Goal: Information Seeking & Learning: Find specific fact

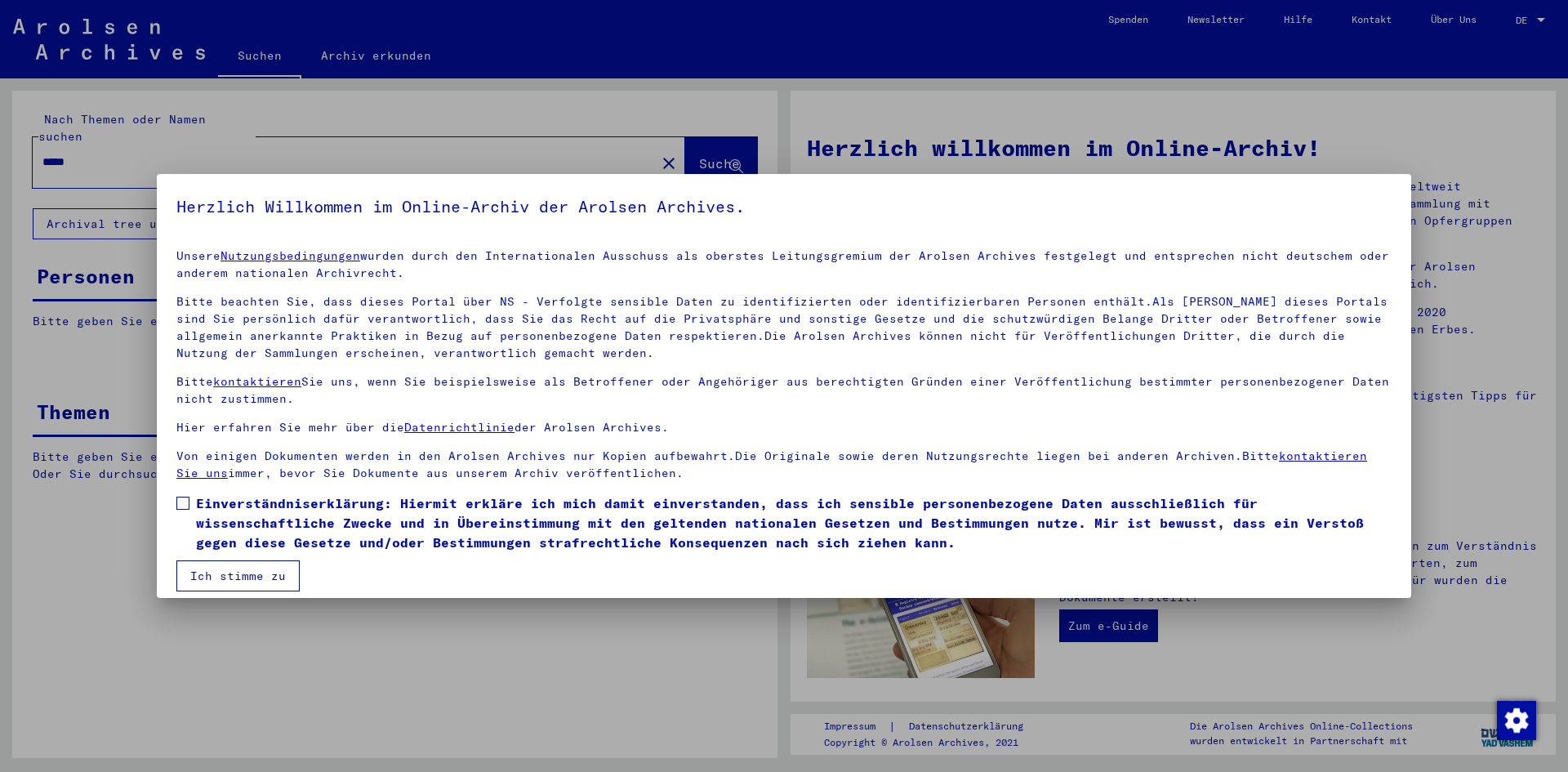
click at [236, 583] on button "Ich stimme zu" at bounding box center [238, 575] width 123 height 31
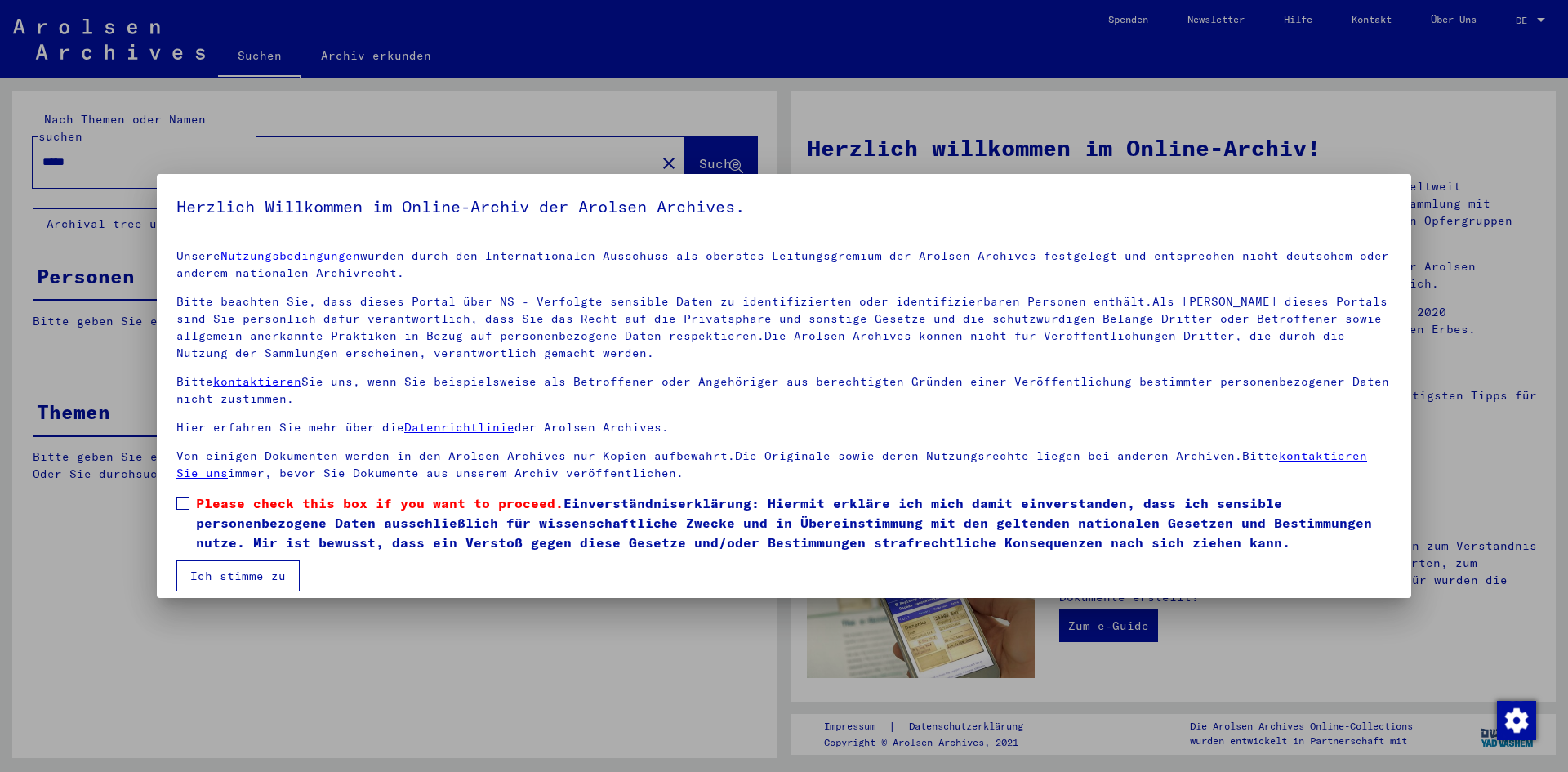
scroll to position [12, 0]
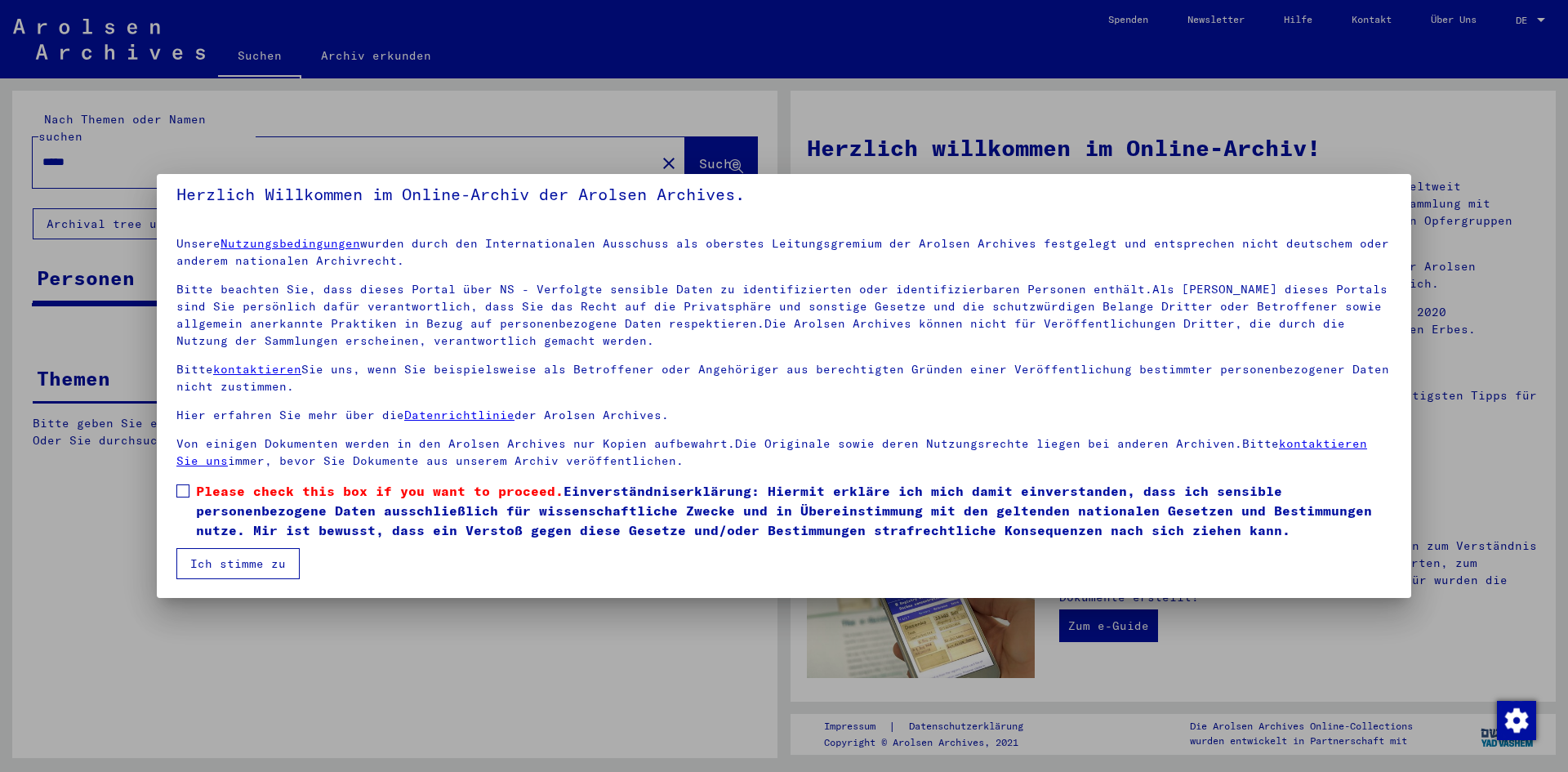
click at [192, 498] on label "Please check this box if you want to proceed. Einverständniserklärung: Hiermit …" at bounding box center [784, 510] width 1216 height 59
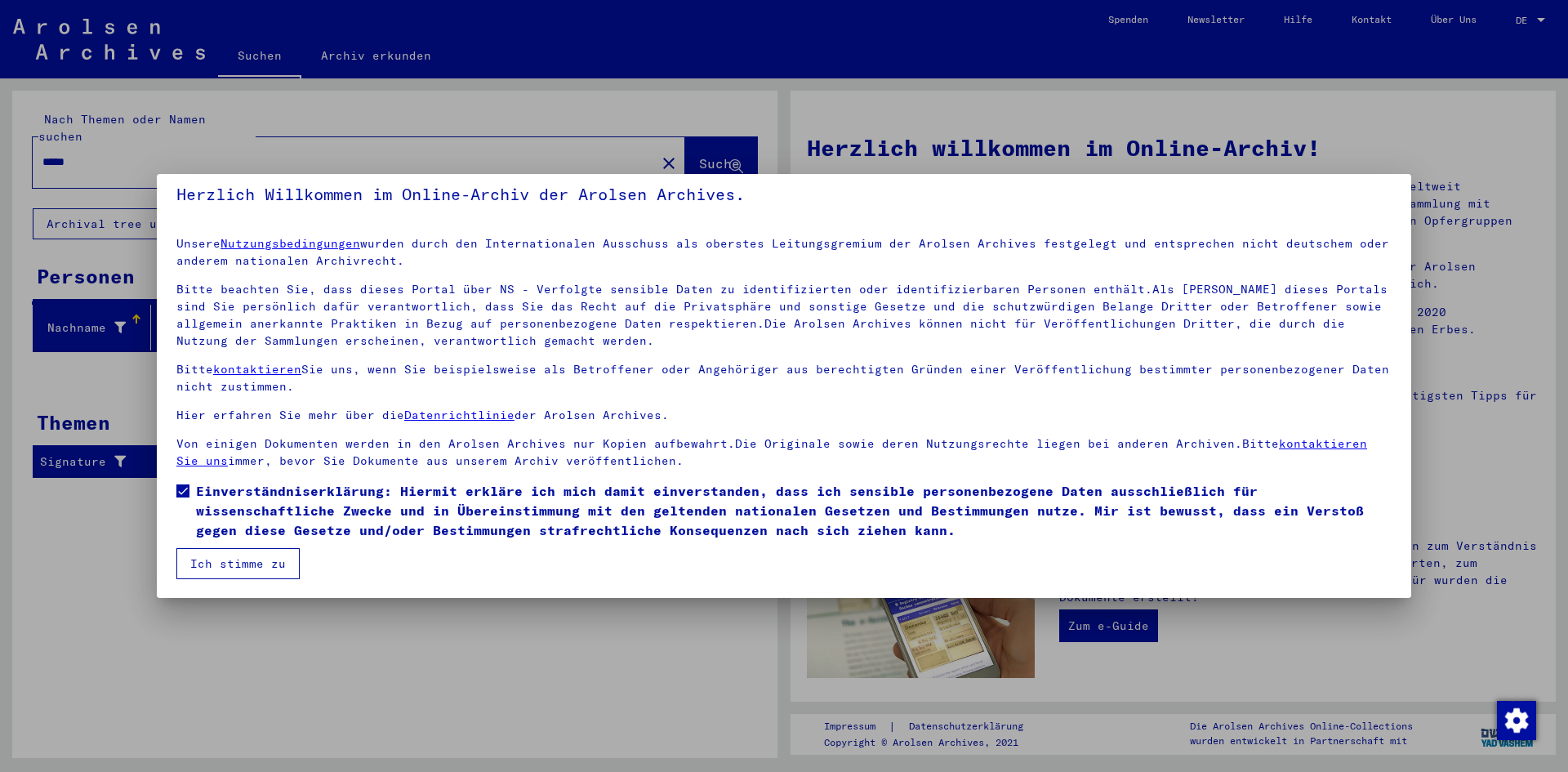
click at [221, 567] on button "Ich stimme zu" at bounding box center [238, 564] width 123 height 31
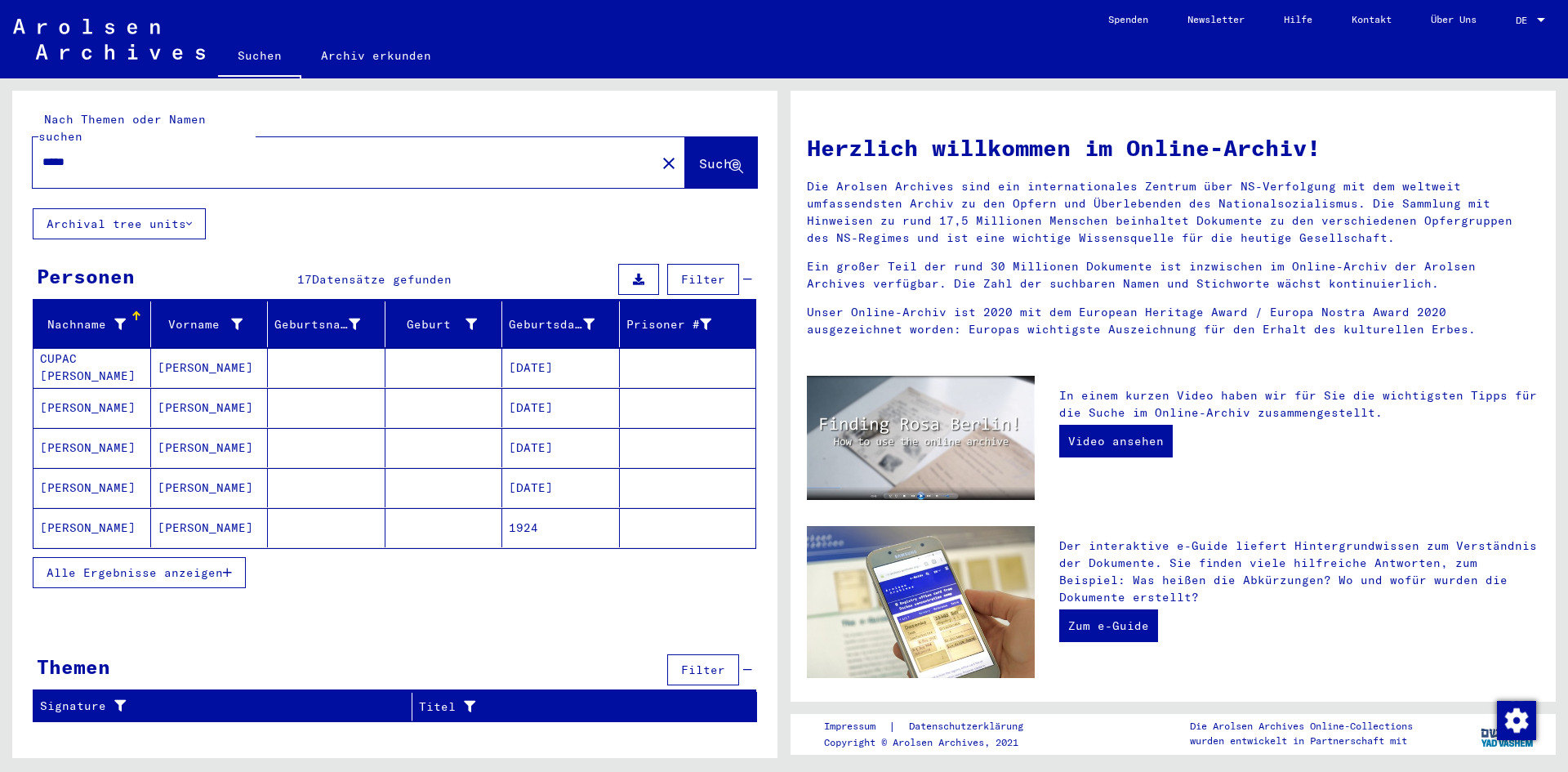
click at [133, 557] on button "Alle Ergebnisse anzeigen" at bounding box center [139, 572] width 214 height 31
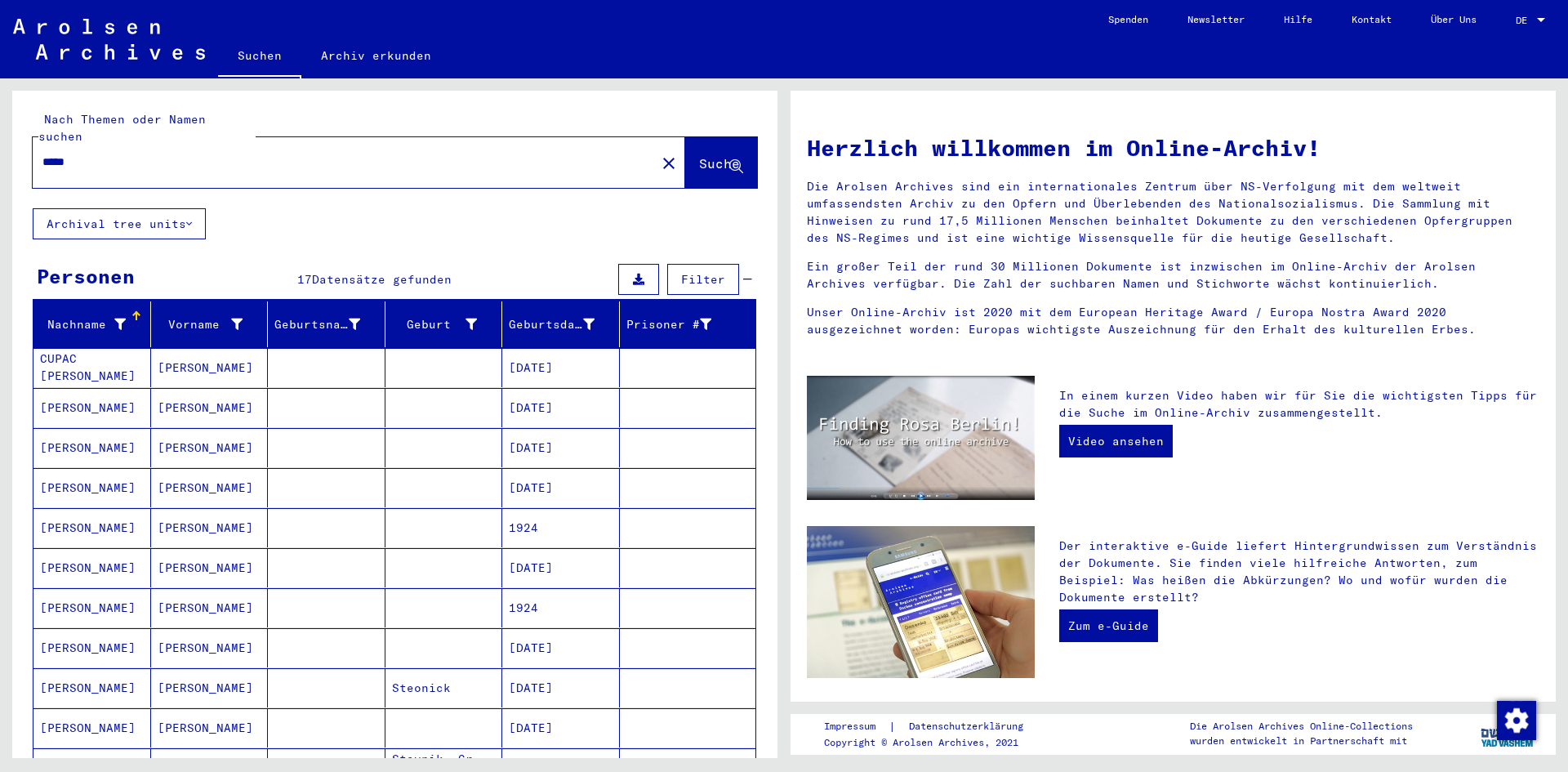
click at [174, 508] on mat-cell "[PERSON_NAME]" at bounding box center [210, 528] width 118 height 40
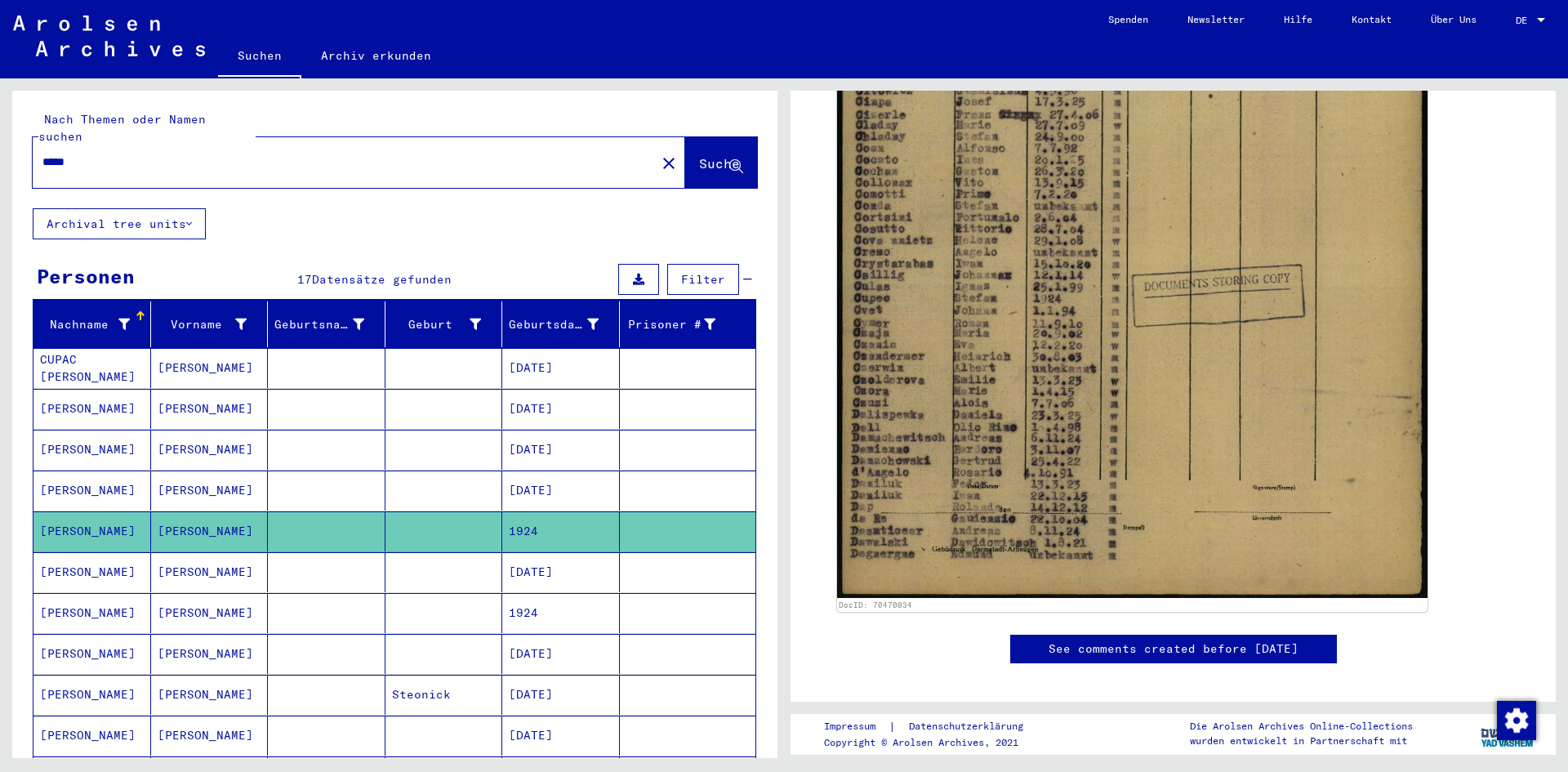
scroll to position [572, 0]
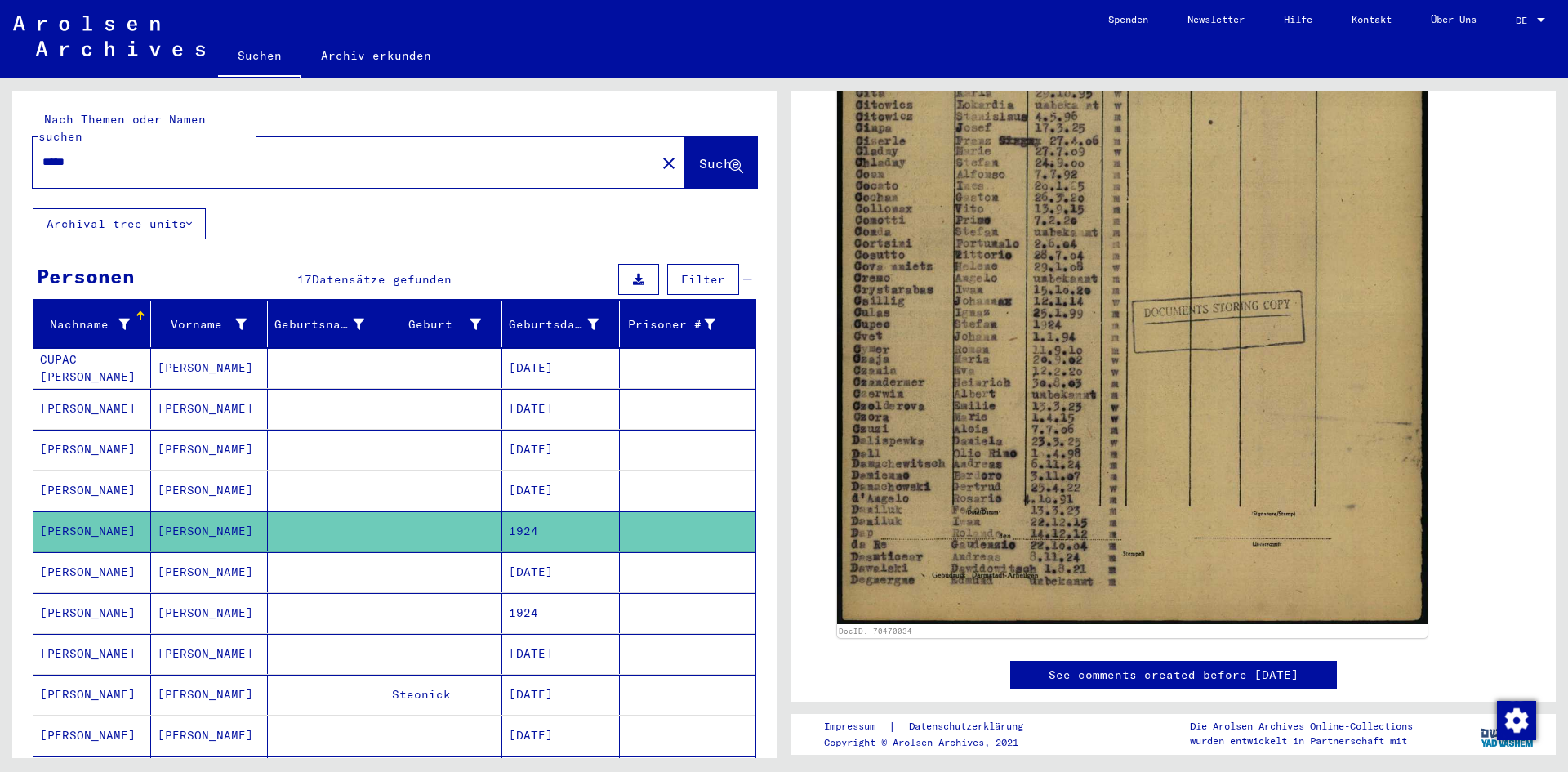
click at [298, 470] on mat-cell at bounding box center [327, 491] width 118 height 40
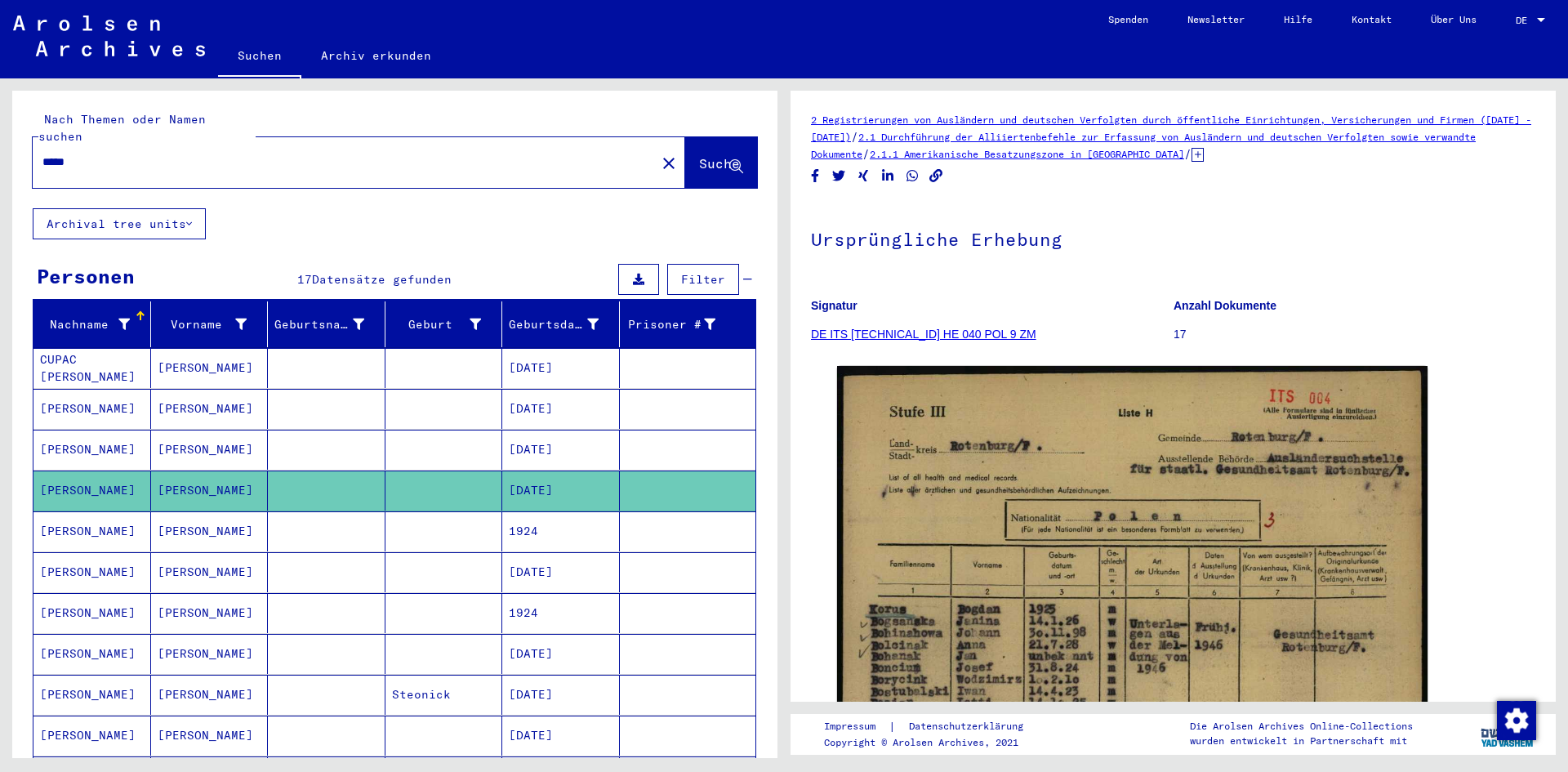
click at [305, 441] on mat-cell at bounding box center [327, 450] width 118 height 40
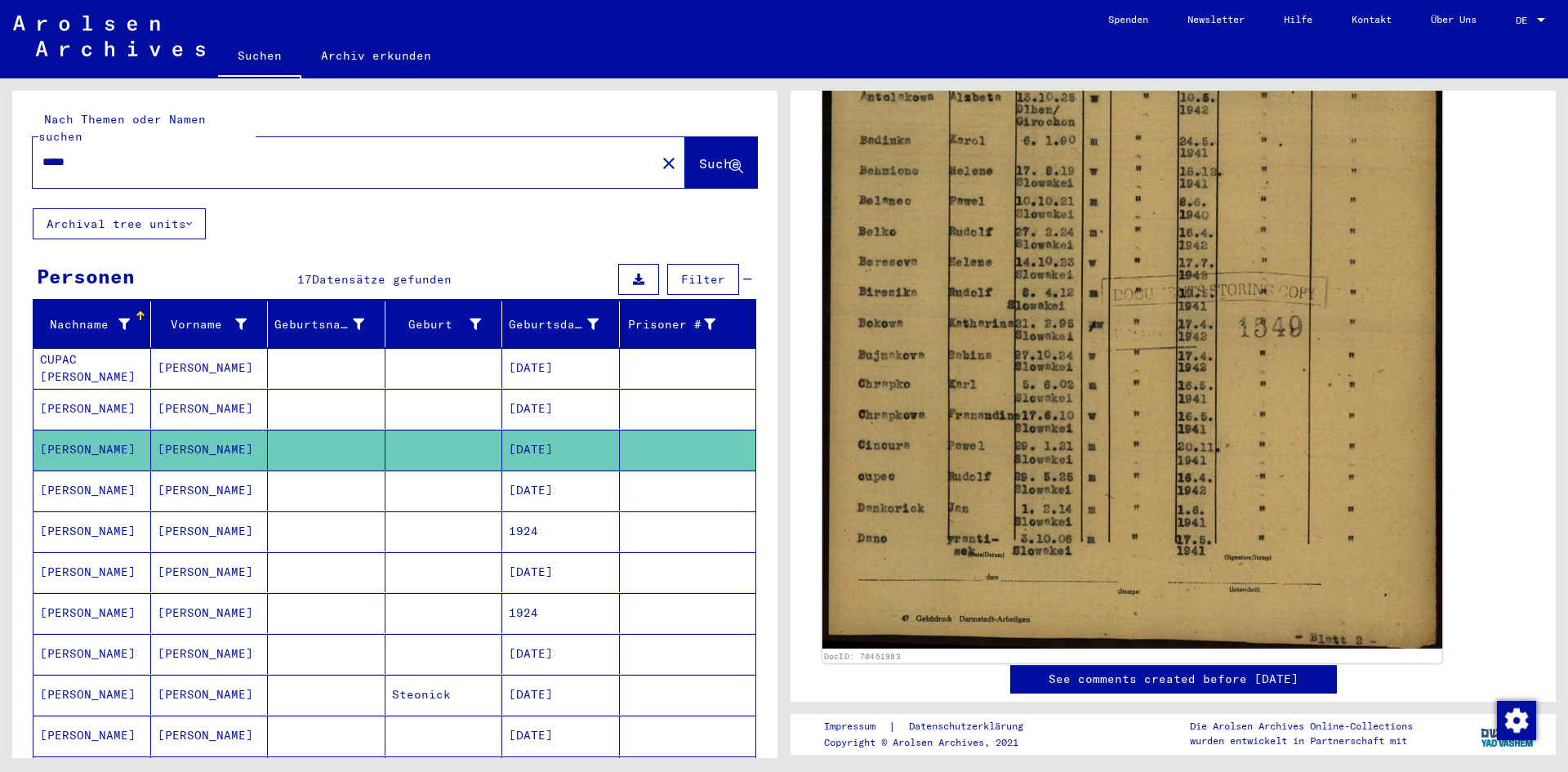
scroll to position [572, 0]
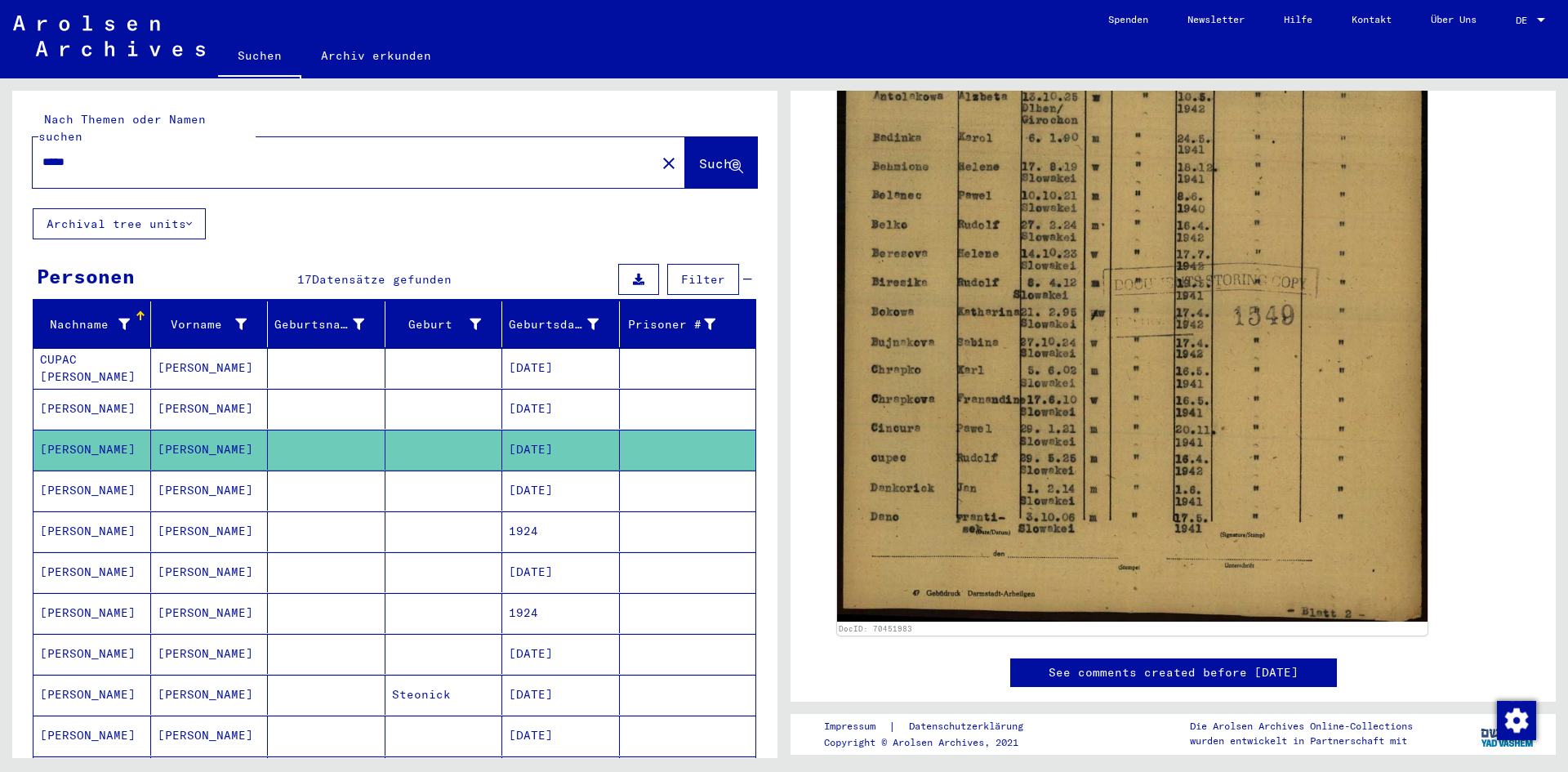
click at [371, 594] on mat-cell at bounding box center [327, 614] width 118 height 40
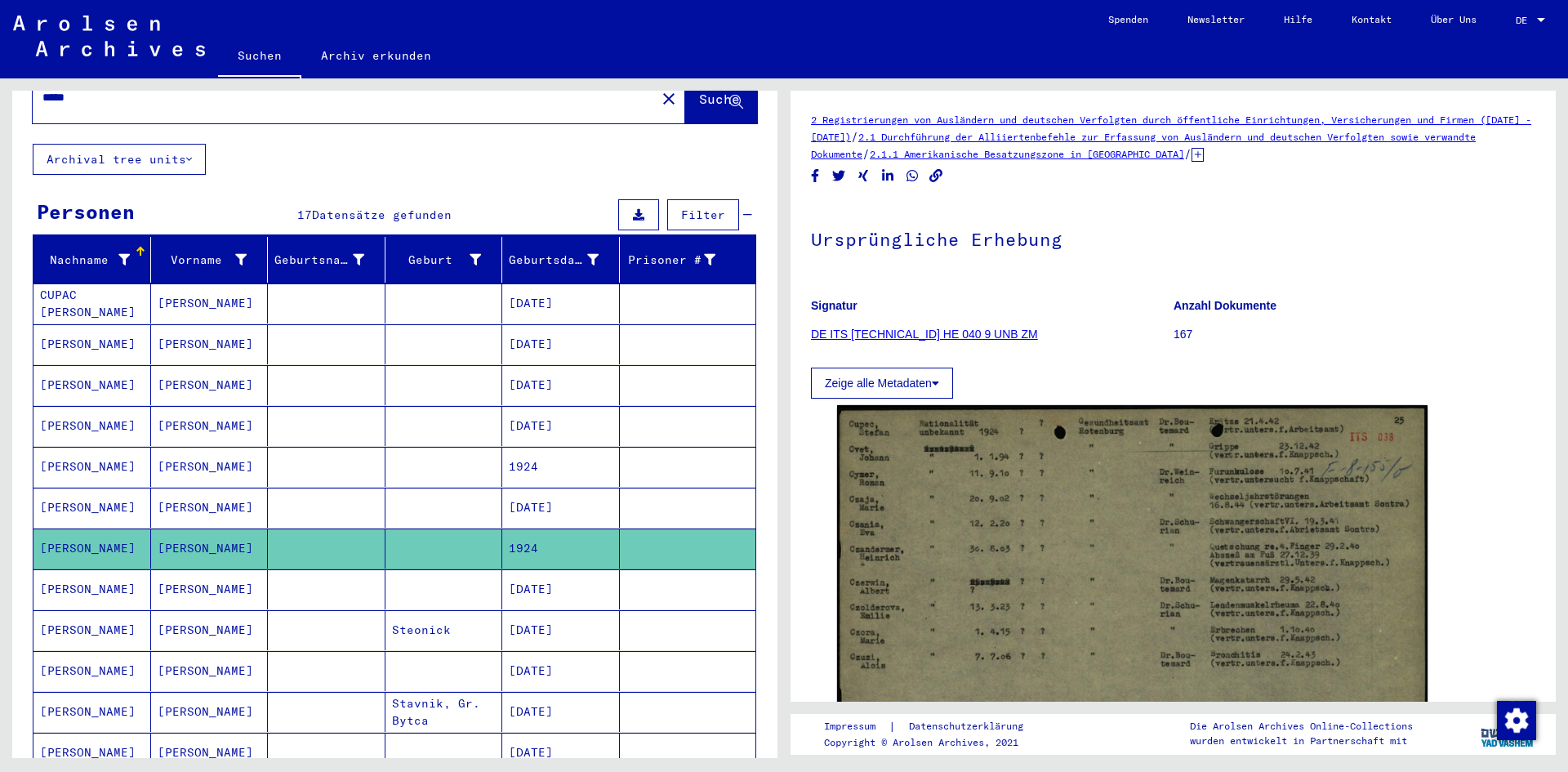
scroll to position [164, 0]
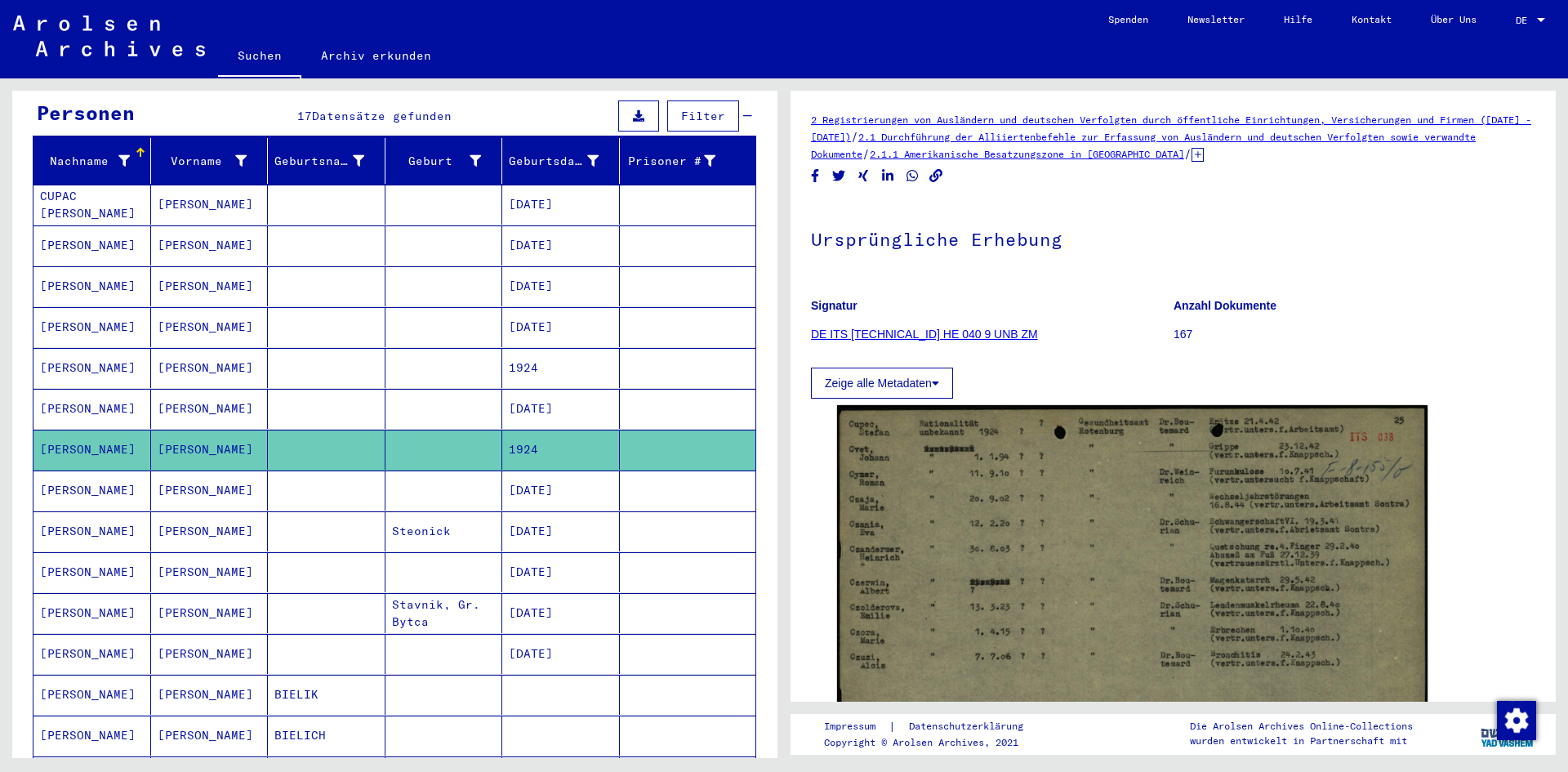
click at [365, 480] on mat-cell at bounding box center [327, 491] width 118 height 40
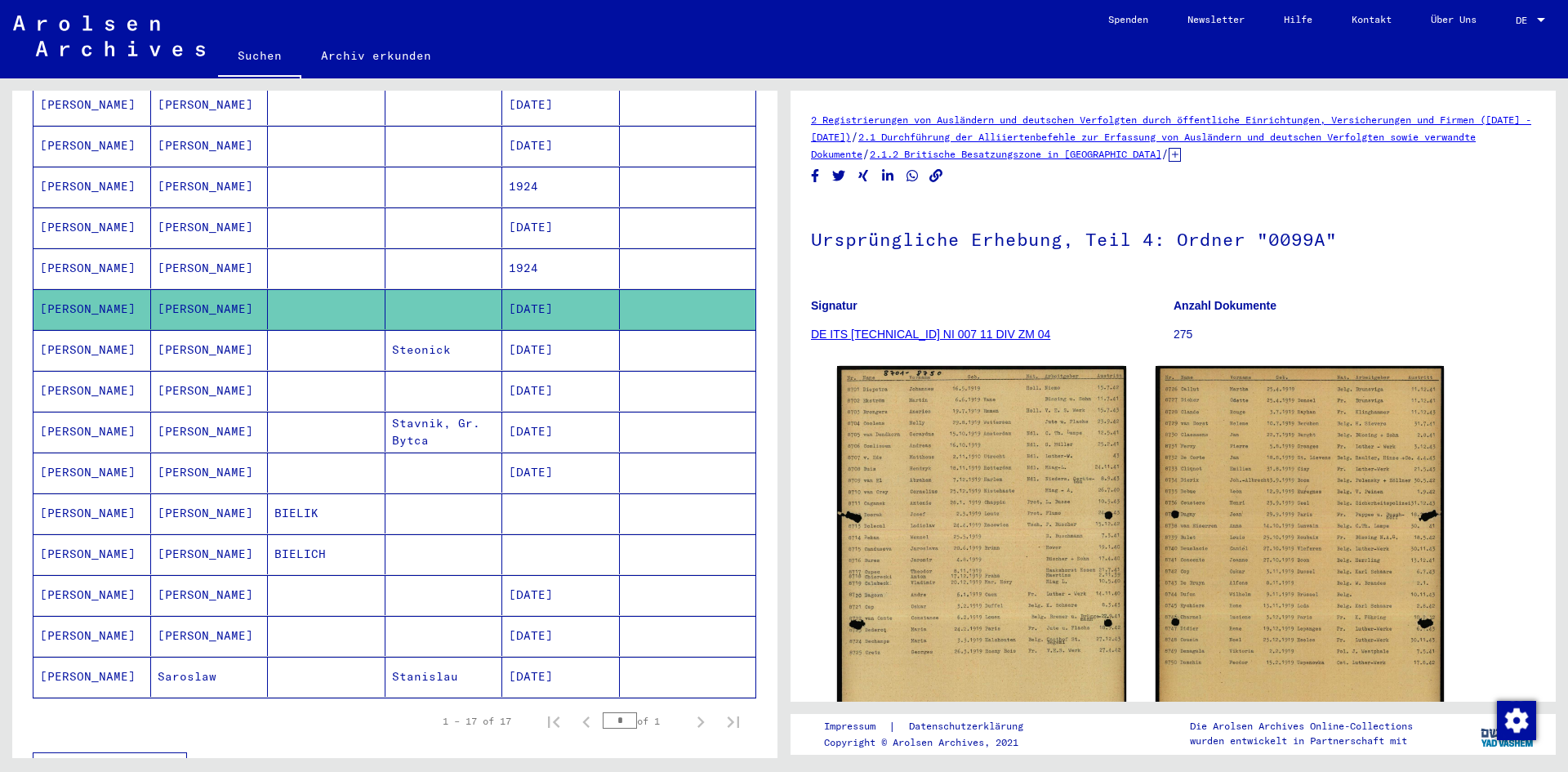
scroll to position [409, 0]
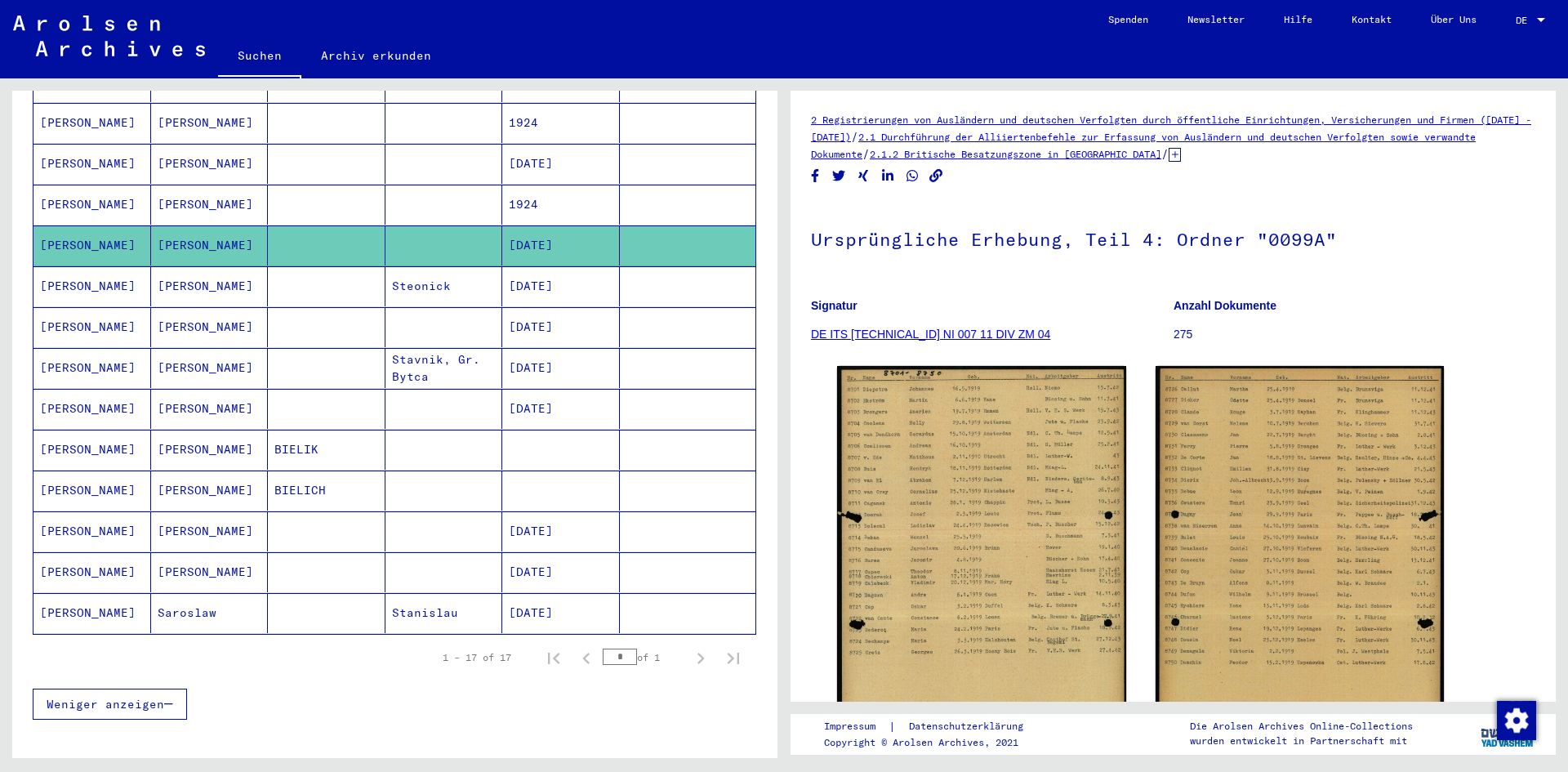
click at [331, 268] on mat-cell at bounding box center [327, 287] width 118 height 40
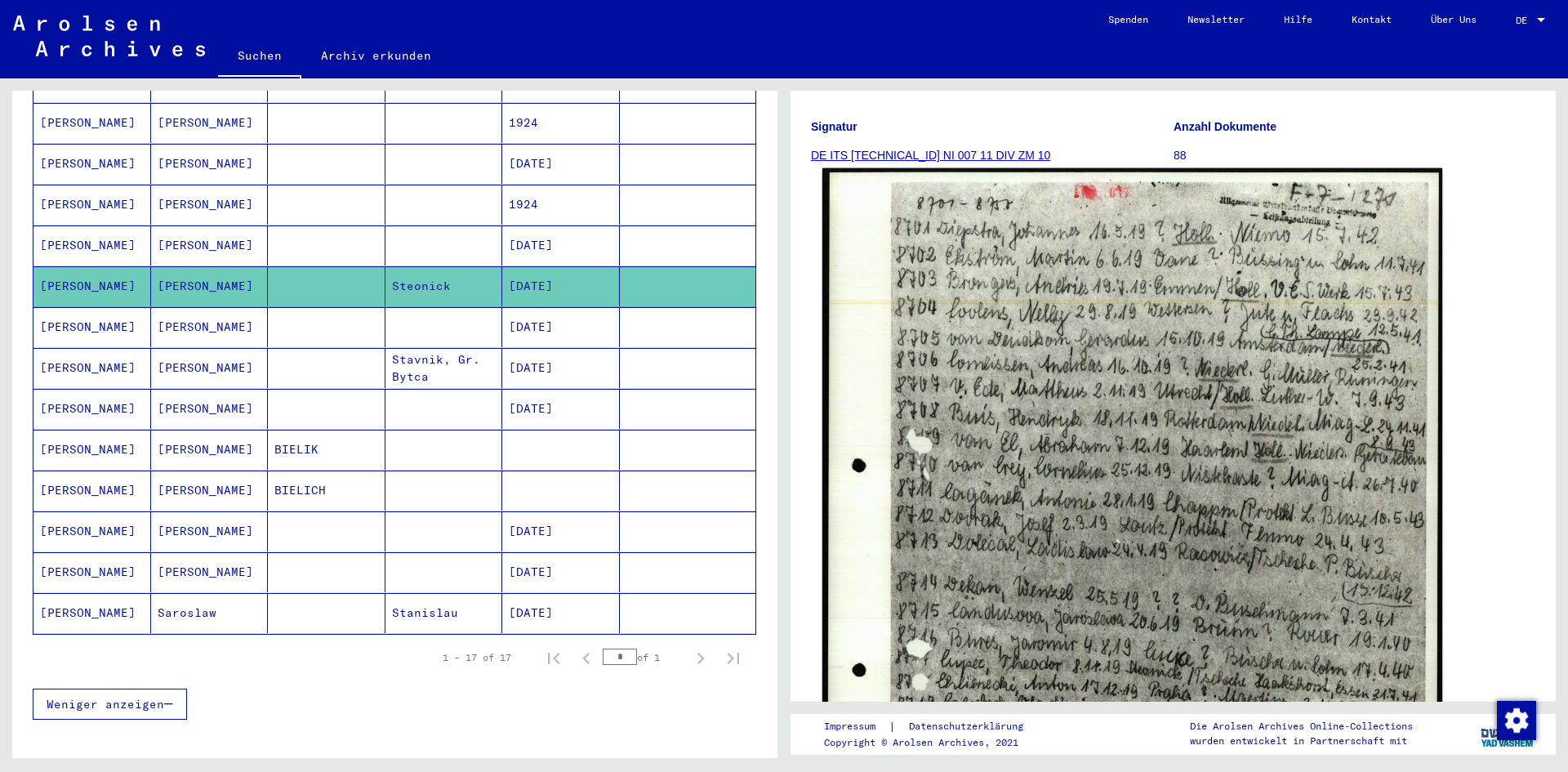
scroll to position [82, 0]
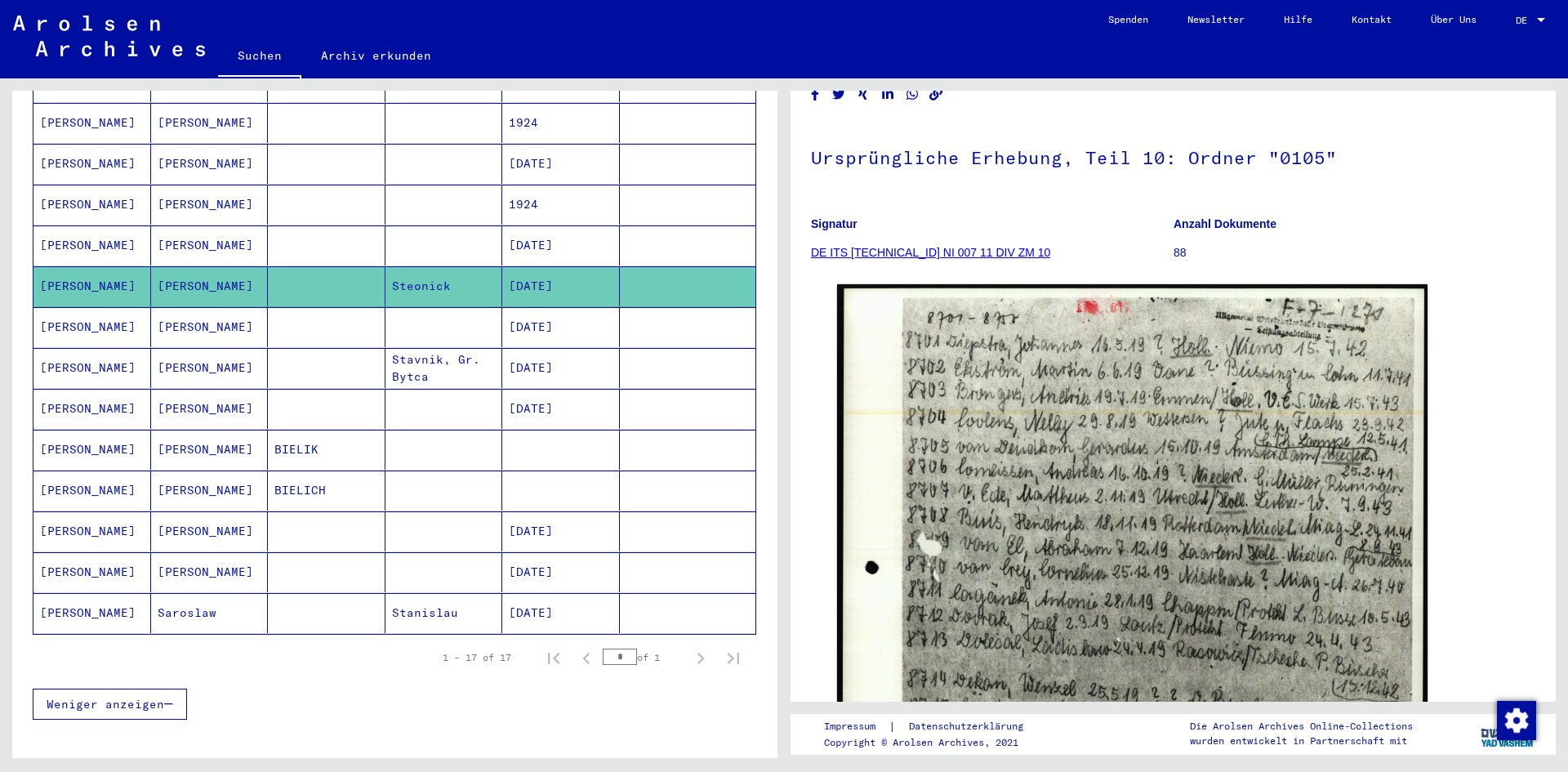
drag, startPoint x: 1567, startPoint y: 222, endPoint x: 1567, endPoint y: 234, distance: 12.0
click at [1567, 234] on div "2 Registrierungen von Ausländern und deutschen Verfolgten durch öffentliche Ein…" at bounding box center [1177, 418] width 784 height 680
click at [147, 313] on mat-cell "[PERSON_NAME]" at bounding box center [92, 327] width 118 height 40
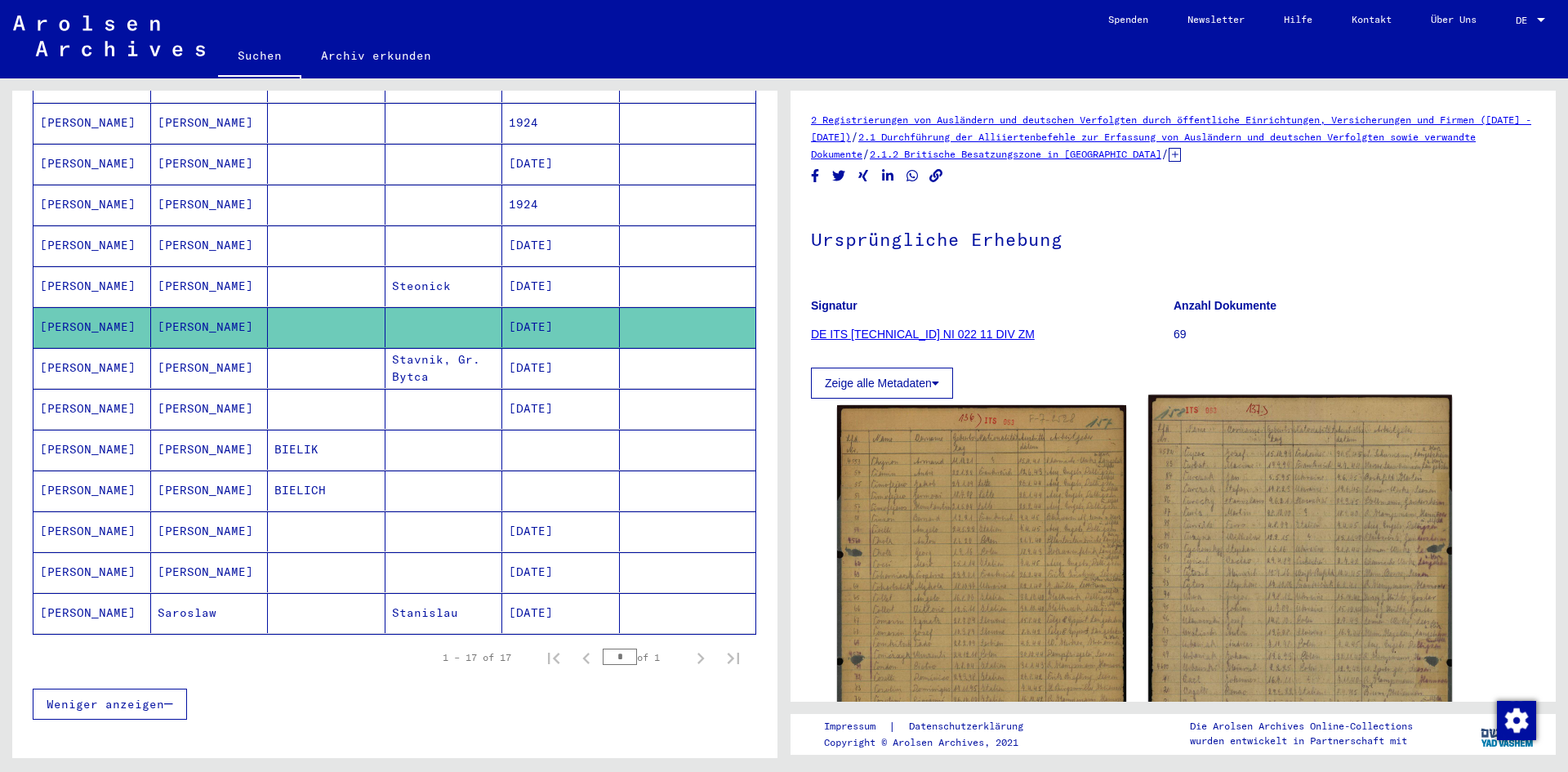
scroll to position [245, 0]
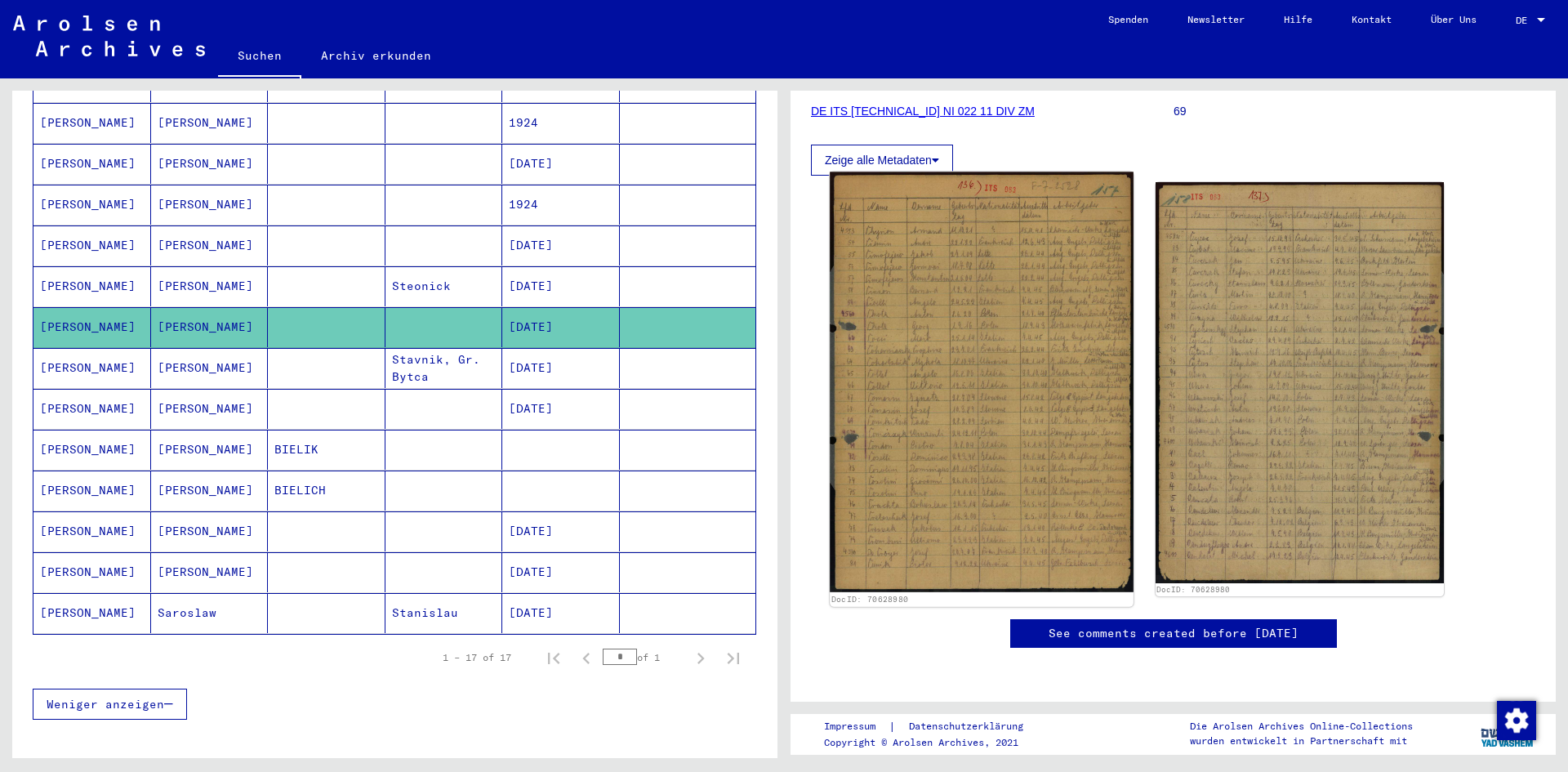
click at [1016, 378] on img at bounding box center [981, 382] width 303 height 421
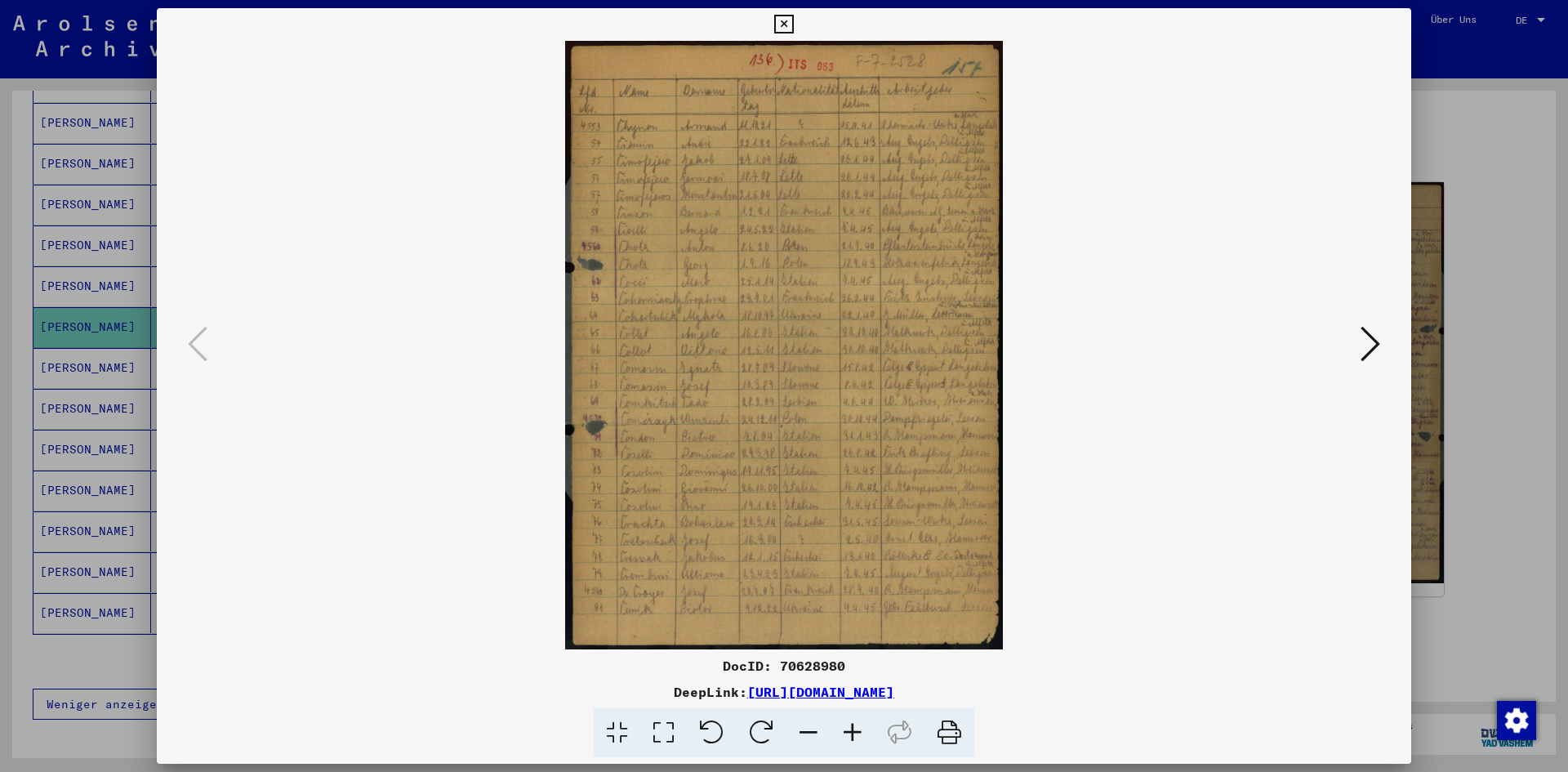
click at [1368, 331] on icon at bounding box center [1370, 344] width 19 height 40
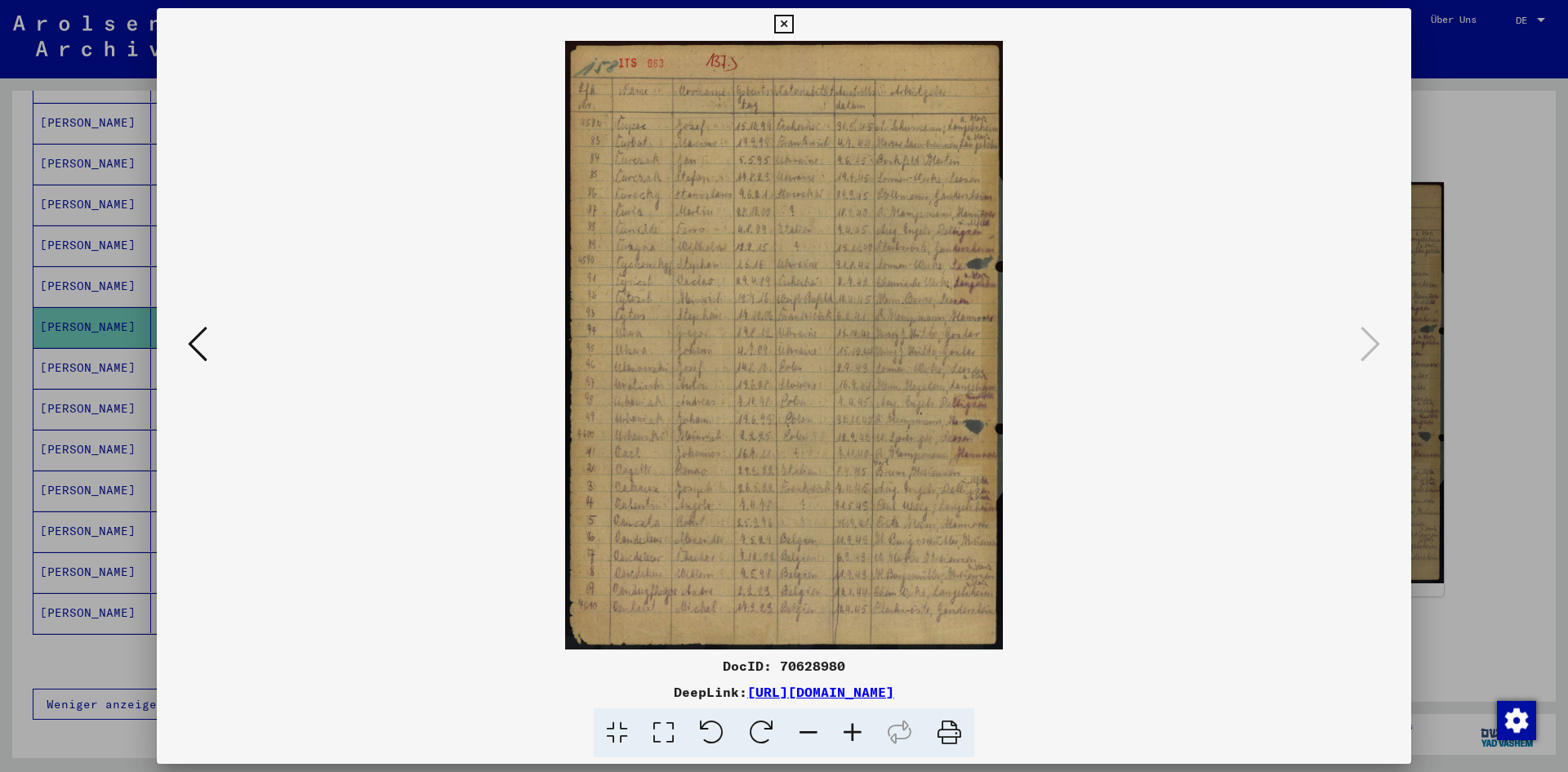
click at [1460, 85] on div at bounding box center [784, 386] width 1568 height 772
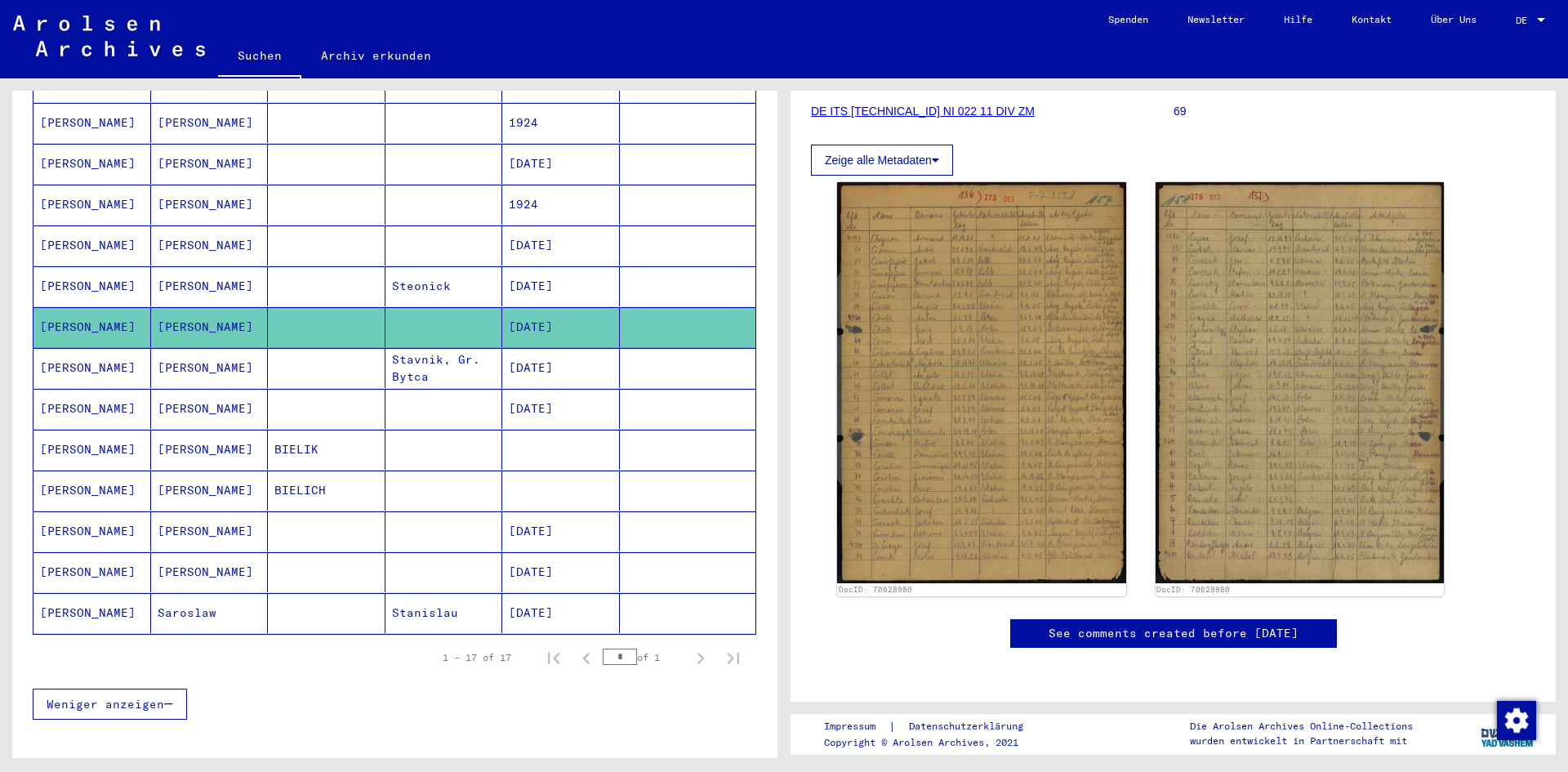
click at [276, 389] on mat-cell at bounding box center [327, 409] width 118 height 40
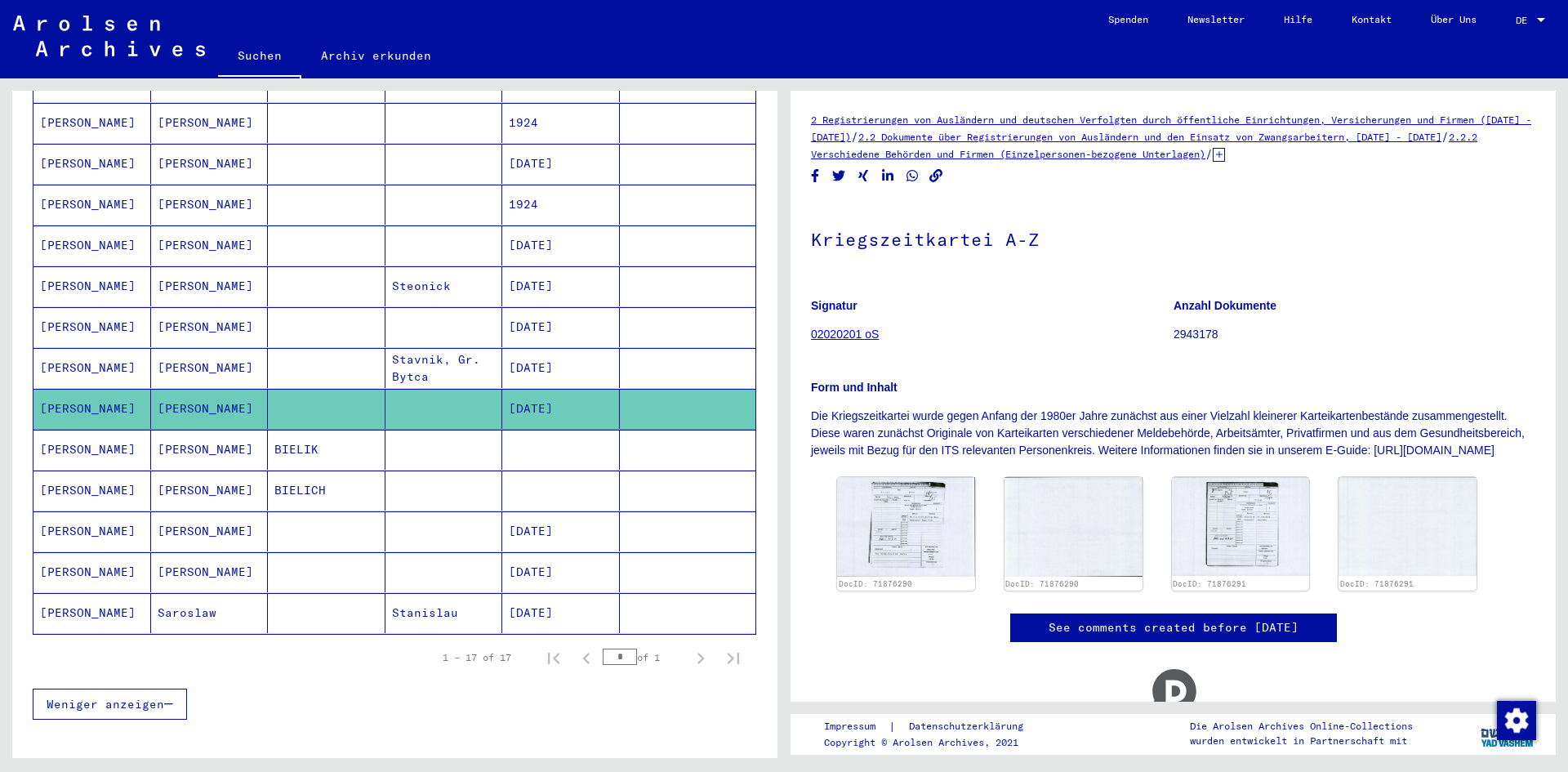
click at [279, 352] on mat-cell at bounding box center [327, 368] width 118 height 40
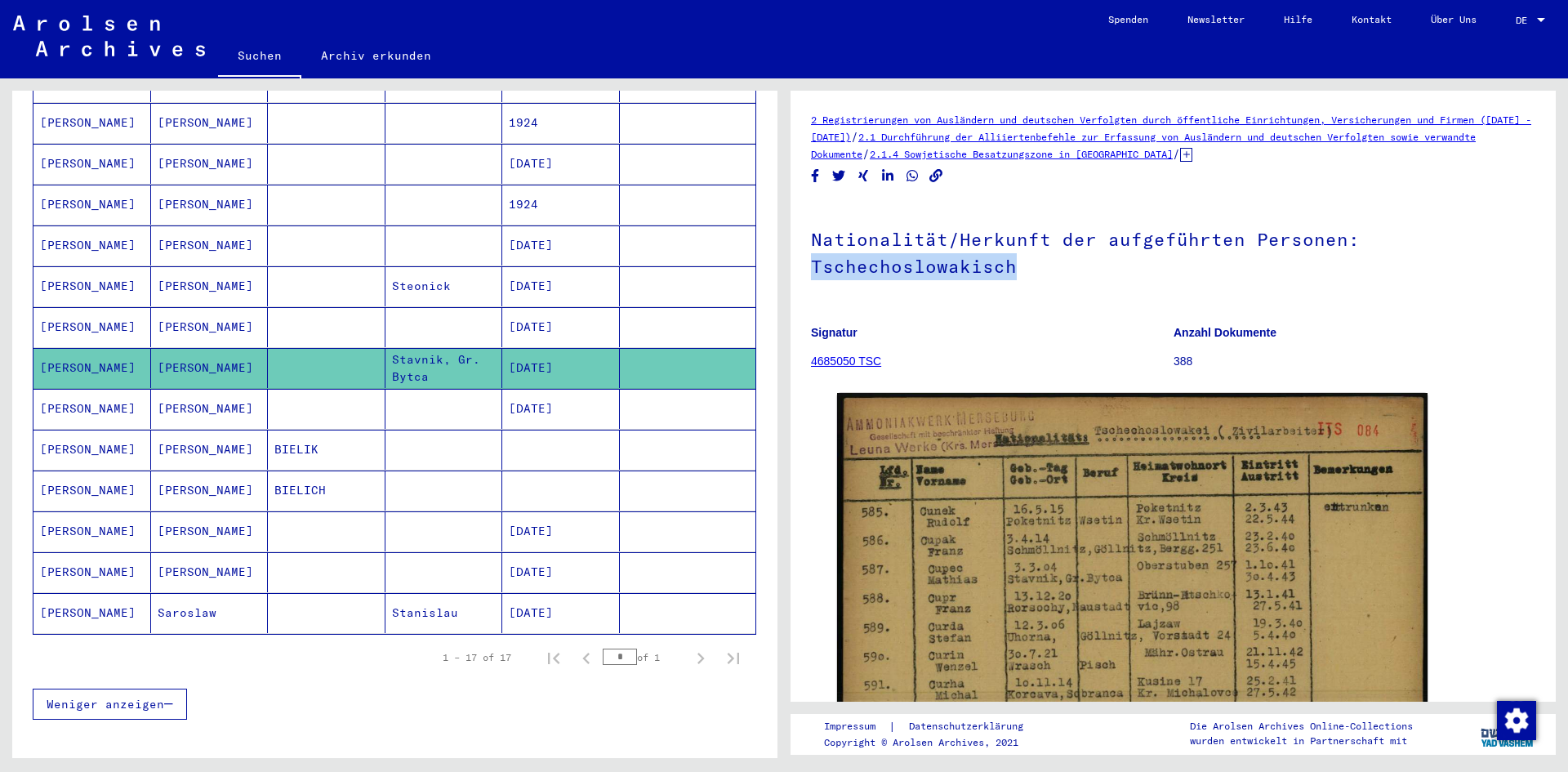
drag, startPoint x: 1567, startPoint y: 218, endPoint x: 1559, endPoint y: 264, distance: 46.7
click at [1559, 264] on div "2 Registrierungen von Ausländern und deutschen Verfolgten durch öffentliche Ein…" at bounding box center [1177, 418] width 784 height 680
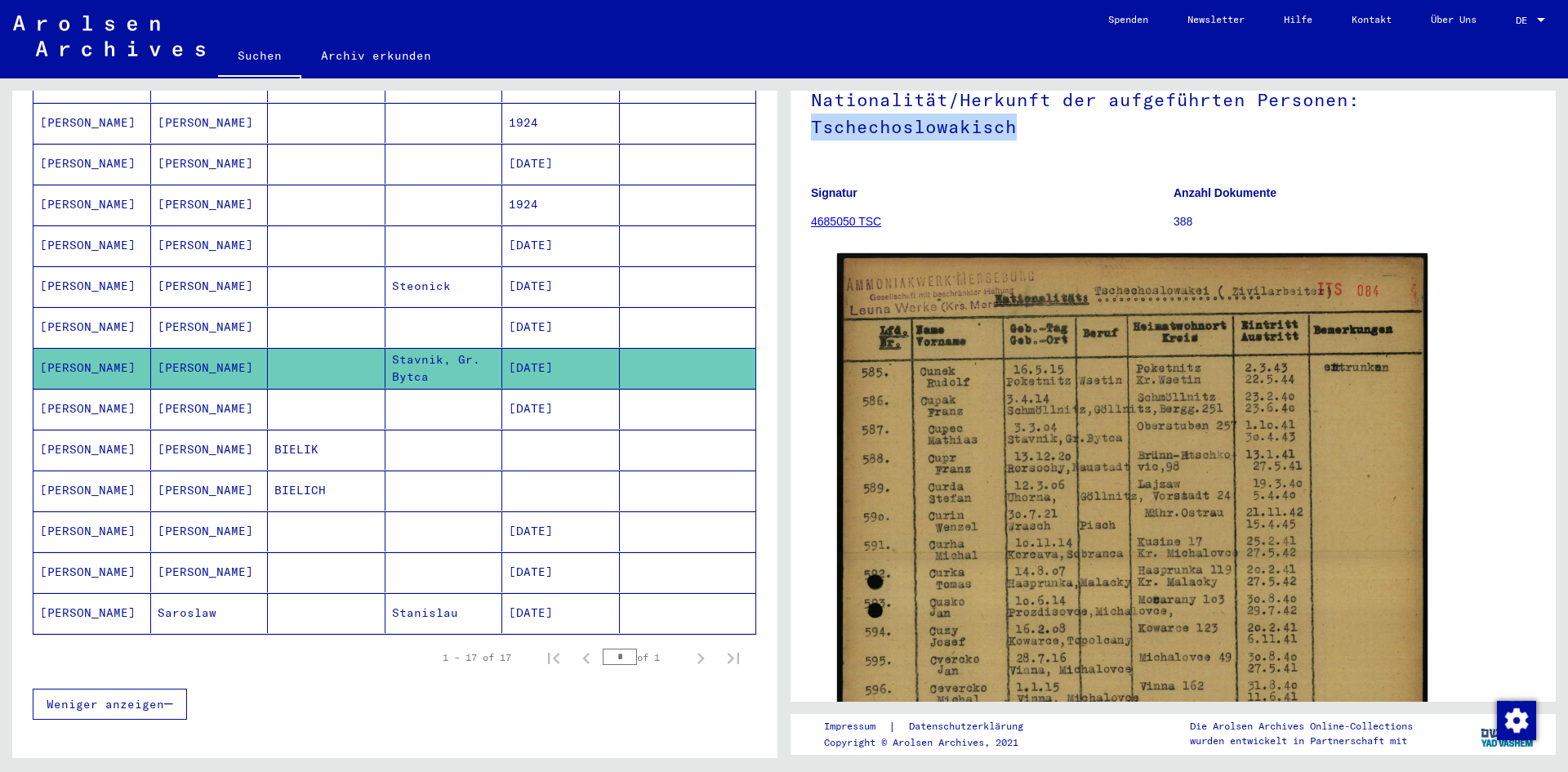
scroll to position [226, 0]
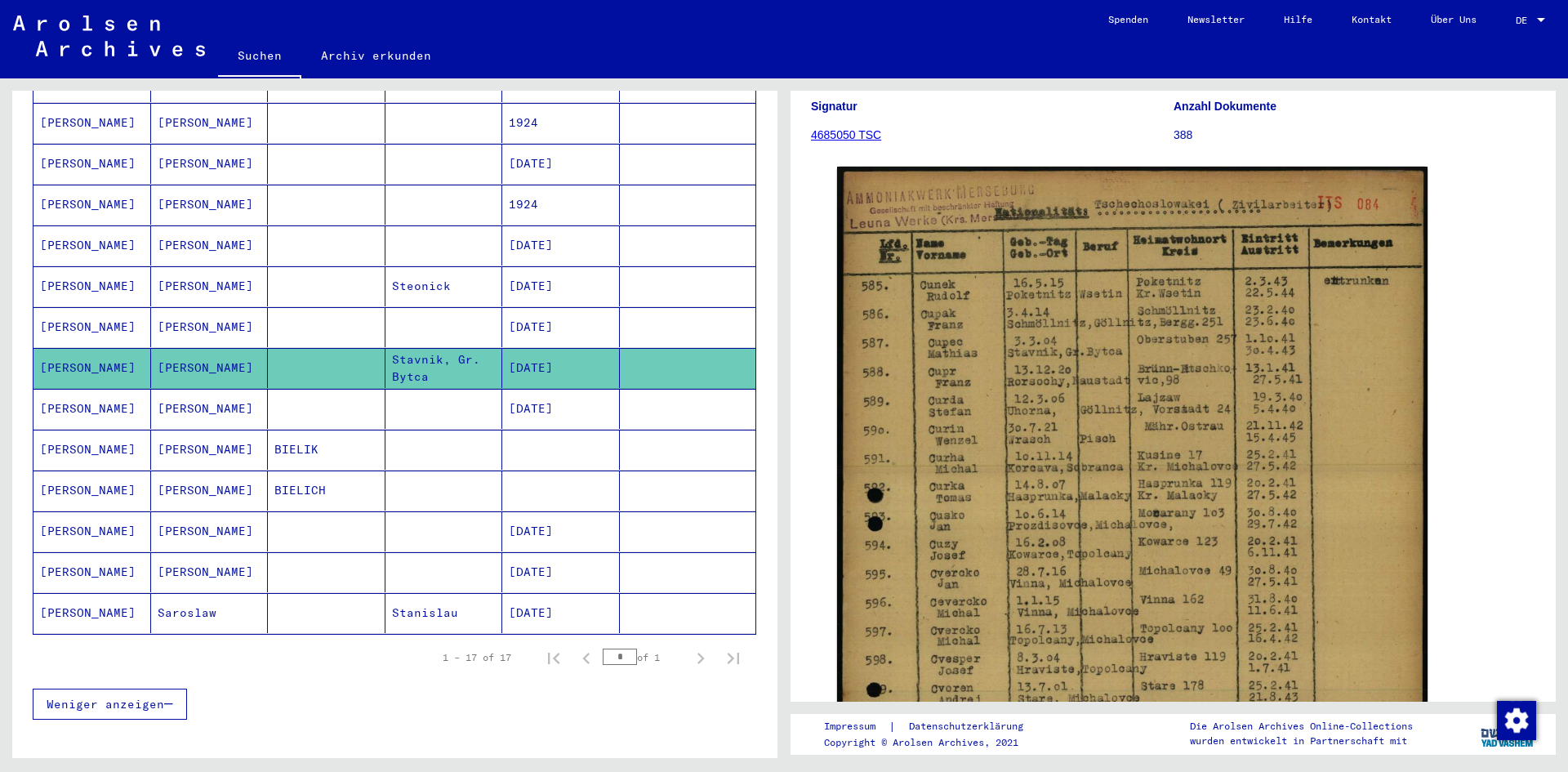
click at [220, 392] on mat-cell "[PERSON_NAME]" at bounding box center [210, 409] width 118 height 40
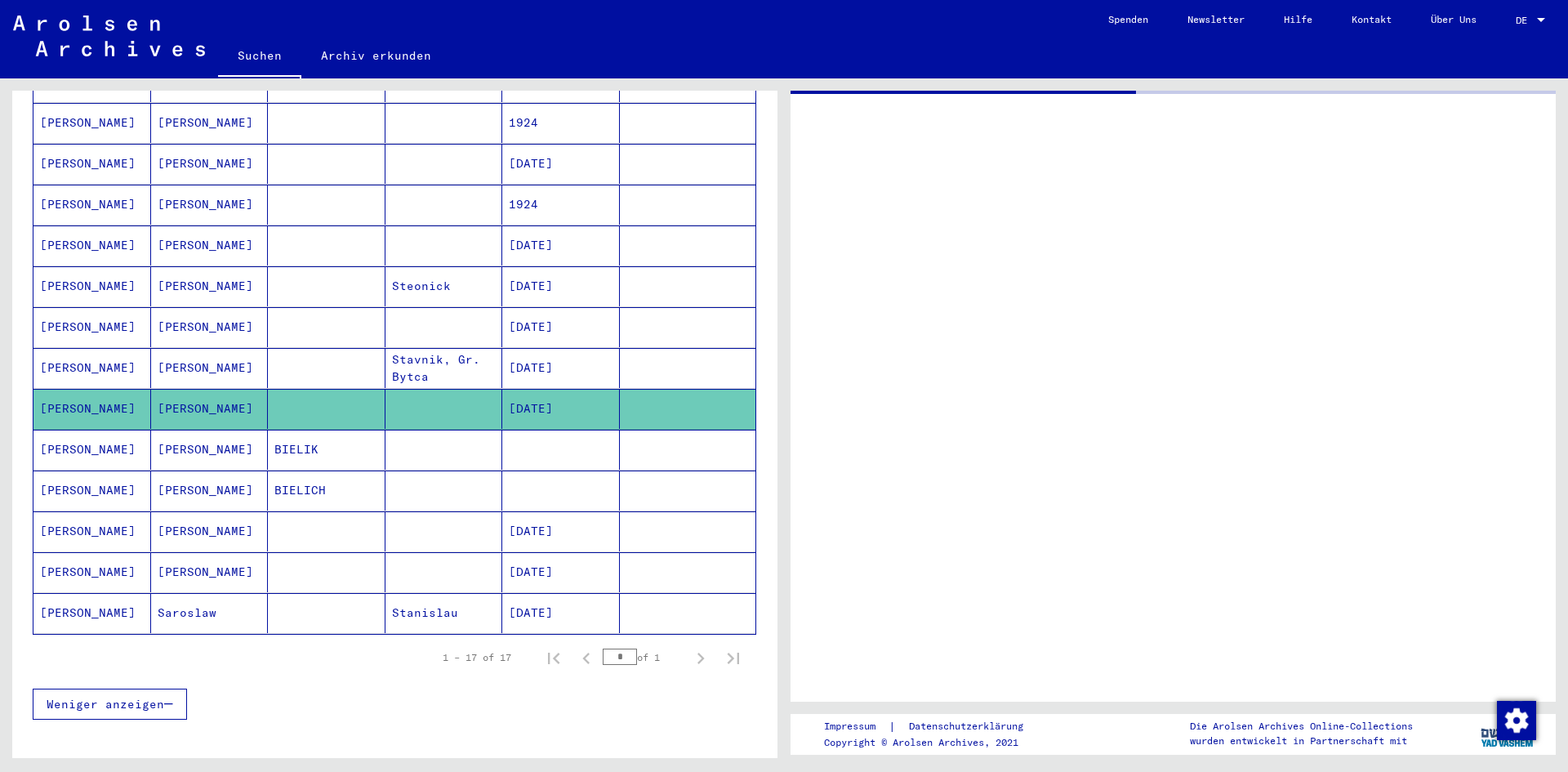
click at [214, 434] on mat-cell "[PERSON_NAME]" at bounding box center [210, 450] width 118 height 40
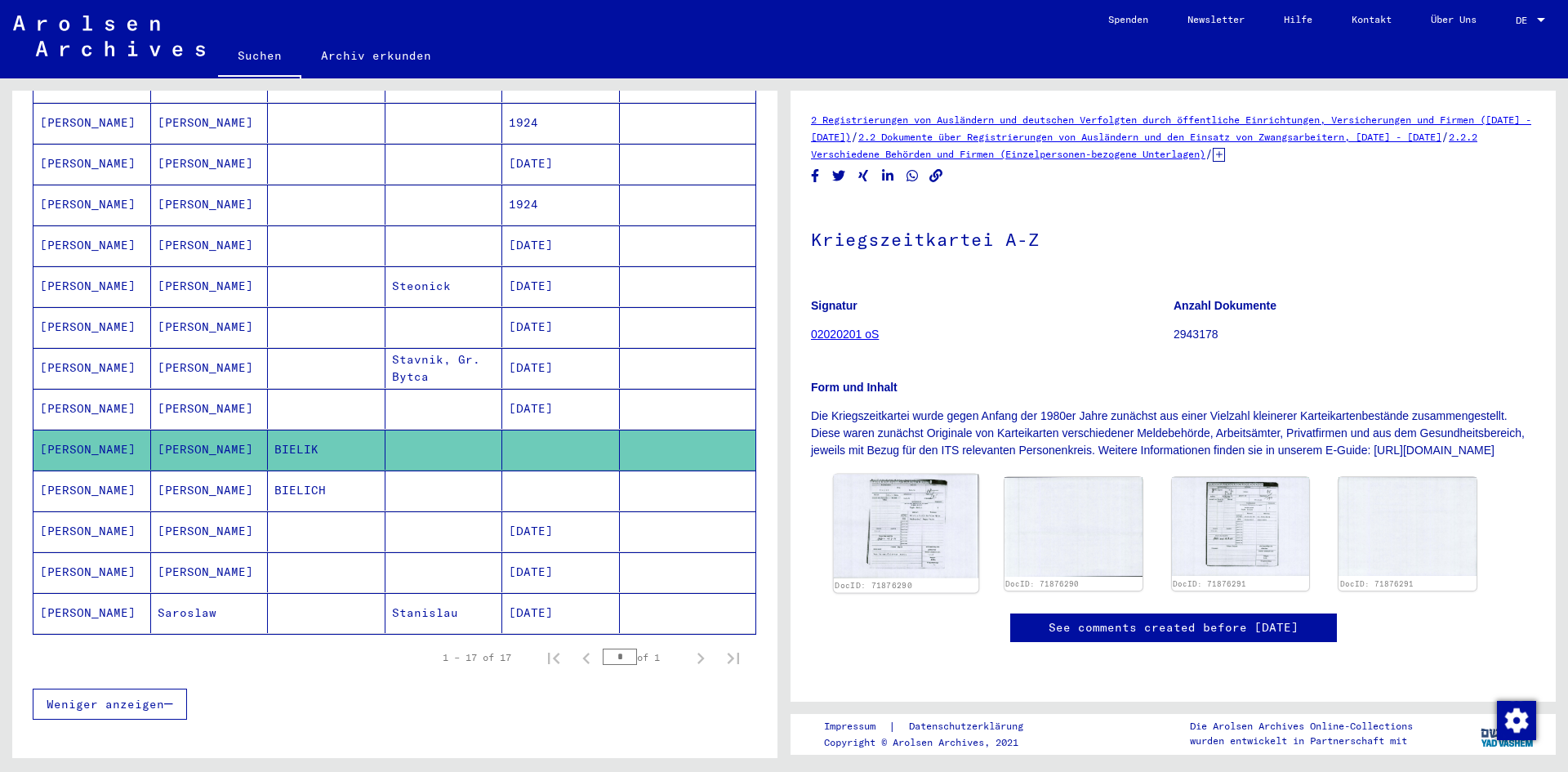
click at [874, 558] on img at bounding box center [906, 527] width 144 height 104
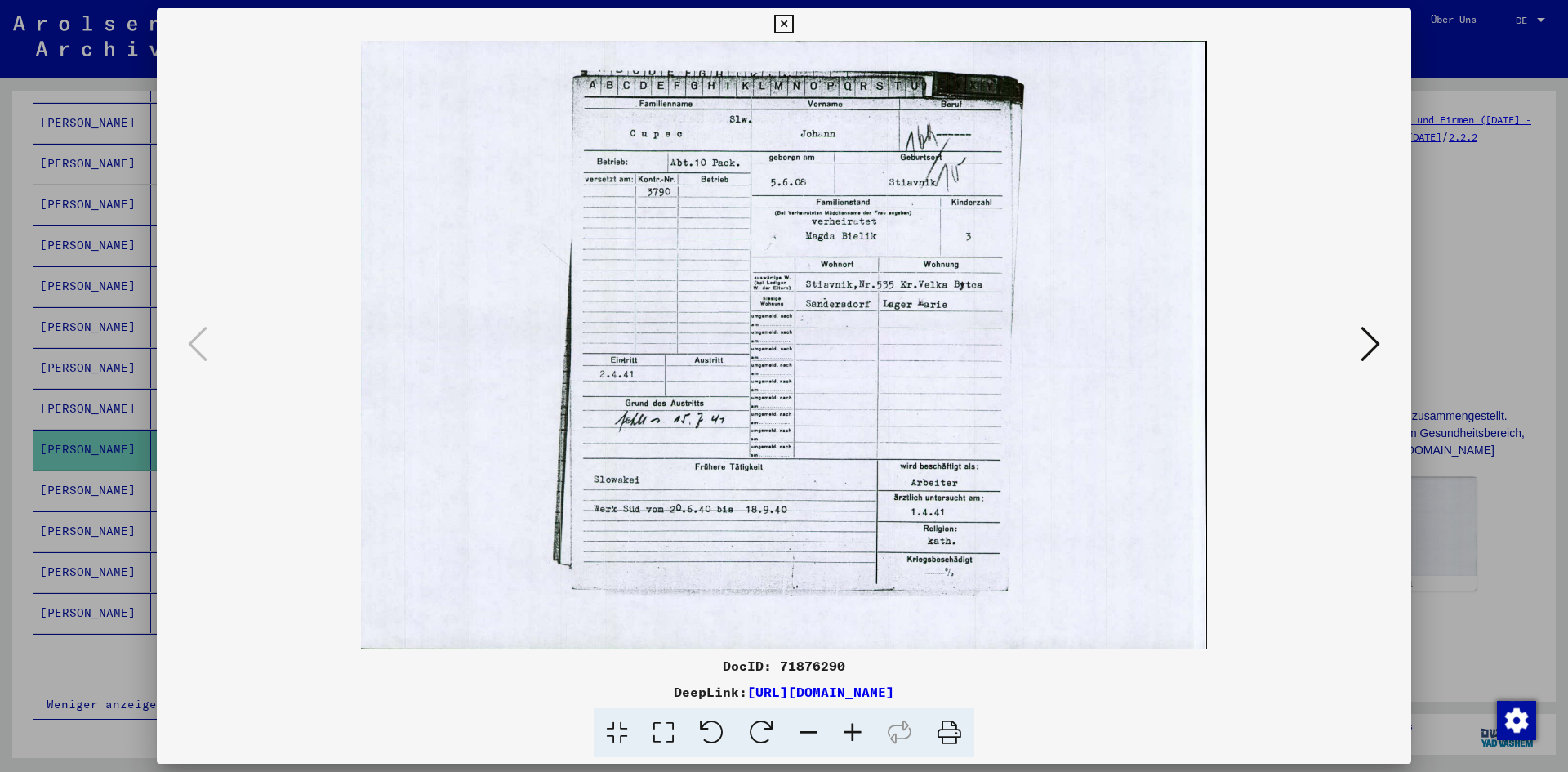
click at [1497, 69] on div at bounding box center [784, 386] width 1568 height 772
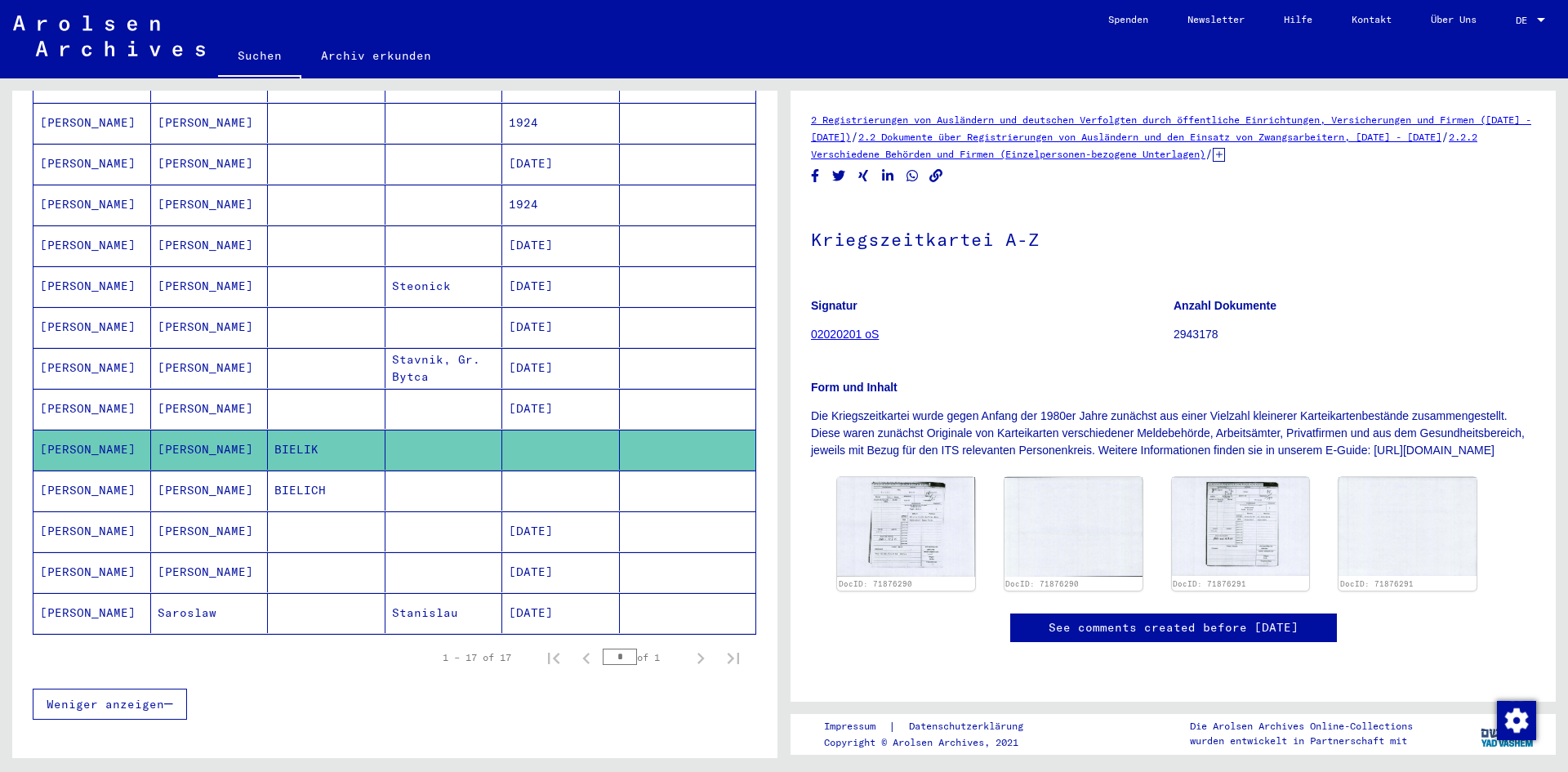
click at [259, 470] on mat-cell "[PERSON_NAME]" at bounding box center [210, 491] width 118 height 40
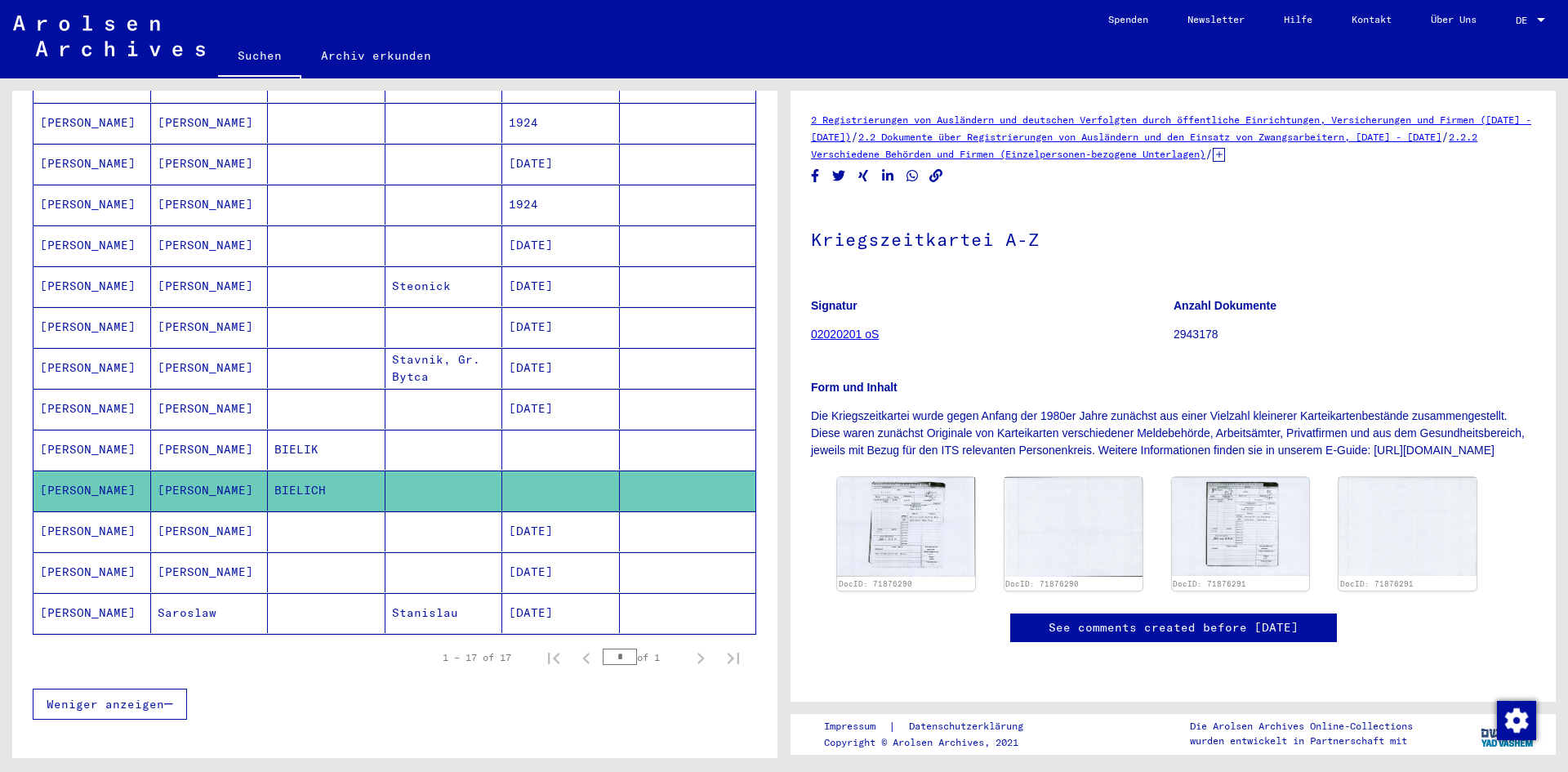
click at [247, 512] on mat-cell "[PERSON_NAME]" at bounding box center [210, 532] width 118 height 40
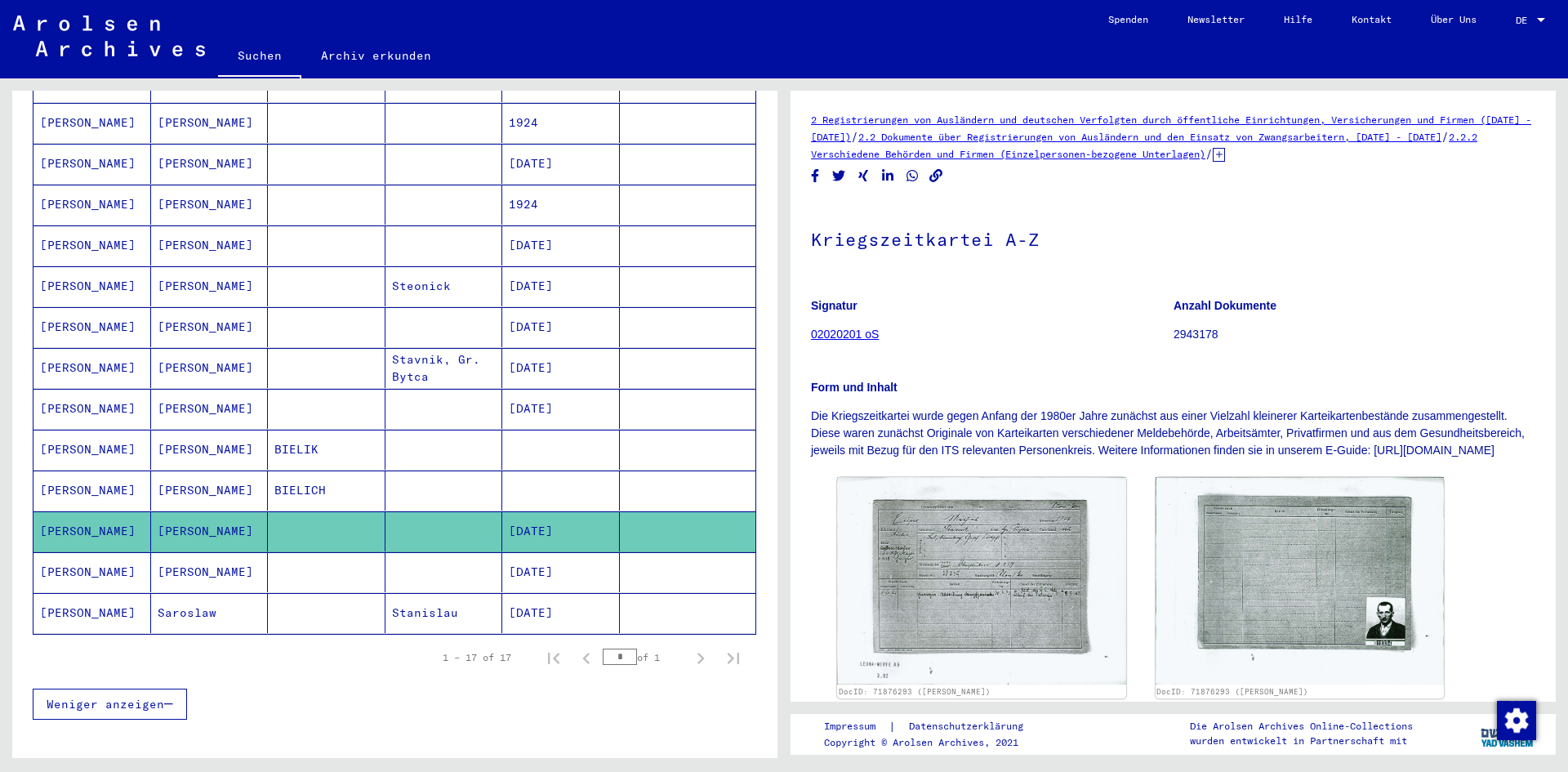
click at [345, 552] on mat-cell at bounding box center [327, 572] width 118 height 40
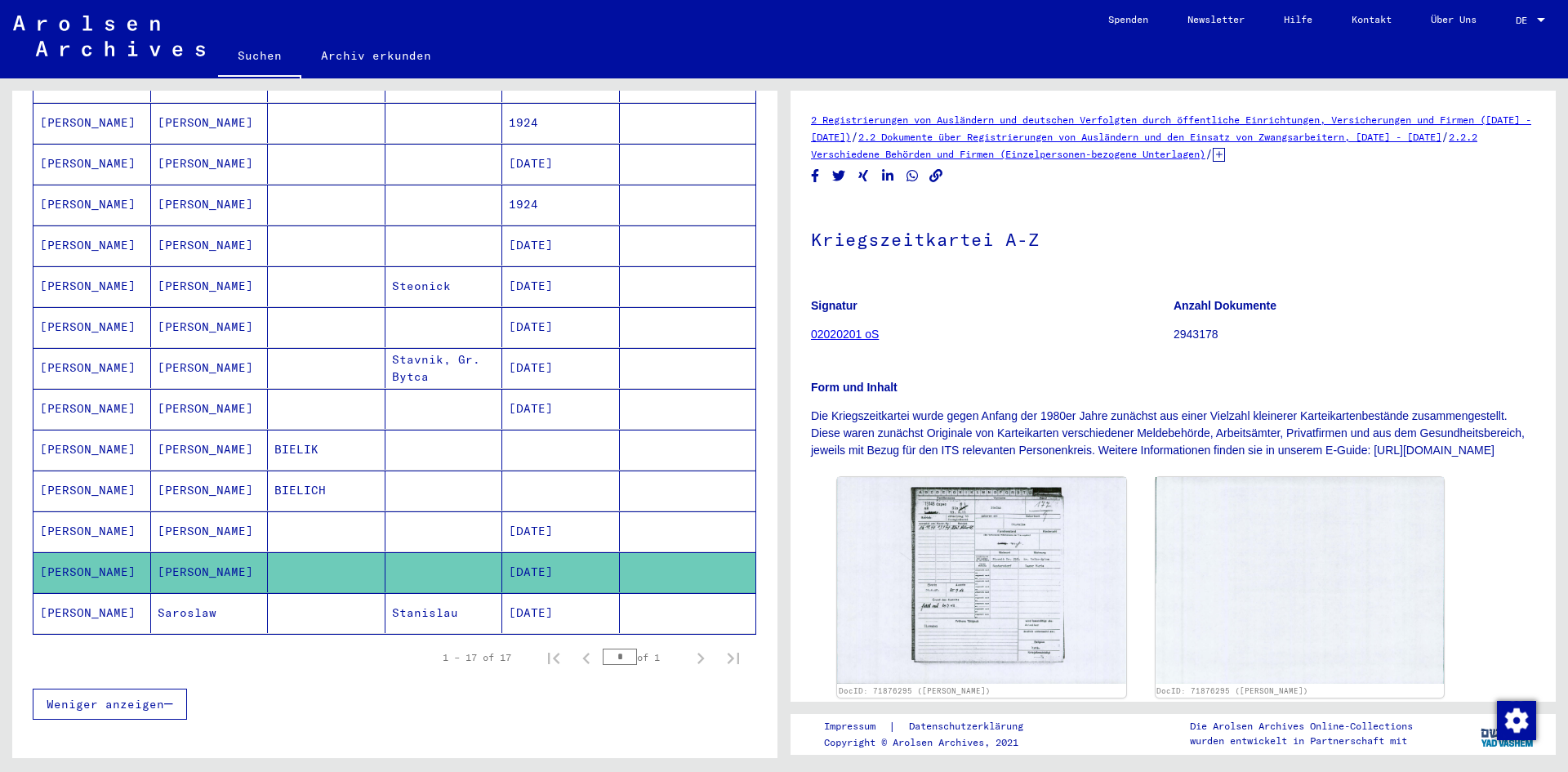
click at [348, 527] on mat-cell at bounding box center [327, 532] width 118 height 40
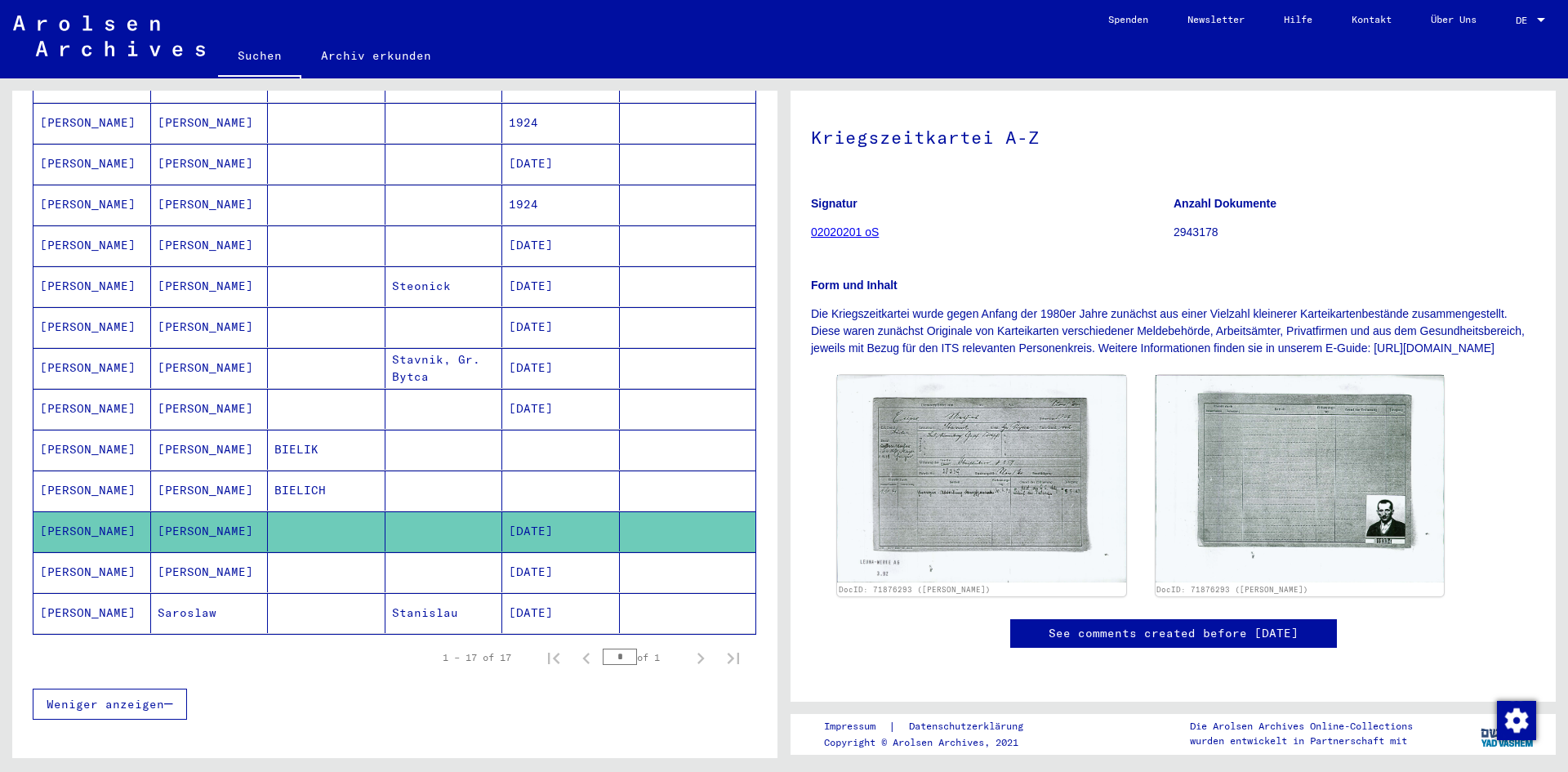
scroll to position [164, 0]
click at [252, 563] on mat-cell "[PERSON_NAME]" at bounding box center [210, 572] width 118 height 40
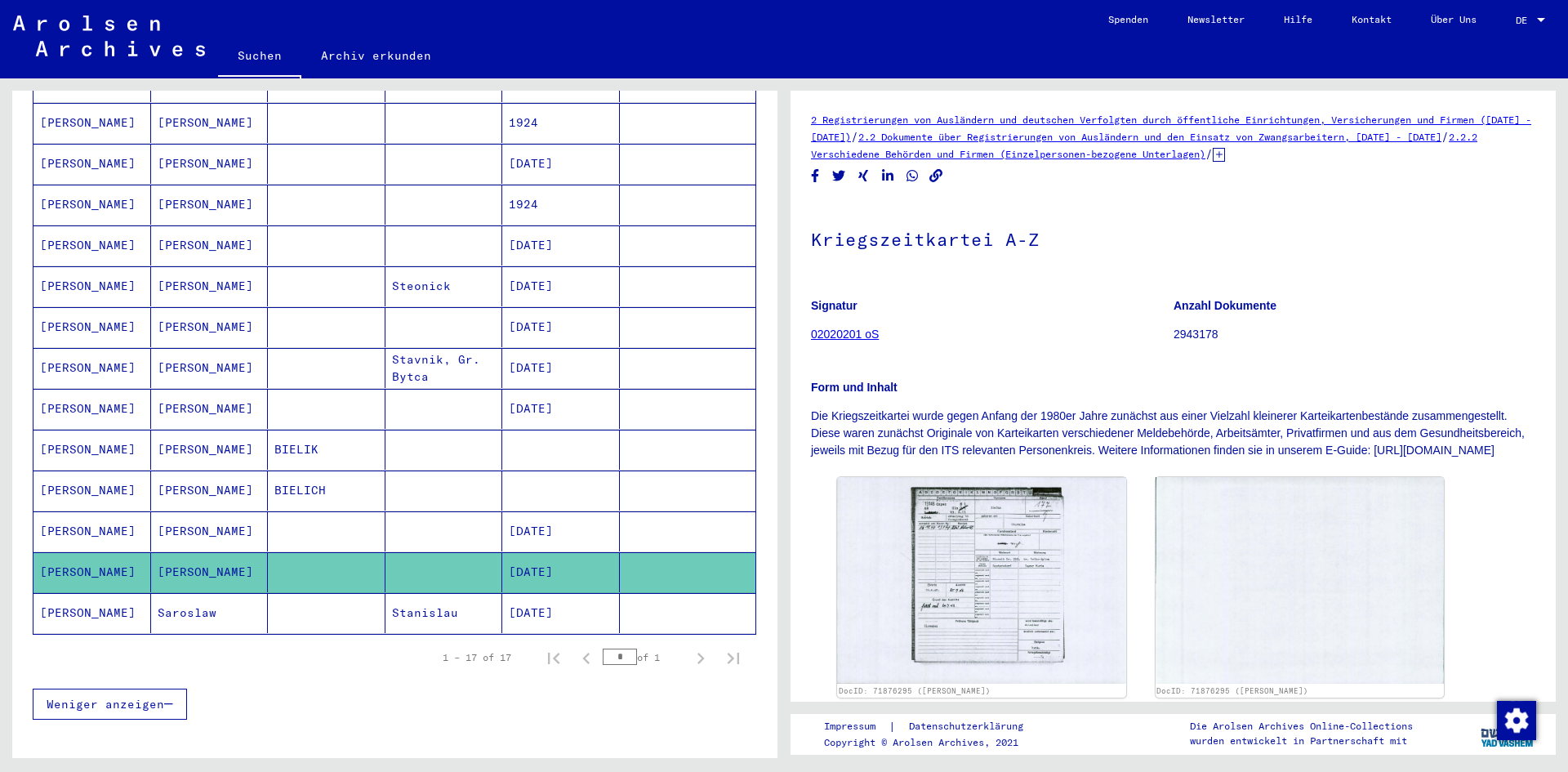
click at [272, 601] on mat-cell at bounding box center [327, 614] width 118 height 40
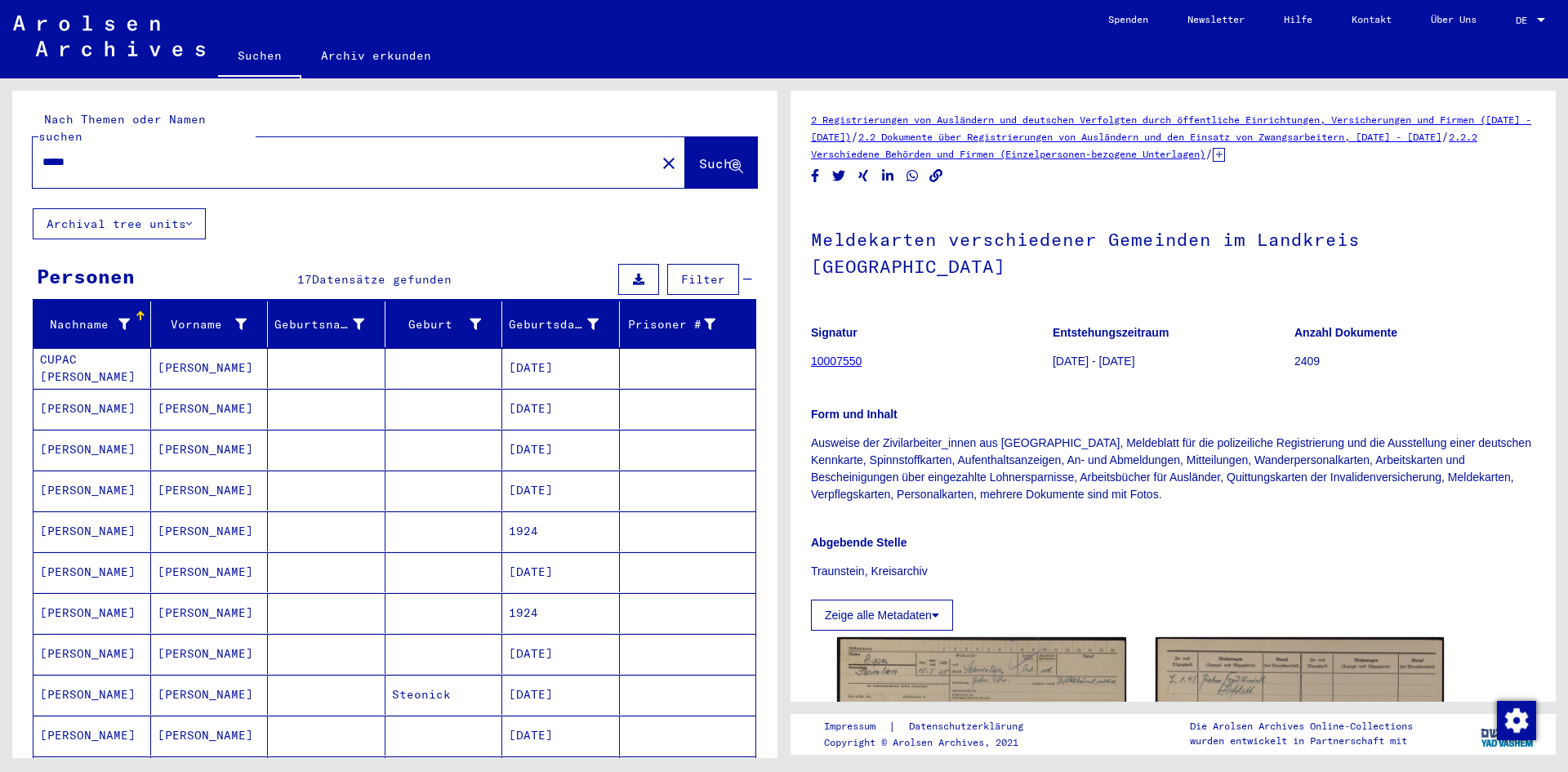
drag, startPoint x: 272, startPoint y: 149, endPoint x: 0, endPoint y: 150, distance: 272.0
click at [0, 150] on div "Nach Themen oder Namen suchen ***** close Suche Archival tree units Personen 17…" at bounding box center [392, 418] width 784 height 680
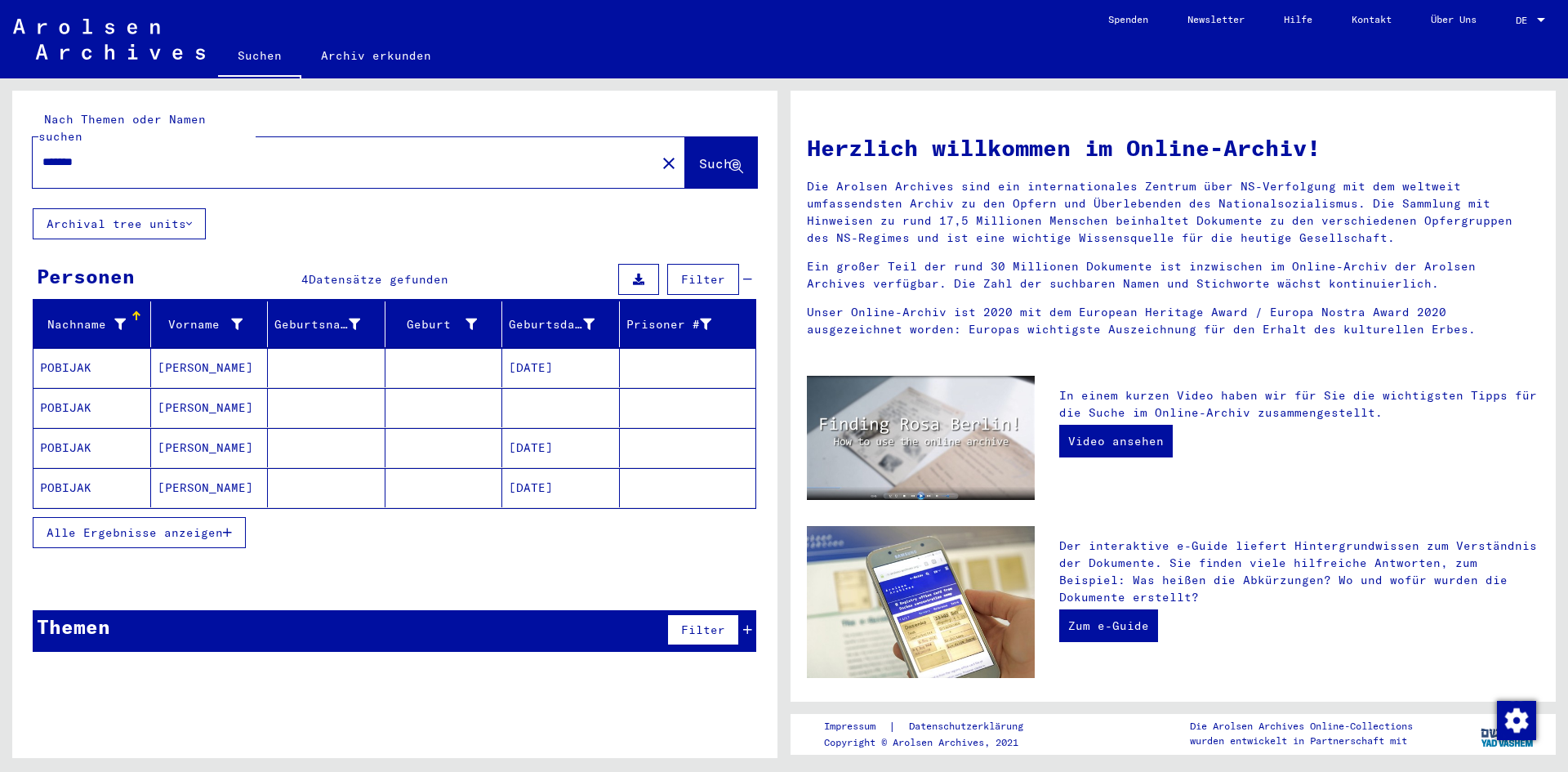
click at [189, 359] on mat-cell "[PERSON_NAME]" at bounding box center [210, 368] width 118 height 40
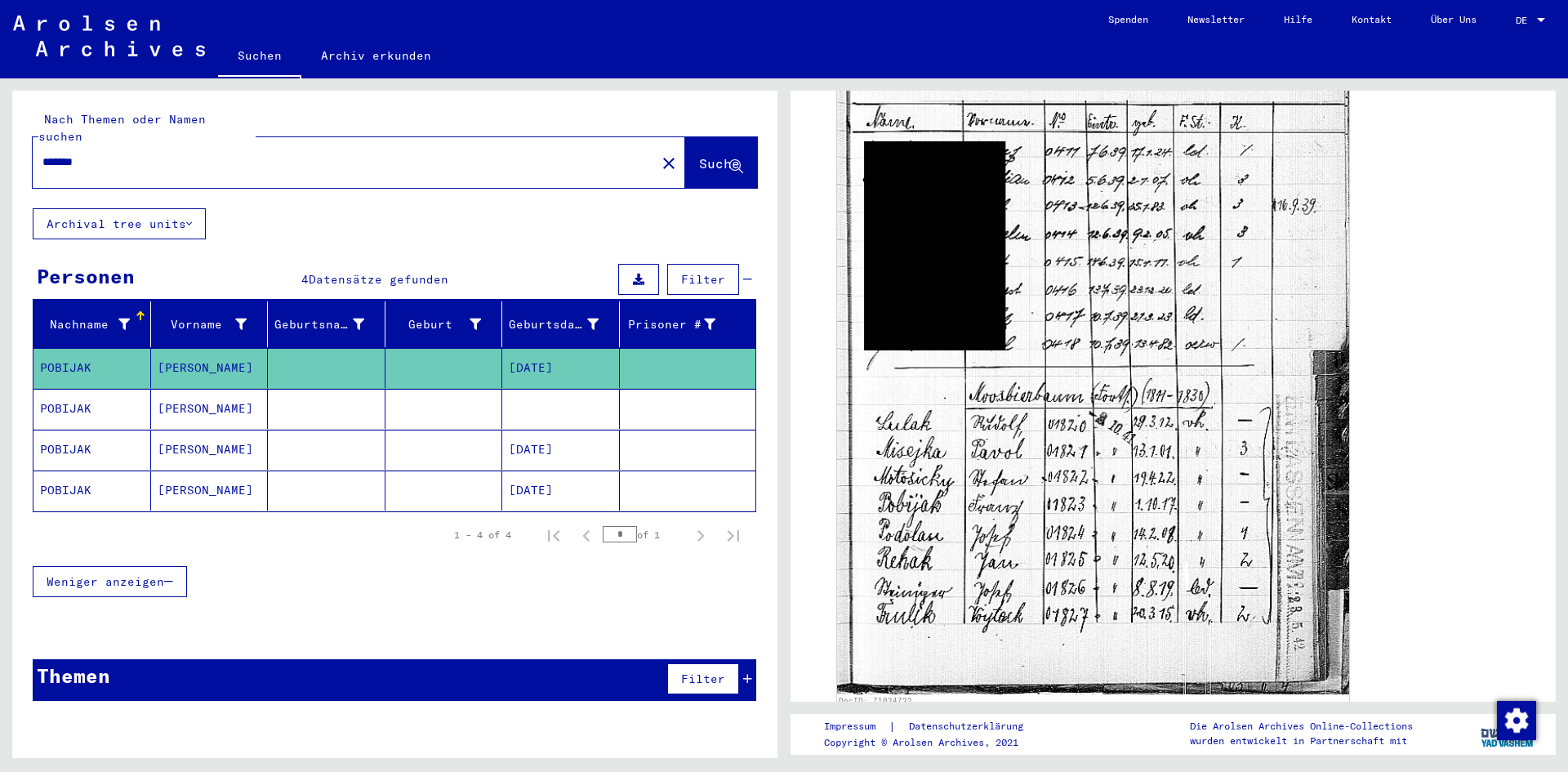
scroll to position [735, 0]
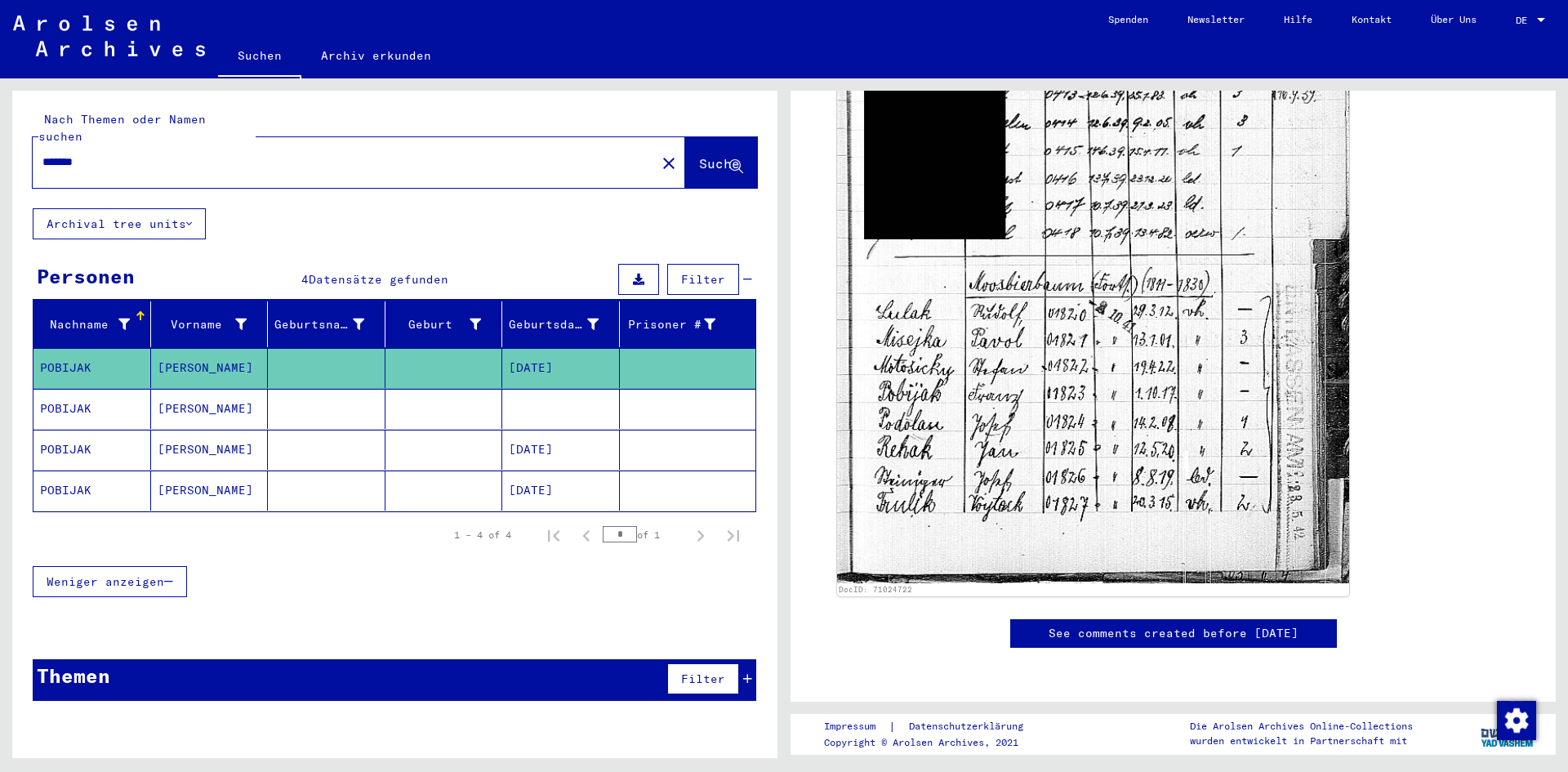
click at [524, 394] on mat-cell at bounding box center [561, 409] width 118 height 40
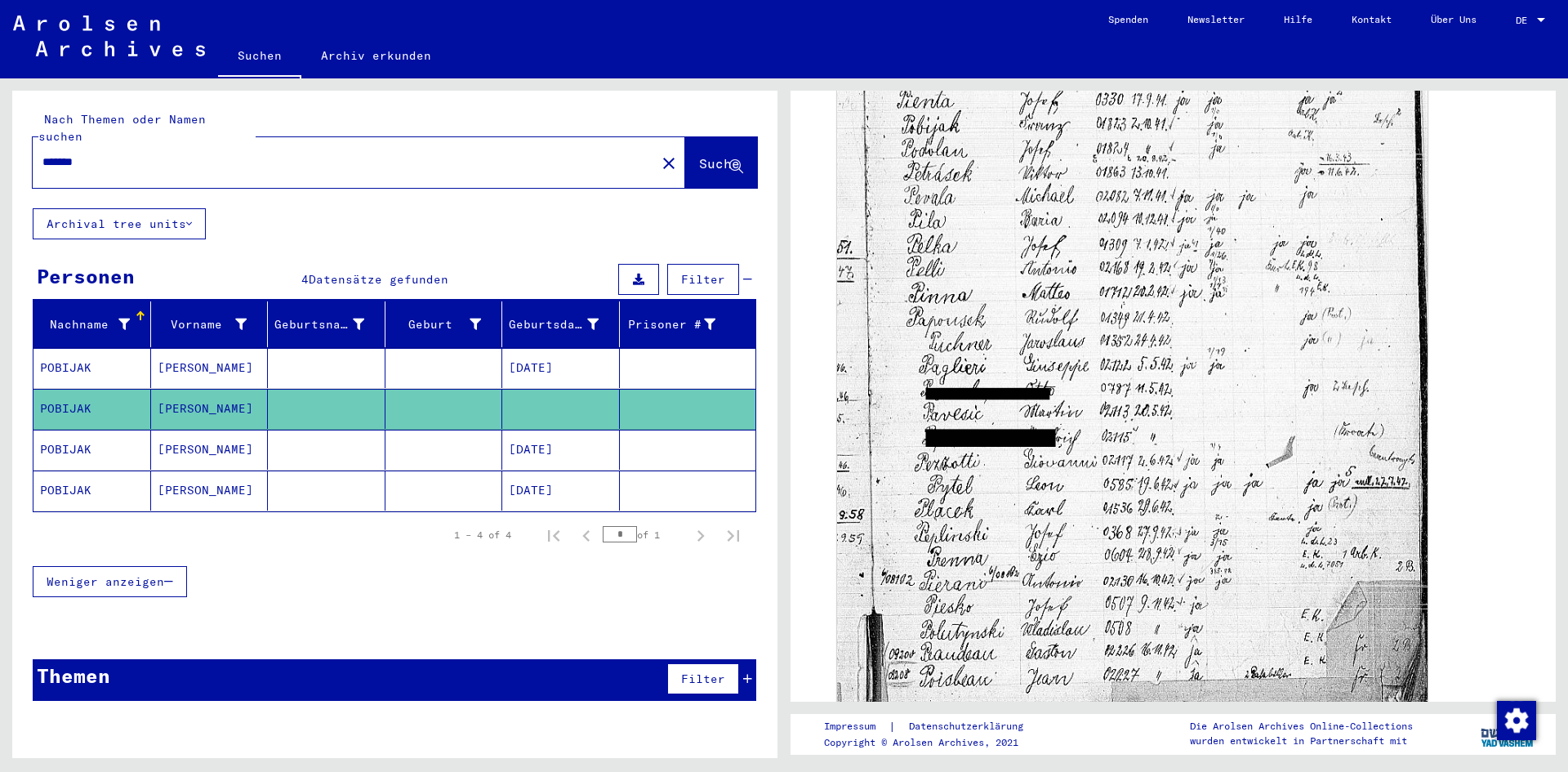
scroll to position [245, 0]
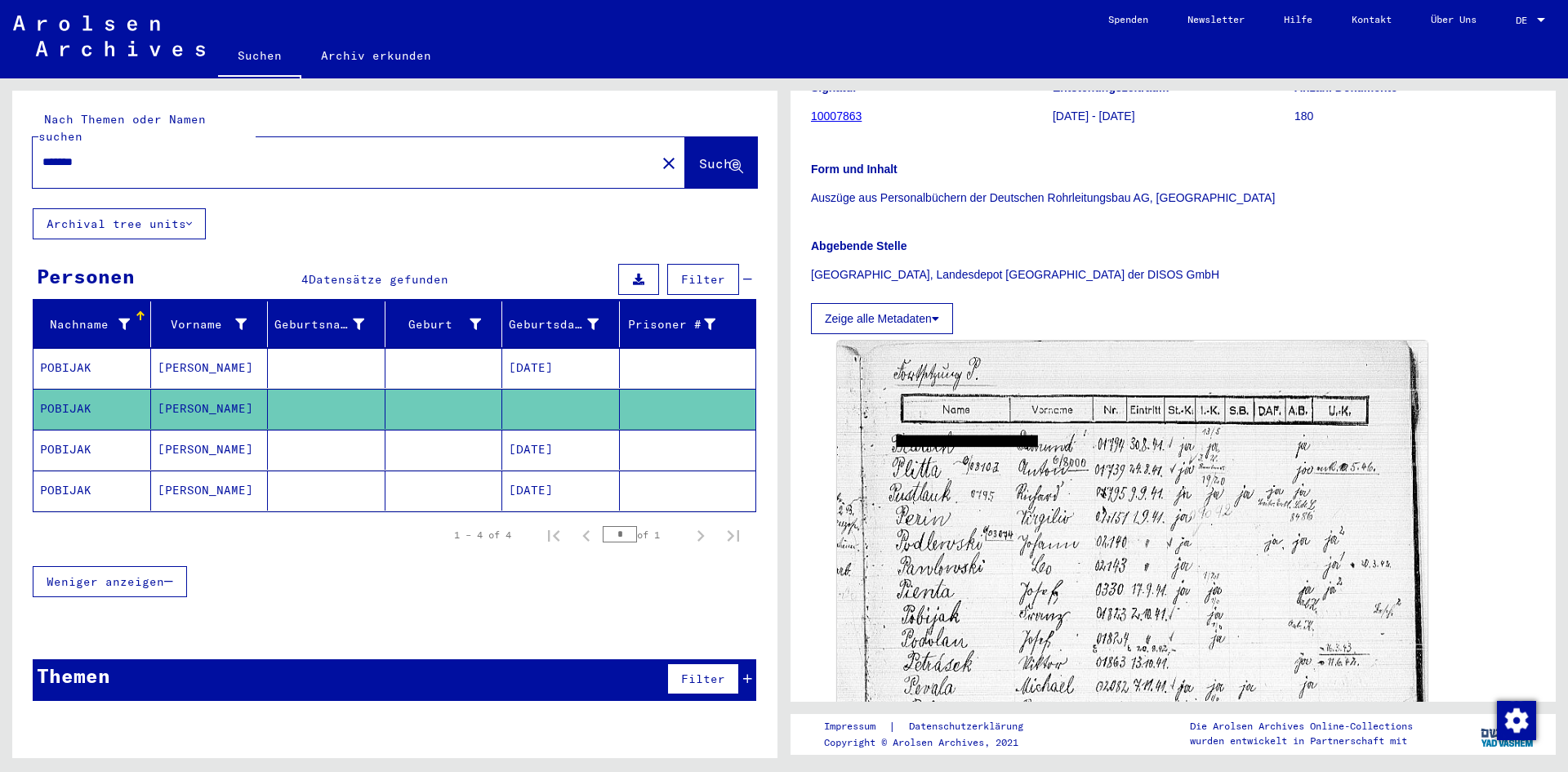
click at [435, 470] on mat-cell at bounding box center [445, 491] width 118 height 40
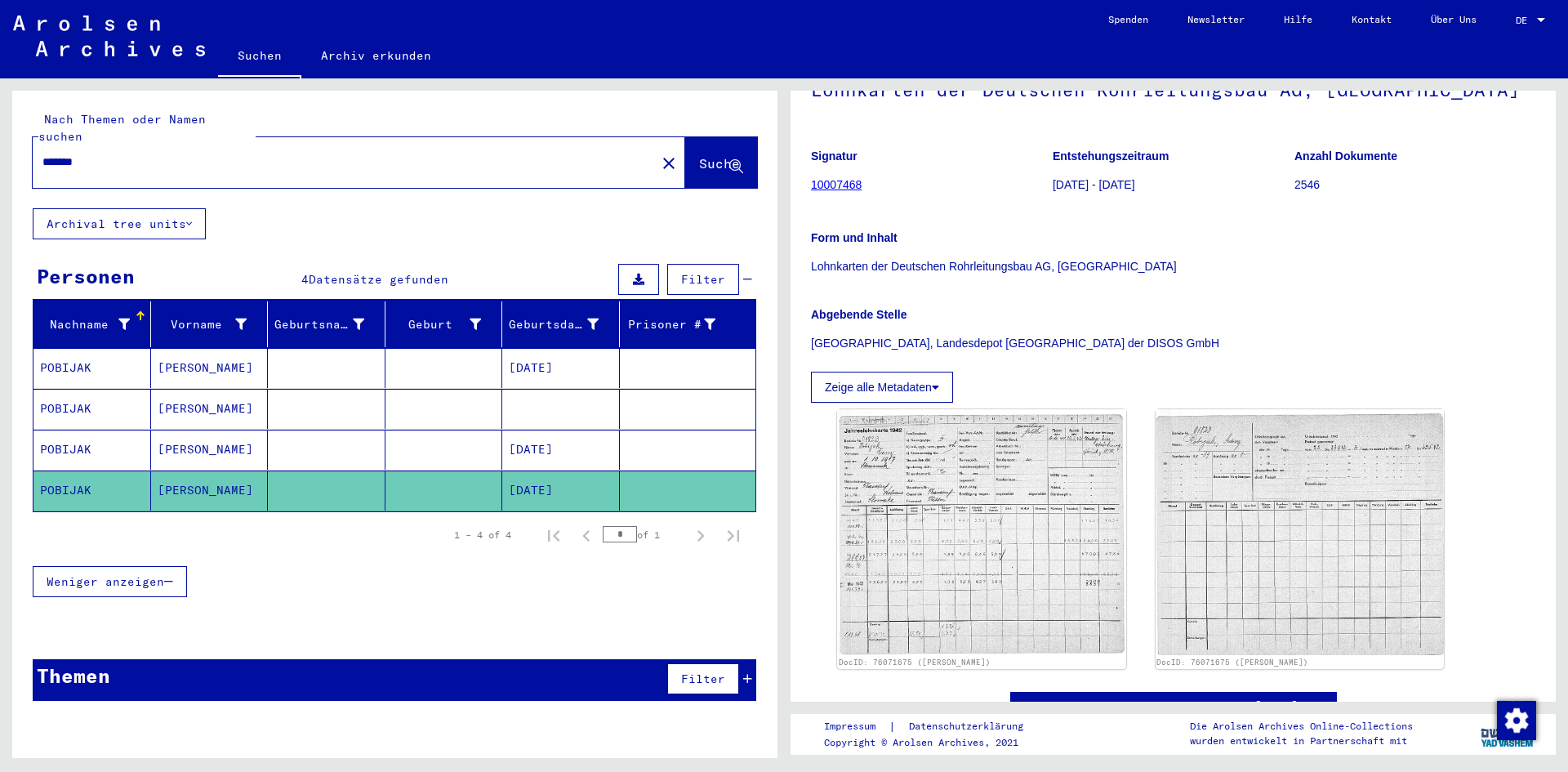
scroll to position [409, 0]
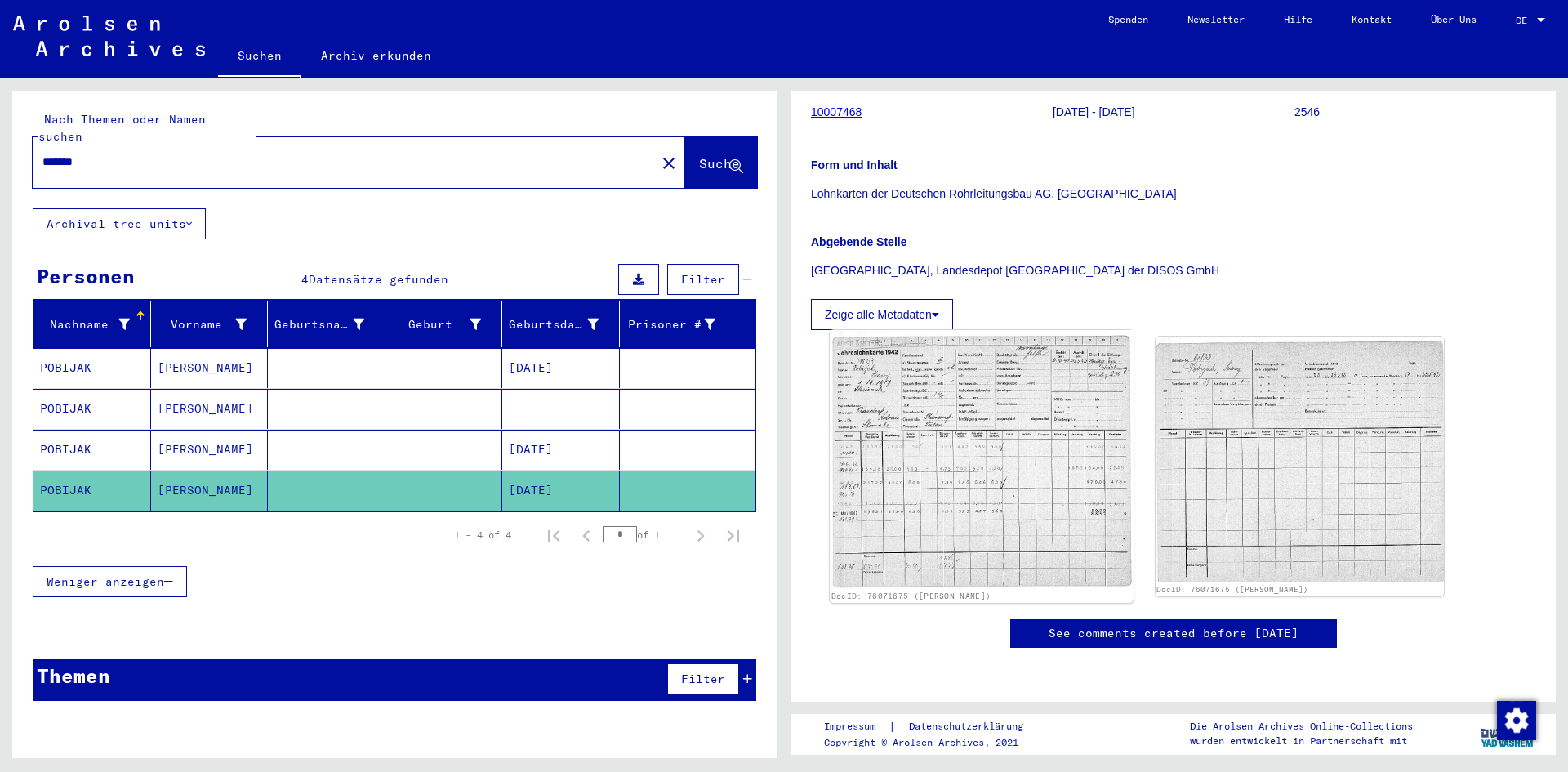
click at [1027, 330] on img at bounding box center [981, 459] width 303 height 259
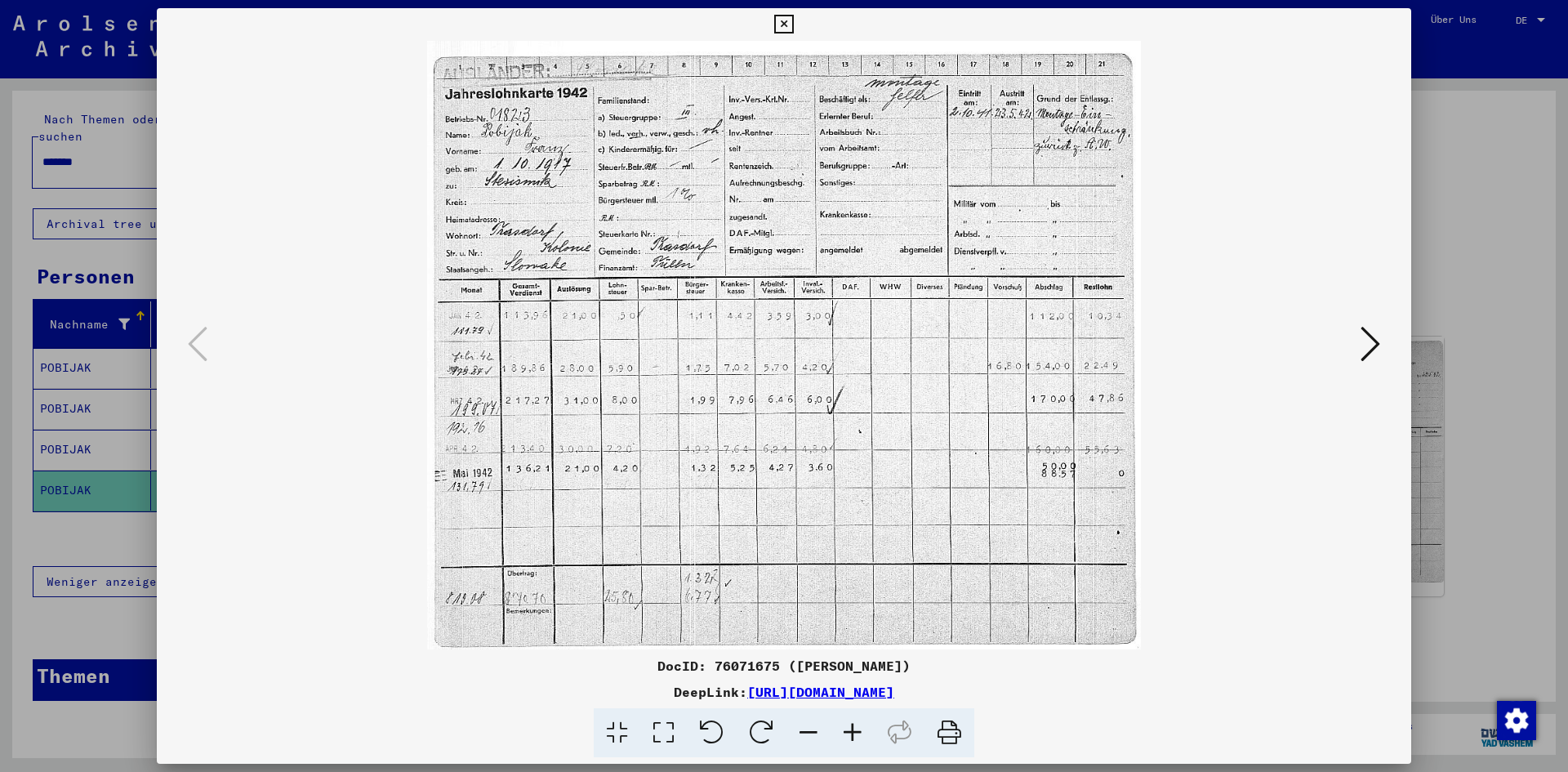
click at [1359, 367] on button at bounding box center [1369, 345] width 29 height 47
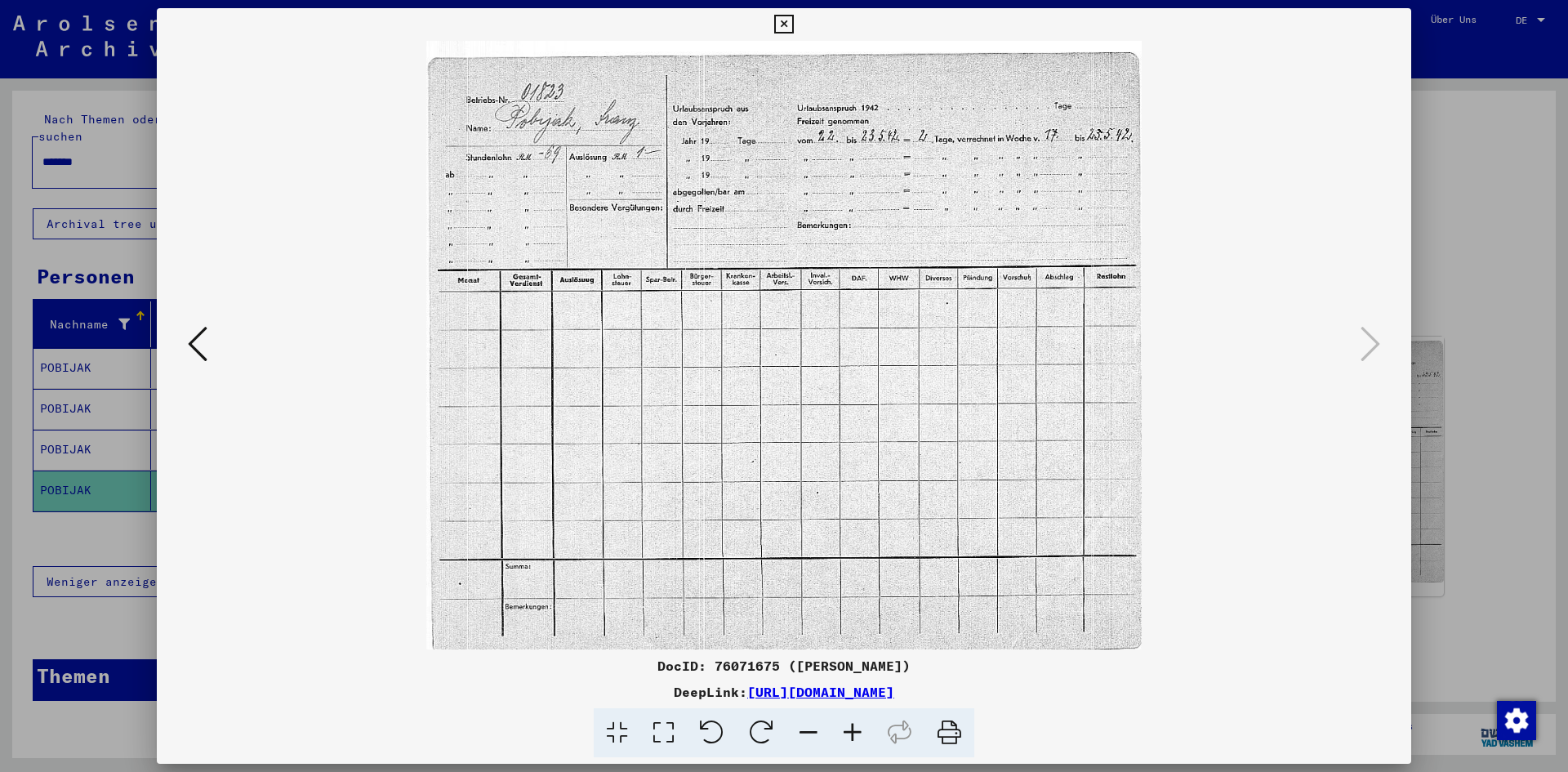
click at [244, 317] on img at bounding box center [784, 345] width 1143 height 608
click at [191, 350] on icon at bounding box center [198, 344] width 19 height 40
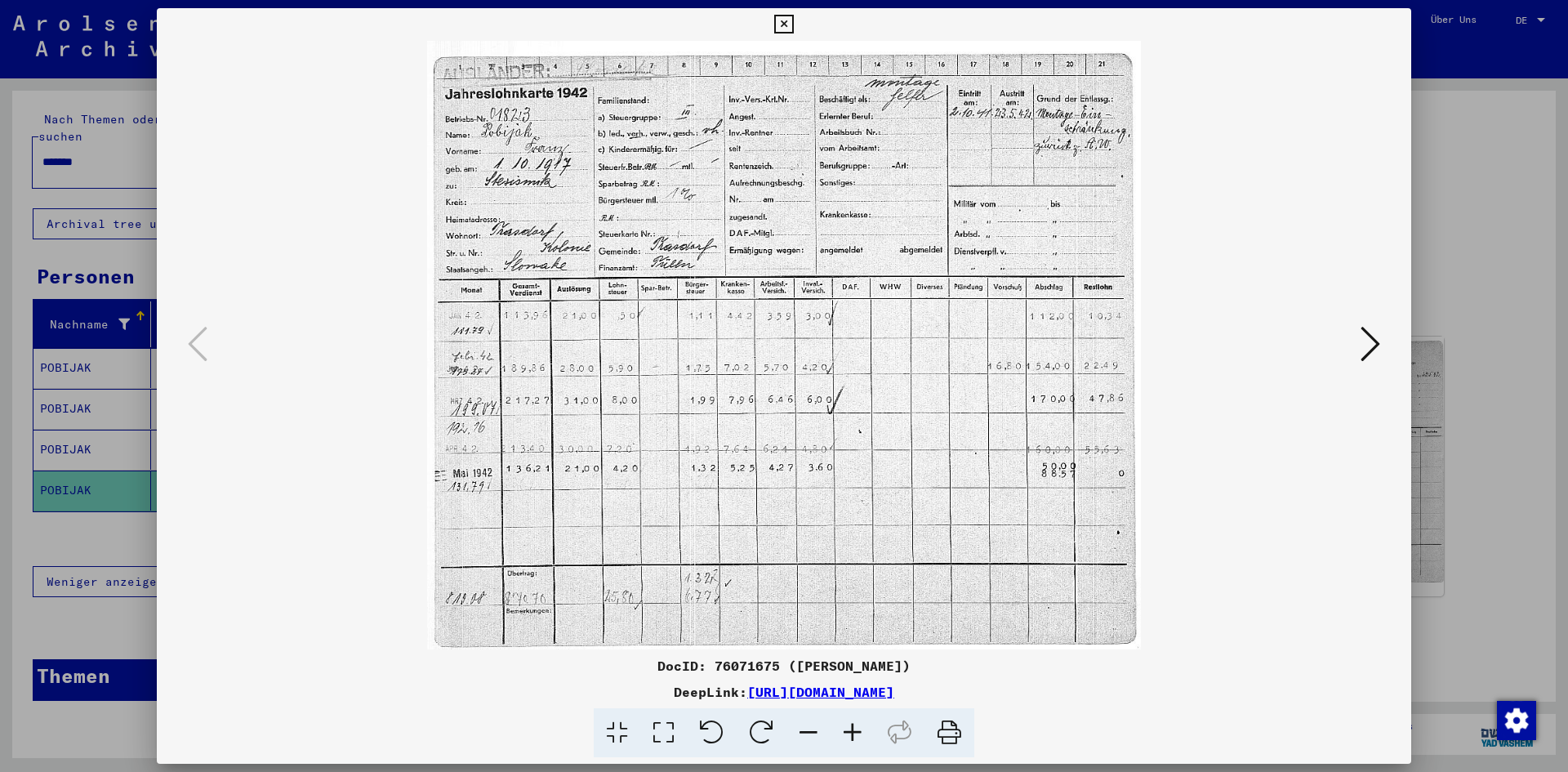
click at [21, 184] on div at bounding box center [784, 386] width 1568 height 772
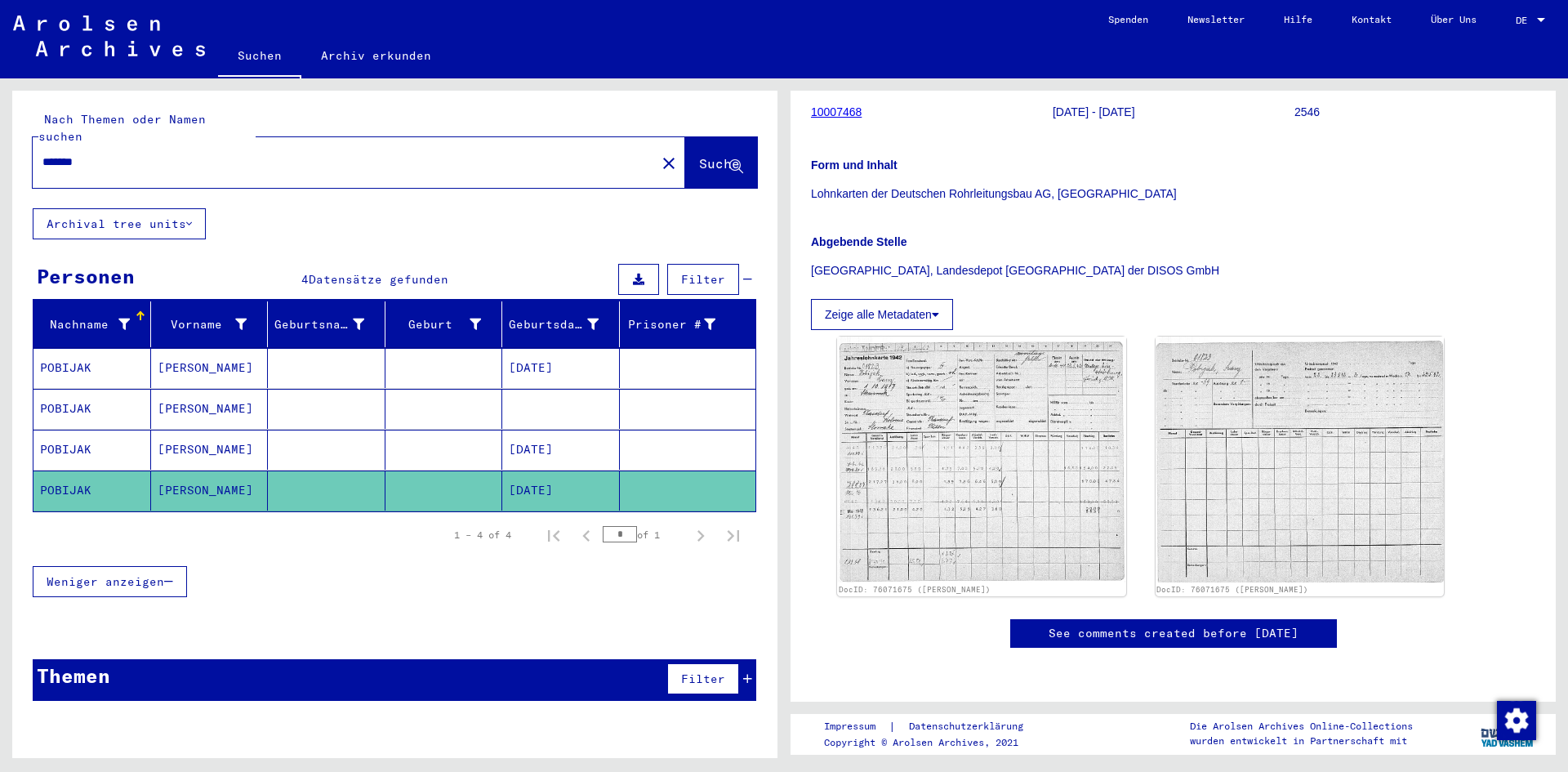
click at [72, 154] on input "*******" at bounding box center [344, 163] width 604 height 18
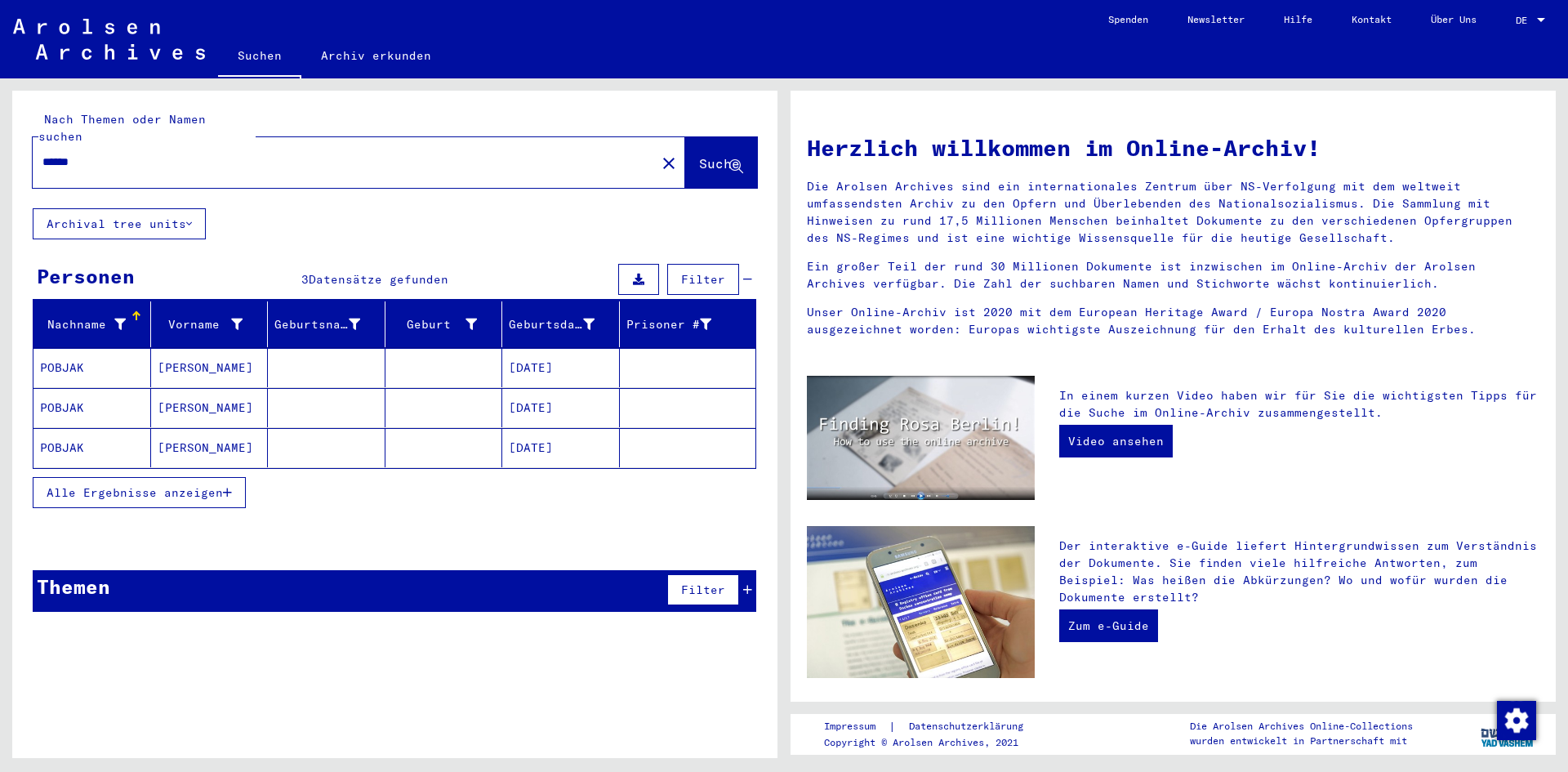
click at [208, 433] on mat-cell "[PERSON_NAME]" at bounding box center [210, 448] width 118 height 40
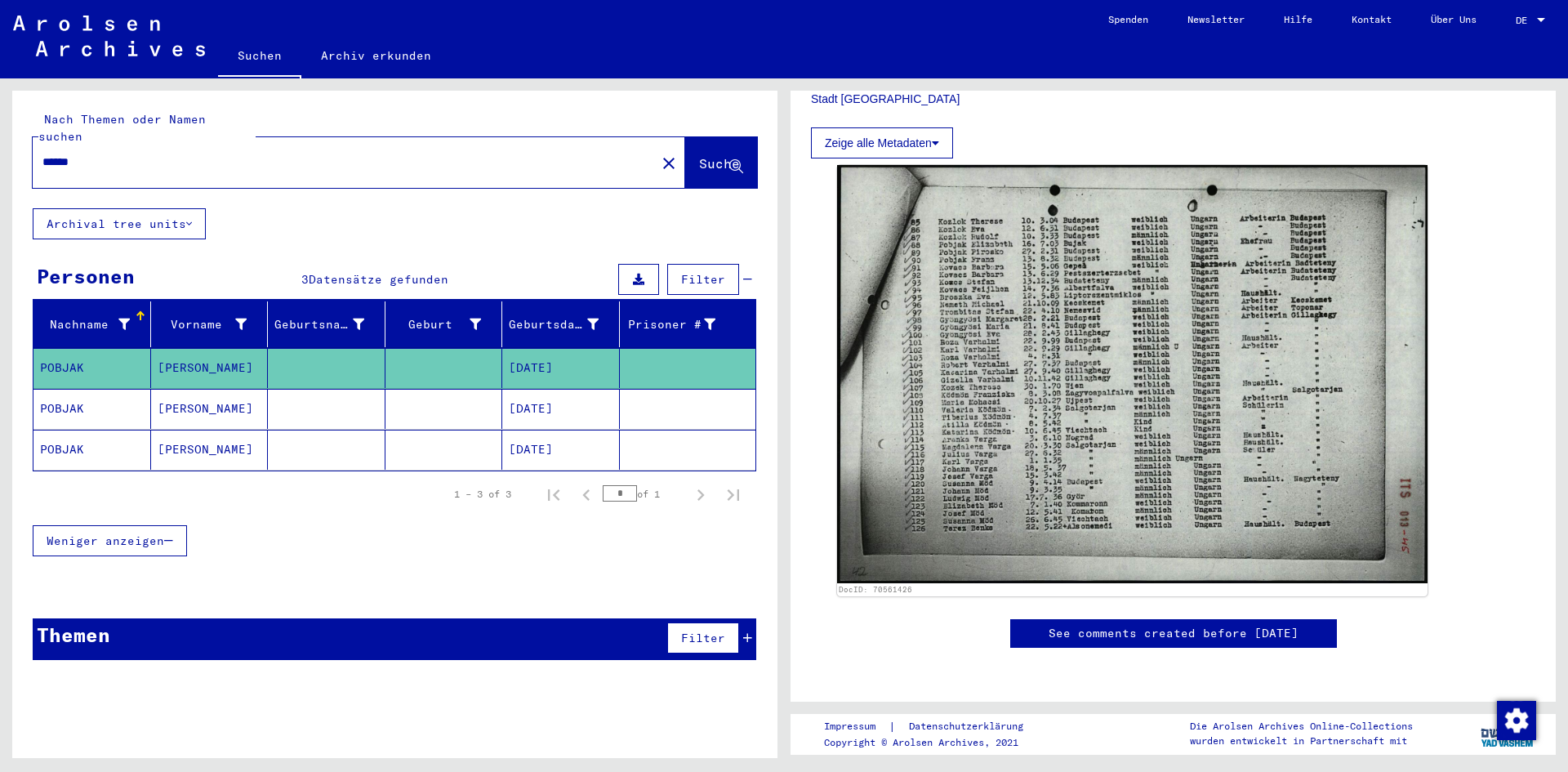
scroll to position [491, 0]
click at [133, 390] on mat-cell "POBJAK" at bounding box center [92, 409] width 118 height 40
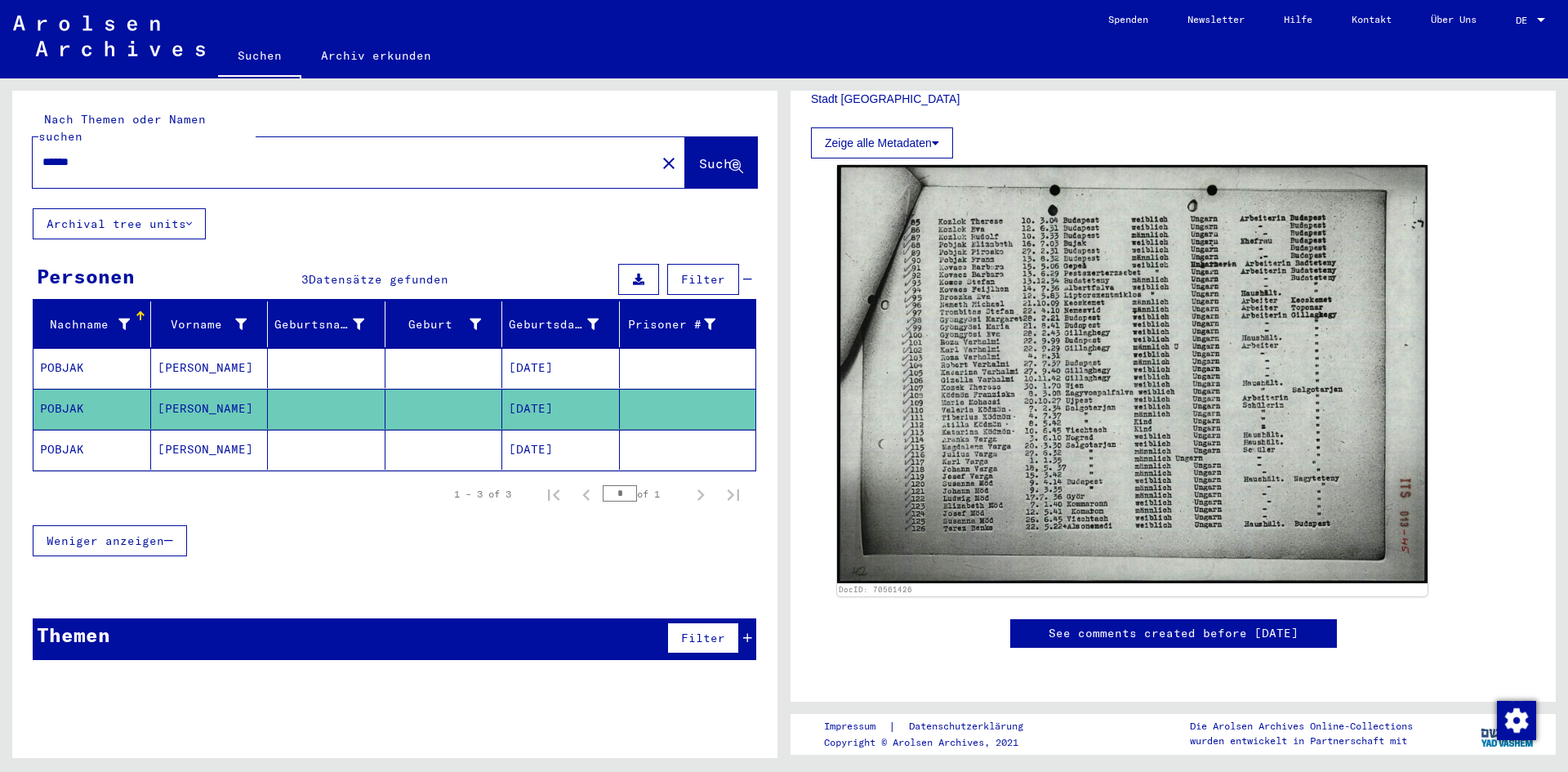
click at [144, 435] on mat-cell "POBJAK" at bounding box center [92, 450] width 118 height 40
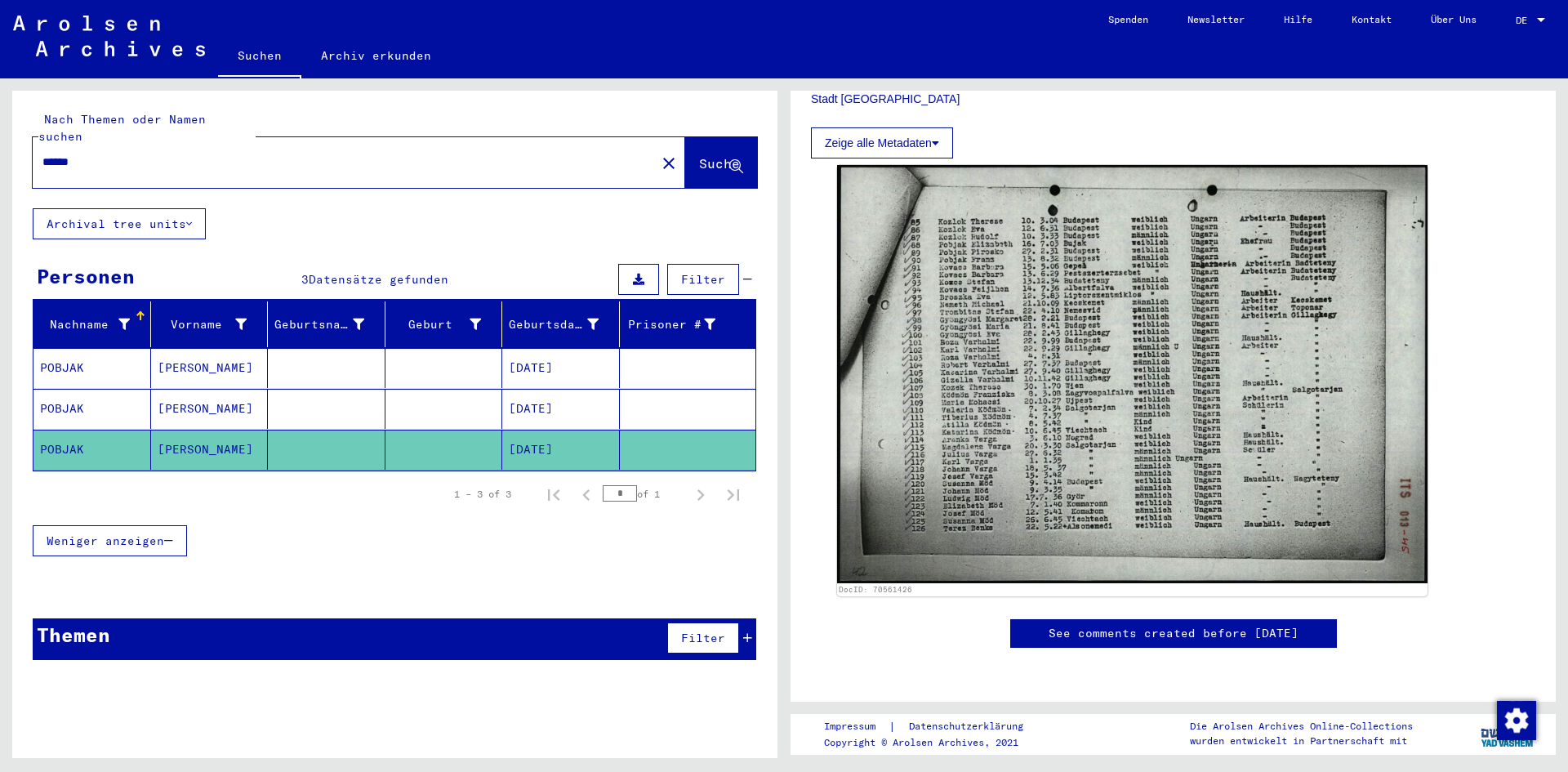
click at [71, 154] on input "******" at bounding box center [344, 163] width 604 height 18
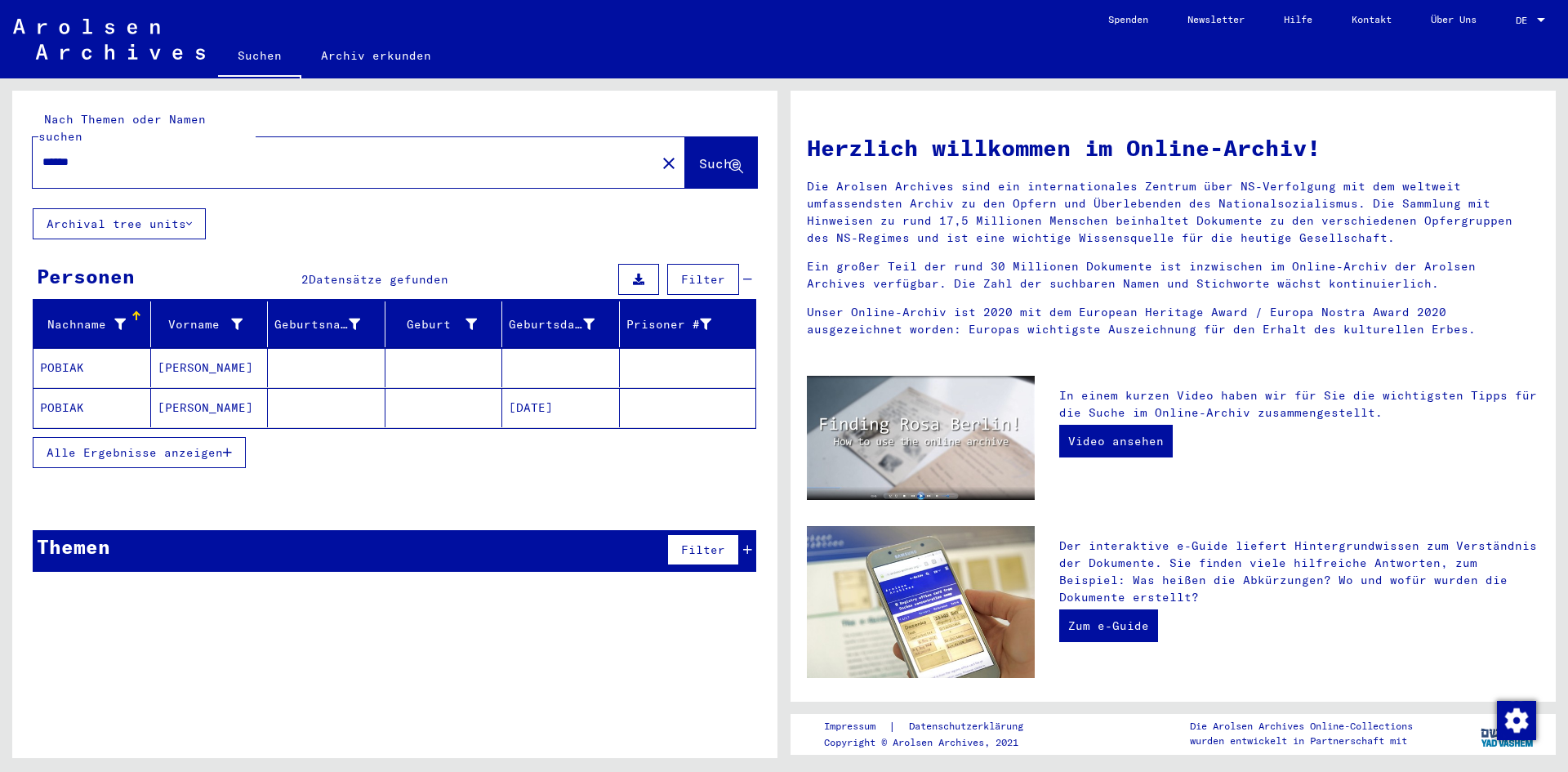
click at [214, 401] on mat-cell "[PERSON_NAME]" at bounding box center [210, 407] width 118 height 40
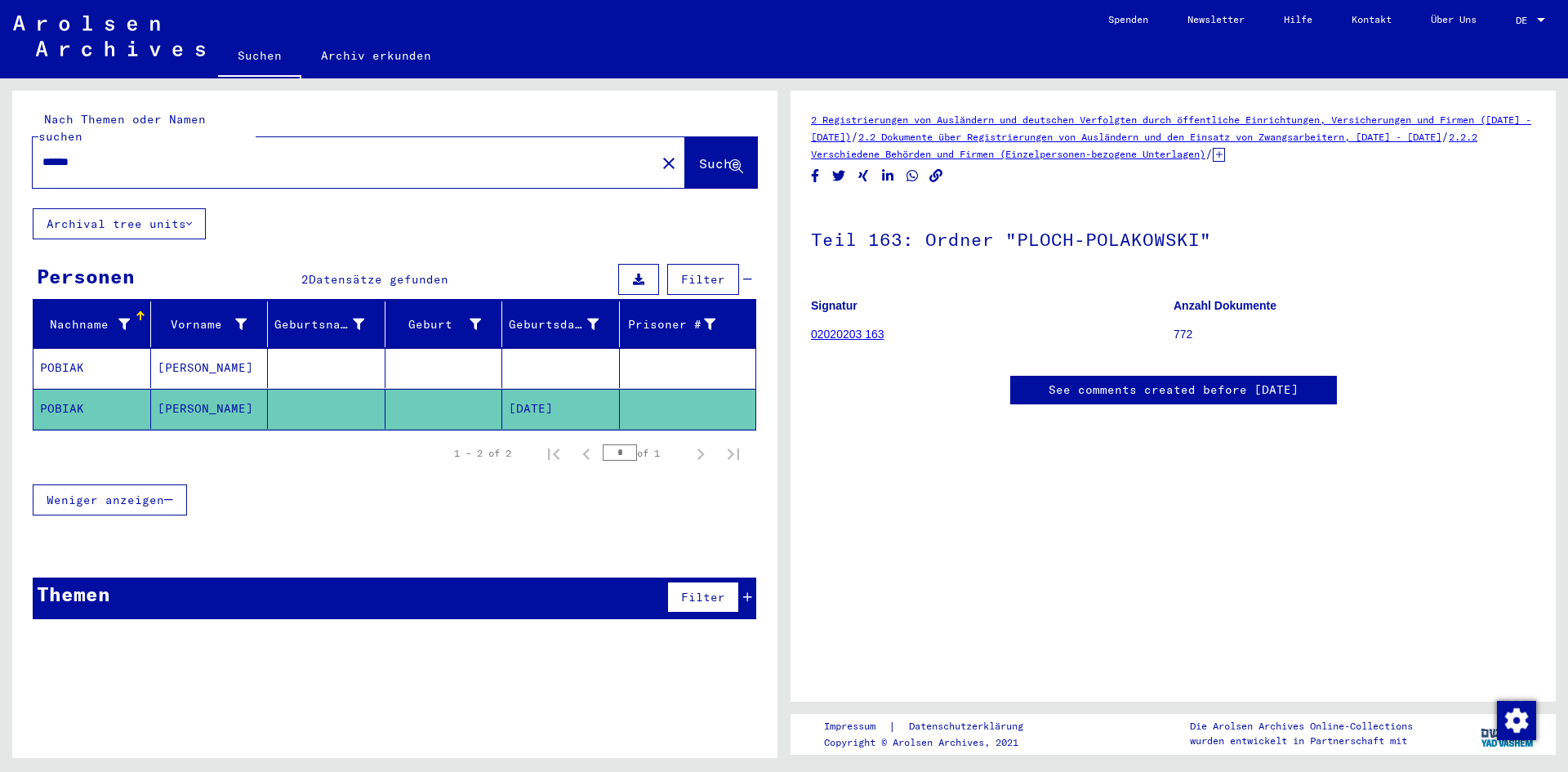
scroll to position [31, 0]
click at [537, 361] on mat-cell at bounding box center [561, 368] width 118 height 40
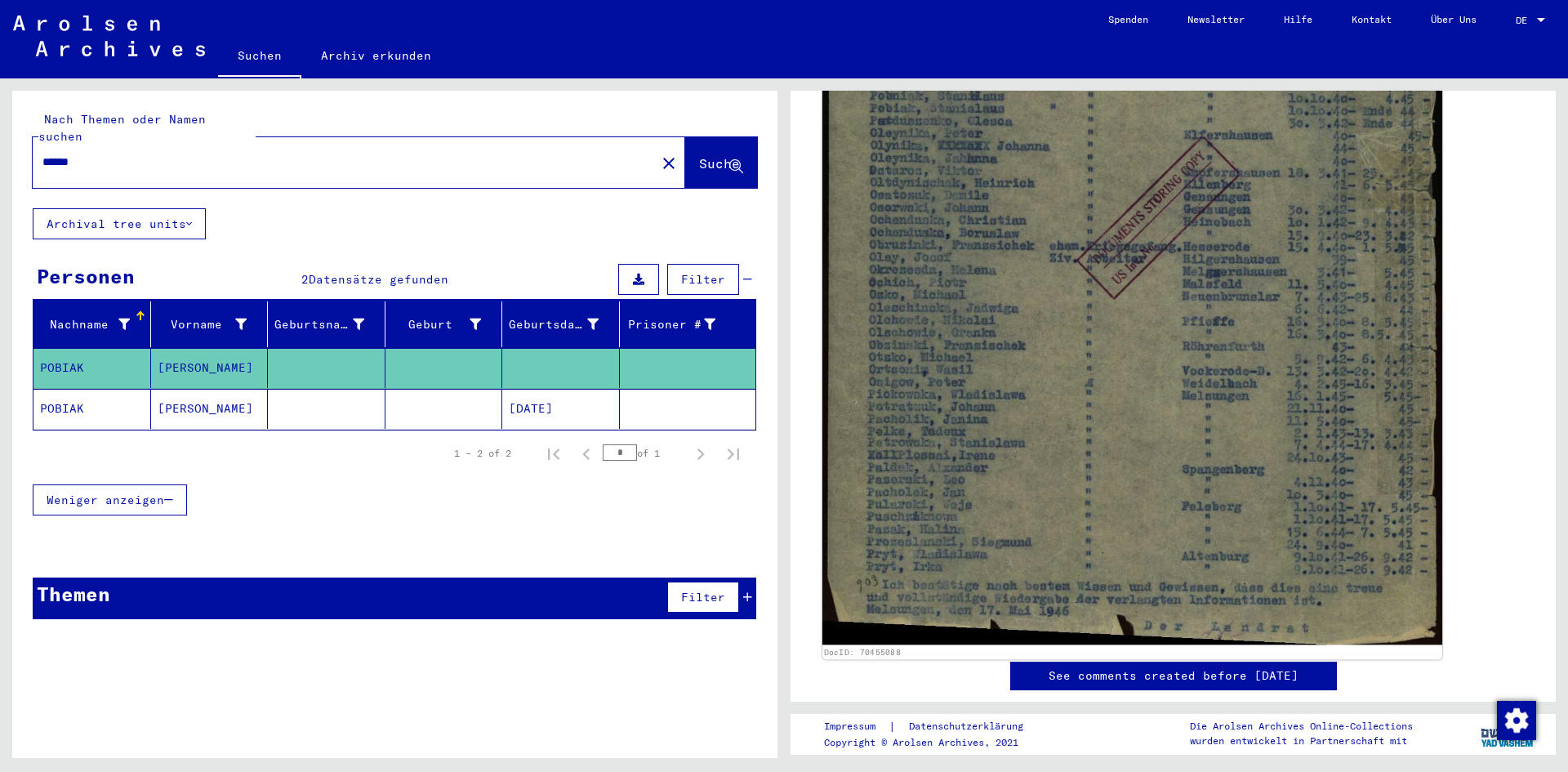
scroll to position [572, 0]
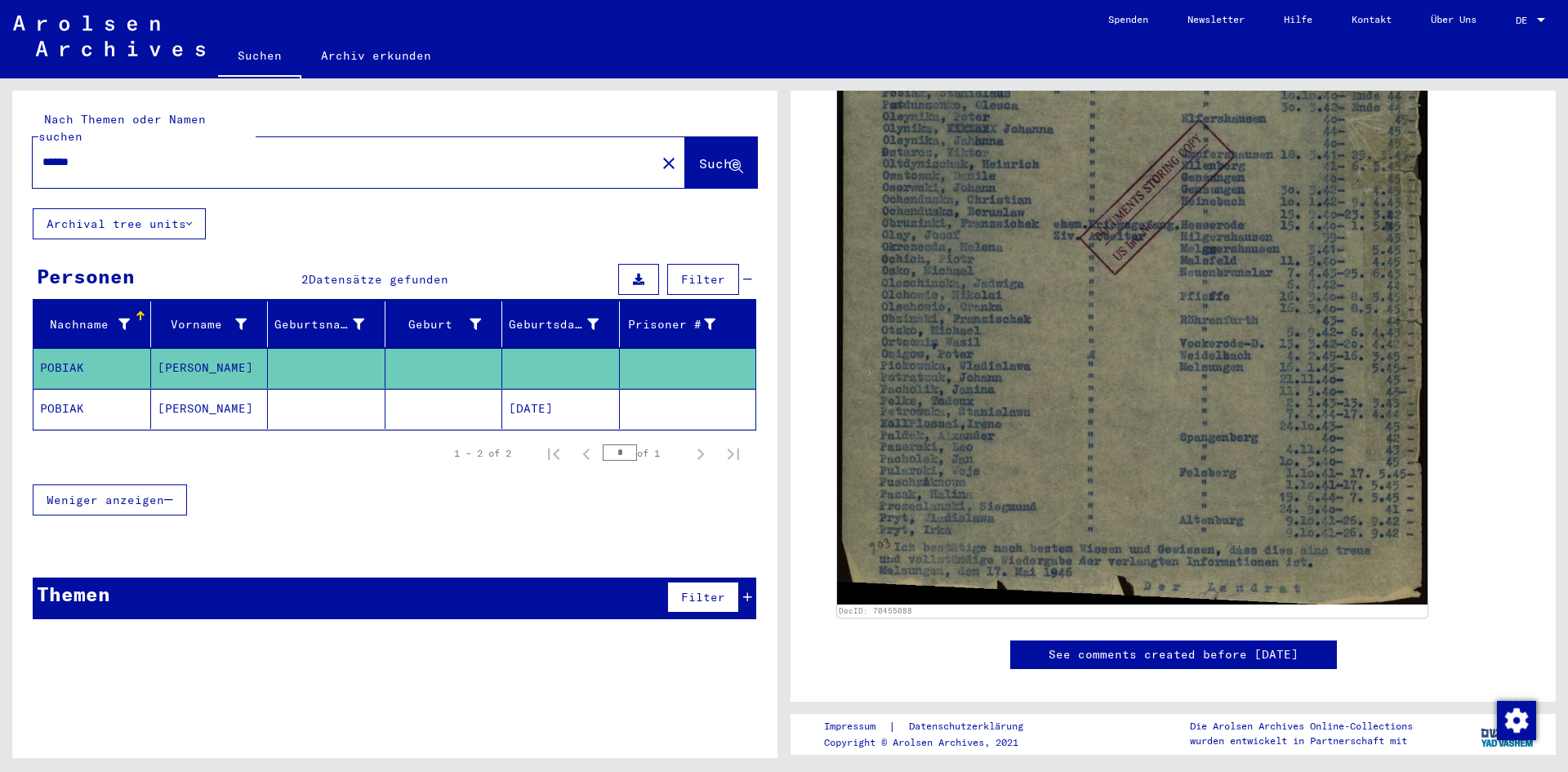
click at [292, 398] on mat-cell at bounding box center [327, 409] width 118 height 40
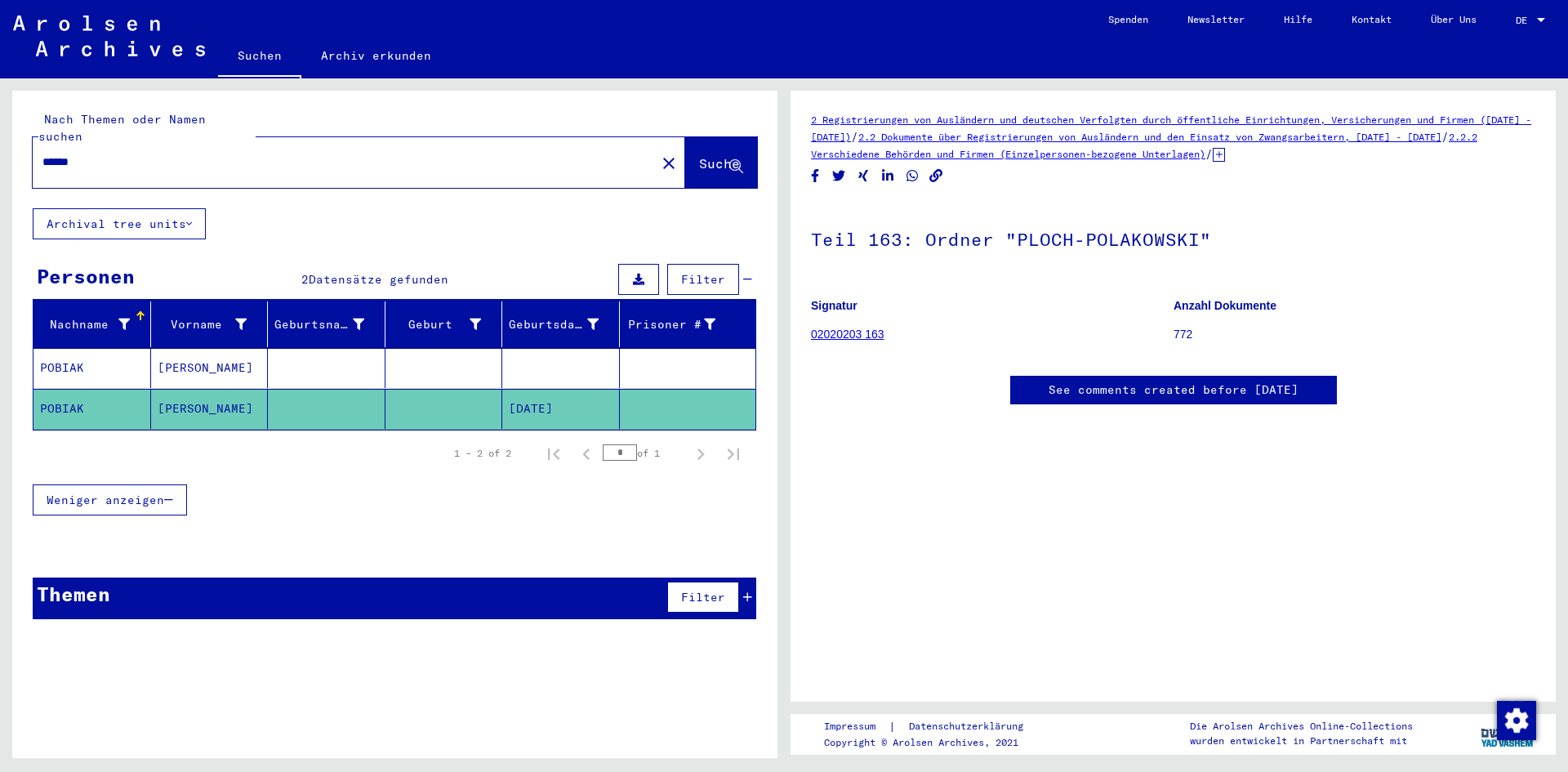
click at [74, 154] on input "******" at bounding box center [344, 163] width 604 height 18
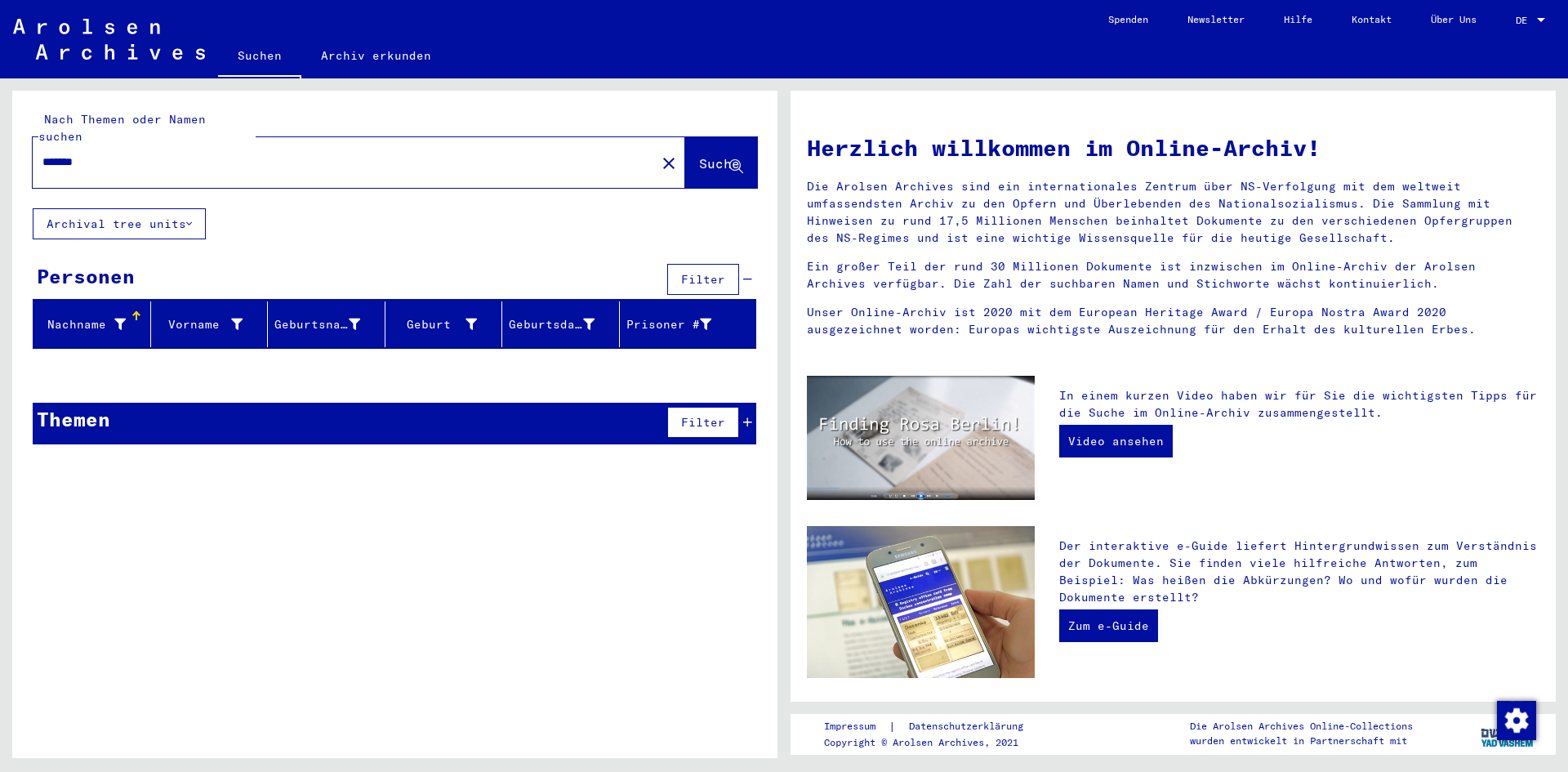
drag, startPoint x: 101, startPoint y: 149, endPoint x: 59, endPoint y: 149, distance: 42.0
click at [59, 154] on input "*******" at bounding box center [339, 163] width 594 height 18
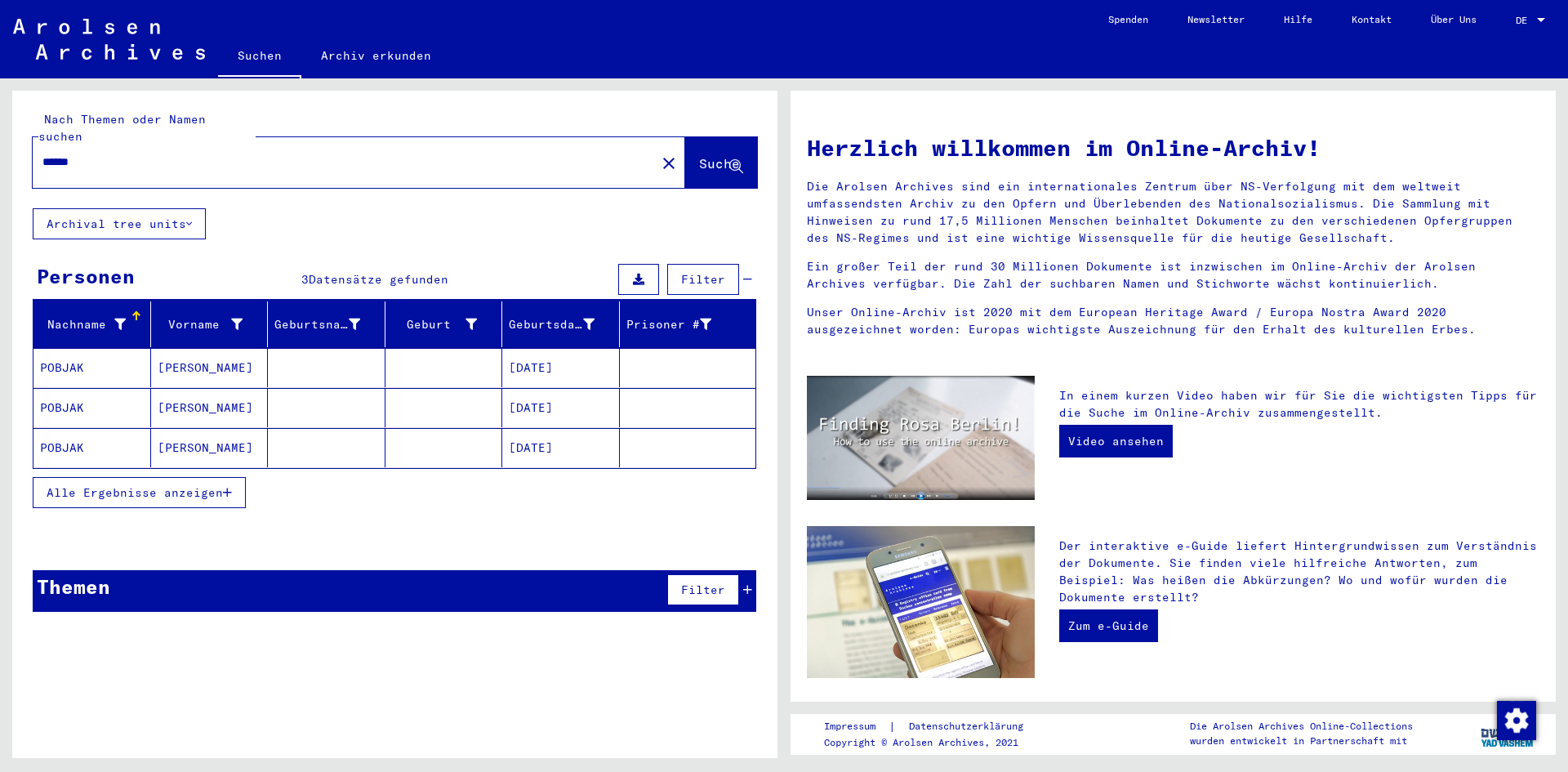
click at [113, 154] on input "******" at bounding box center [339, 163] width 594 height 18
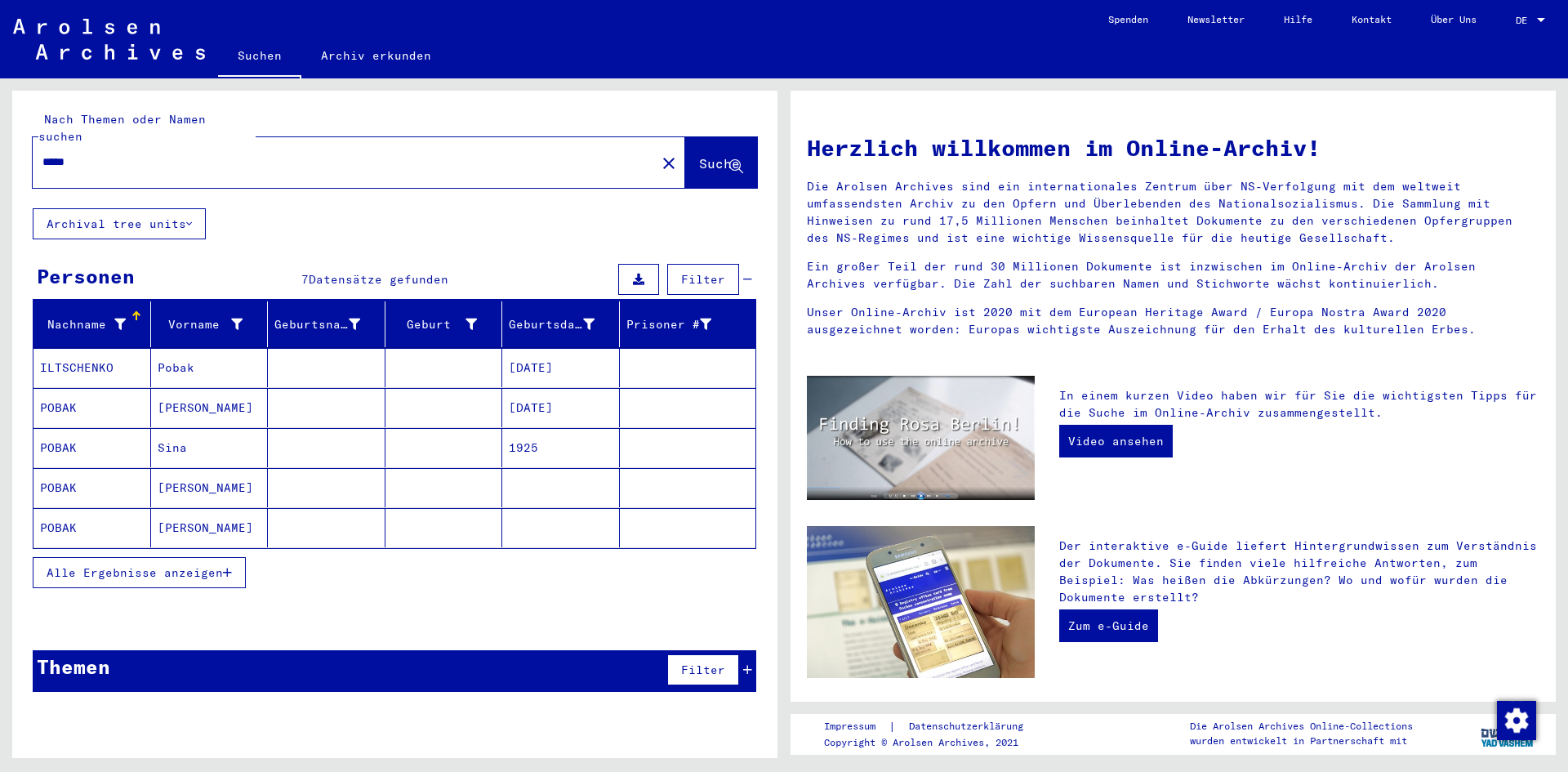
click at [183, 565] on span "Alle Ergebnisse anzeigen" at bounding box center [134, 572] width 177 height 15
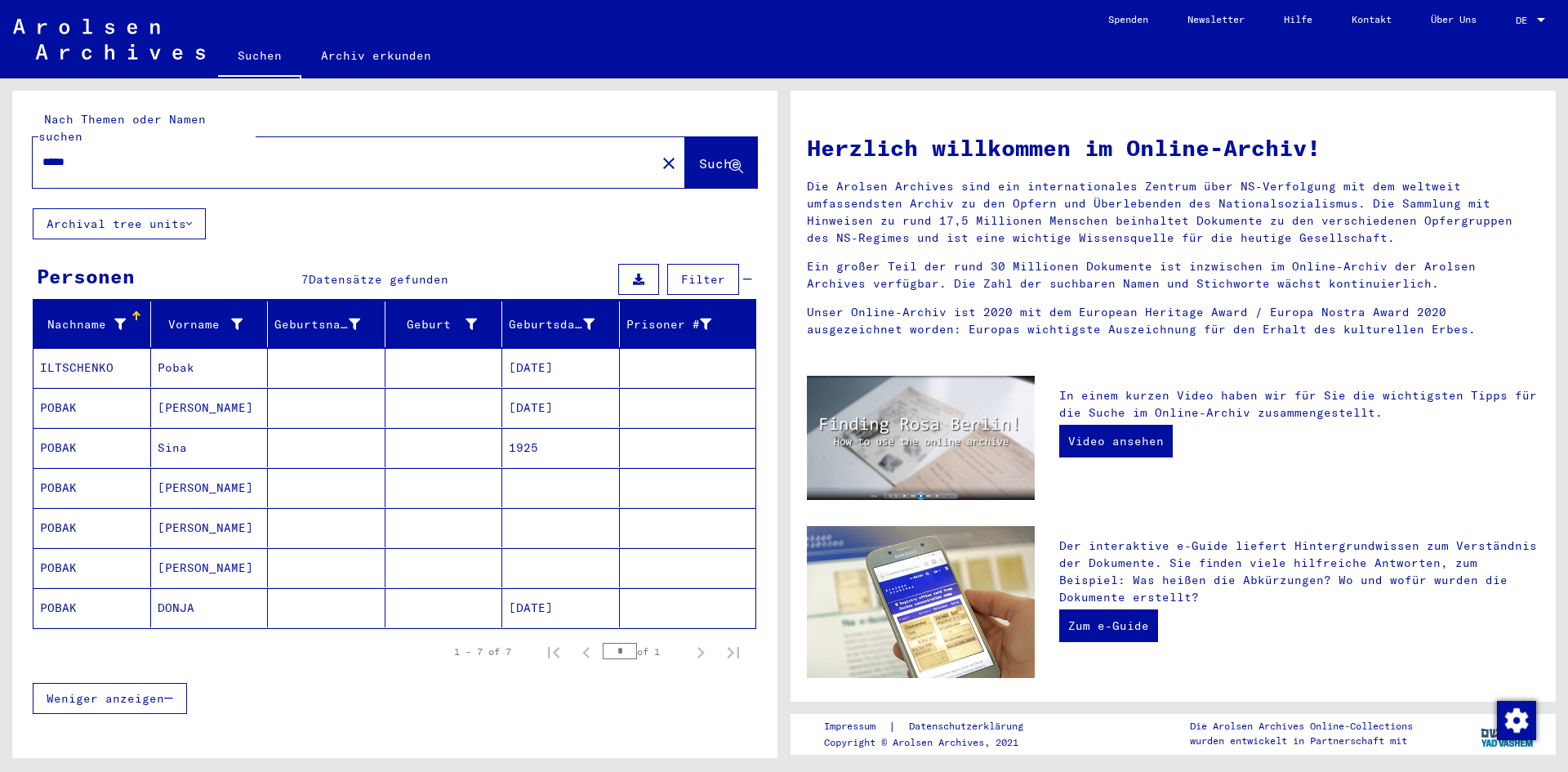
click at [179, 390] on mat-cell "[PERSON_NAME]" at bounding box center [210, 407] width 118 height 40
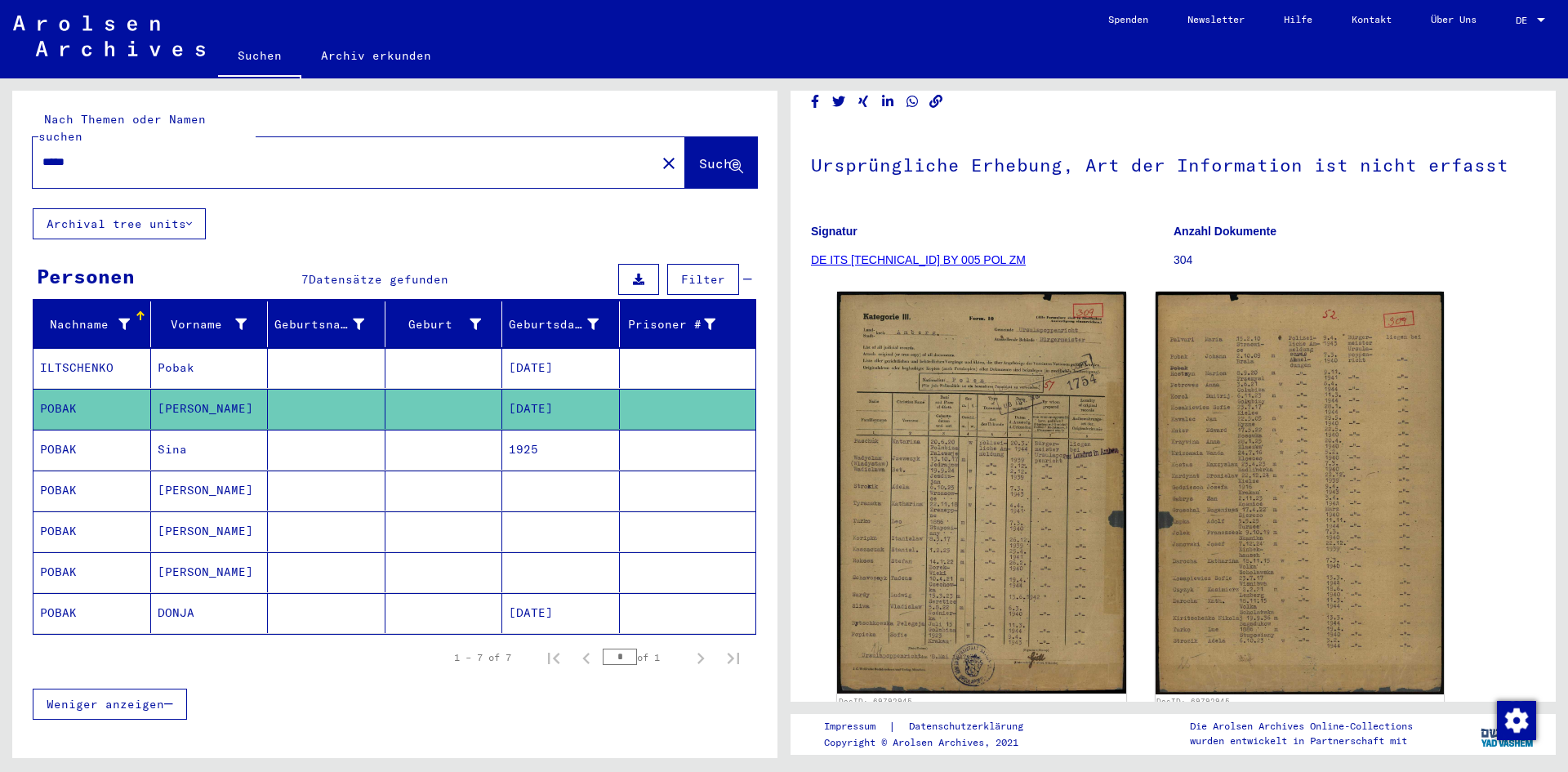
scroll to position [164, 0]
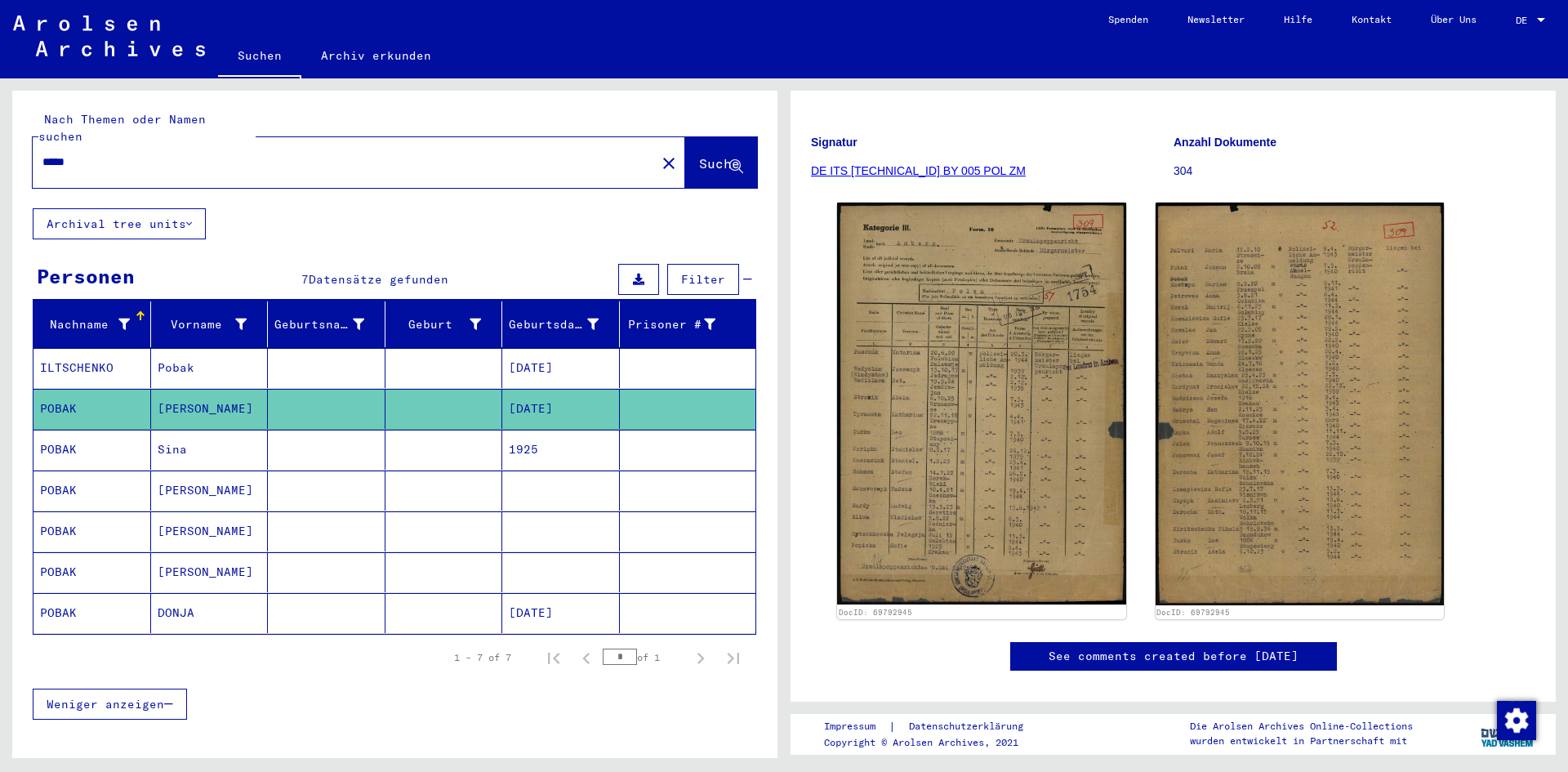
click at [63, 154] on input "*****" at bounding box center [344, 163] width 604 height 18
drag, startPoint x: 91, startPoint y: 143, endPoint x: 29, endPoint y: 144, distance: 62.0
click at [29, 144] on div "Nach Themen oder Namen suchen ***** close Suche" at bounding box center [395, 149] width 766 height 118
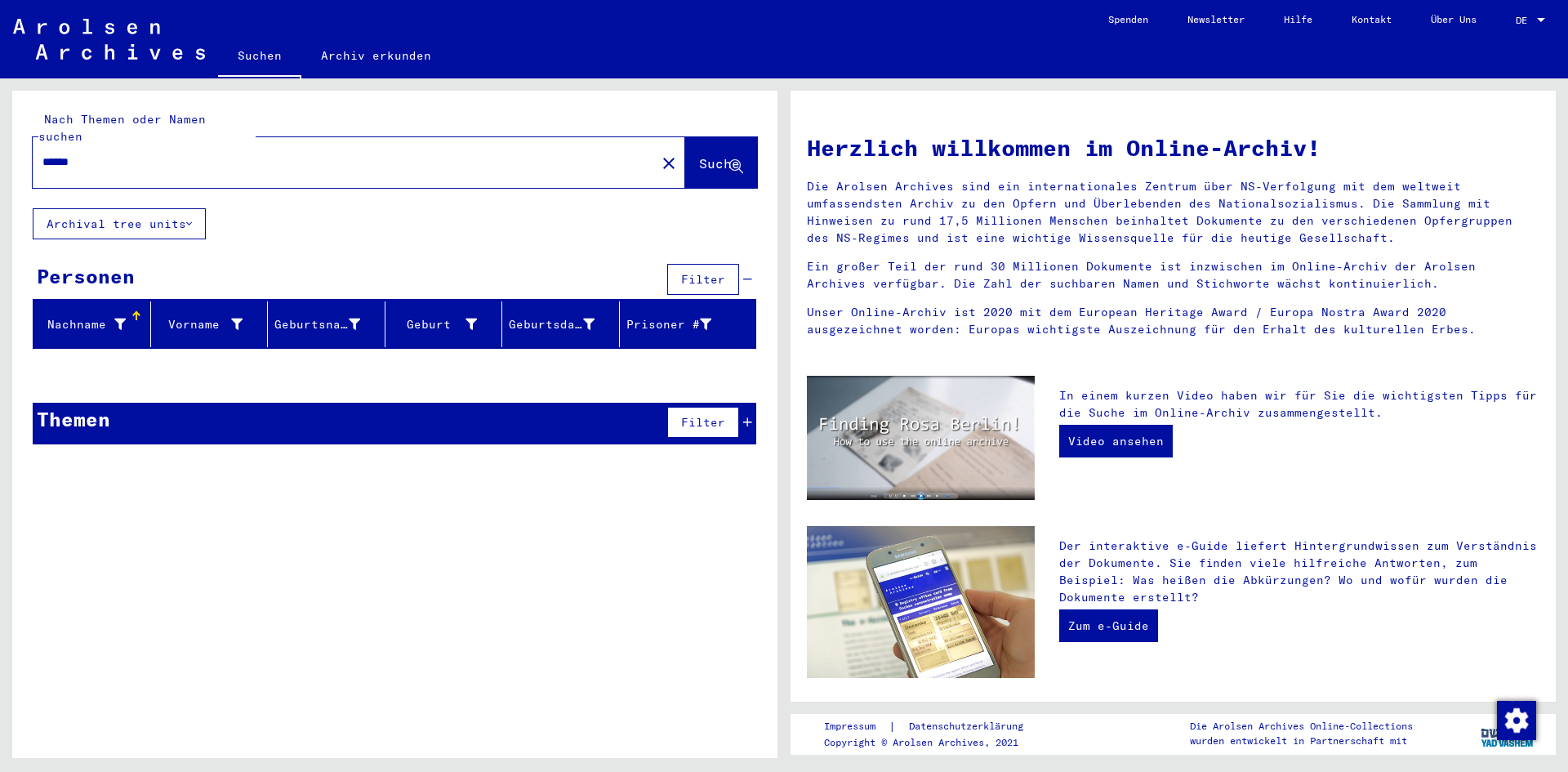
click at [69, 154] on input "******" at bounding box center [339, 163] width 594 height 18
type input "*******"
